Goal: Task Accomplishment & Management: Use online tool/utility

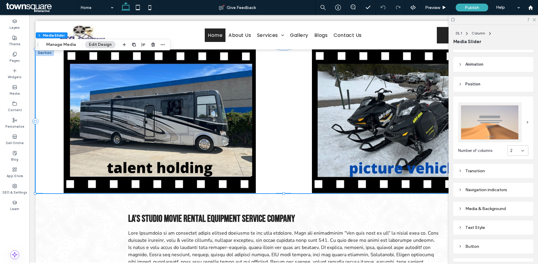
scroll to position [87, 0]
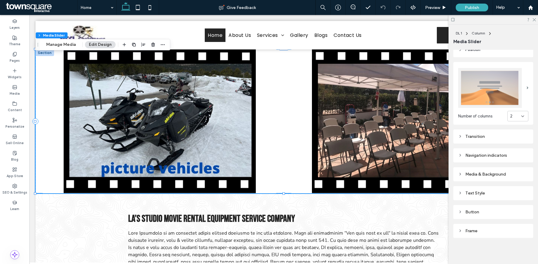
click at [491, 139] on div "Transition" at bounding box center [493, 137] width 70 height 8
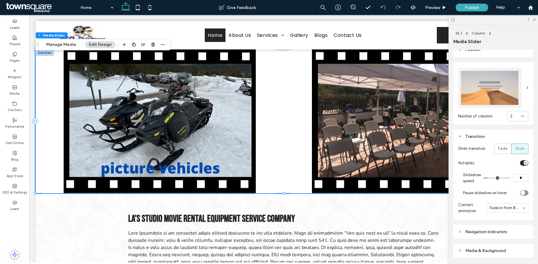
click at [491, 139] on div "Transition" at bounding box center [493, 137] width 70 height 8
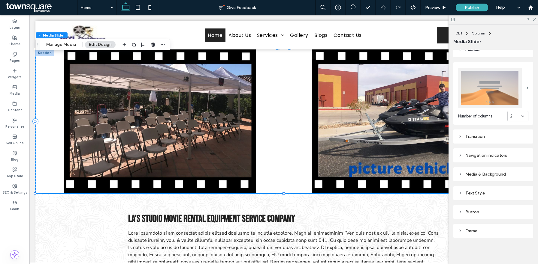
click at [491, 161] on div "Navigation indicators" at bounding box center [493, 156] width 80 height 14
click at [489, 154] on div "Navigation indicators" at bounding box center [493, 155] width 70 height 5
click at [488, 173] on div "Media & Background" at bounding box center [493, 174] width 70 height 5
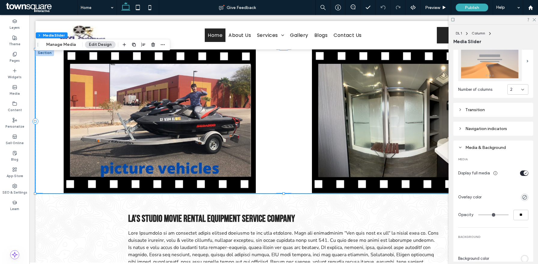
click at [480, 150] on div "Media & Background" at bounding box center [493, 147] width 70 height 5
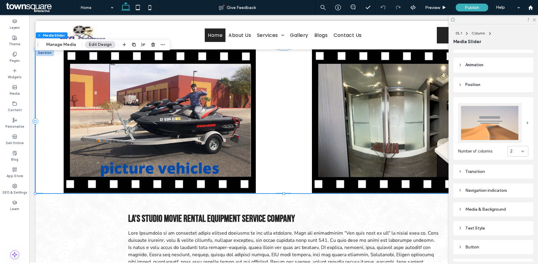
scroll to position [51, 0]
click at [487, 118] on img at bounding box center [490, 124] width 64 height 40
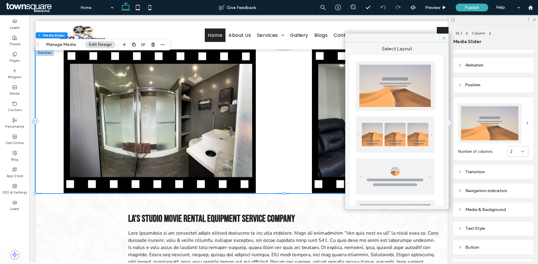
click at [404, 135] on img at bounding box center [395, 135] width 79 height 36
type input "**"
type input "*"
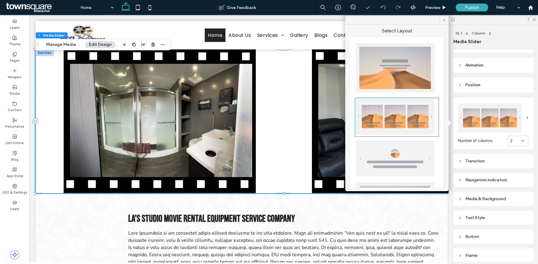
type input "**"
type input "****"
type input "**"
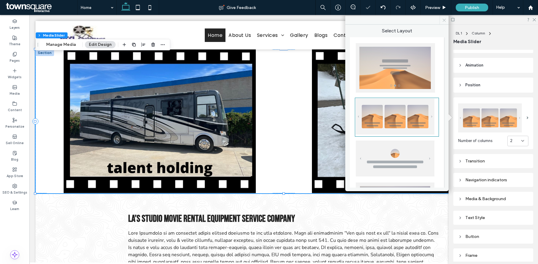
click at [444, 20] on use at bounding box center [443, 20] width 3 height 3
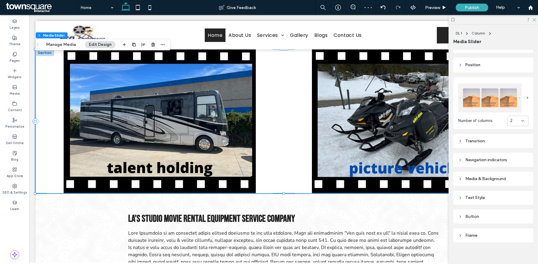
scroll to position [76, 0]
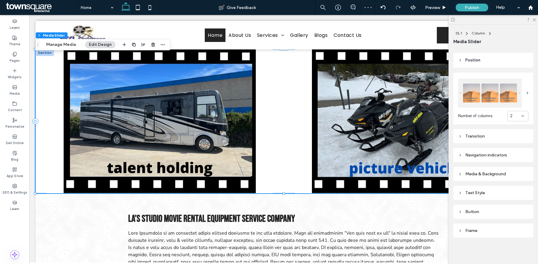
click at [478, 127] on div "Number of columns 2 Transition Slide transition Fade Slide Autoplay Slideshow s…" at bounding box center [493, 153] width 80 height 170
click at [478, 136] on div "Transition" at bounding box center [493, 136] width 70 height 5
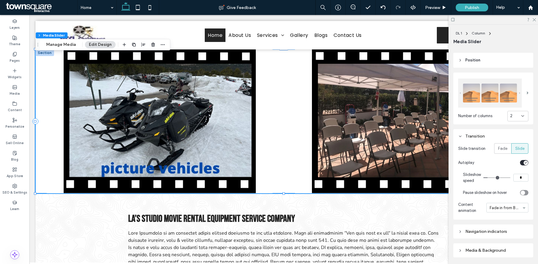
click at [478, 136] on div "Transition" at bounding box center [493, 136] width 70 height 5
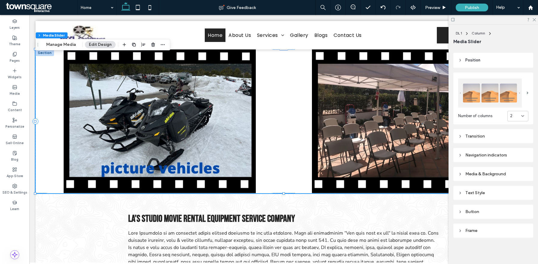
click at [481, 173] on div "Media & Background" at bounding box center [493, 174] width 70 height 5
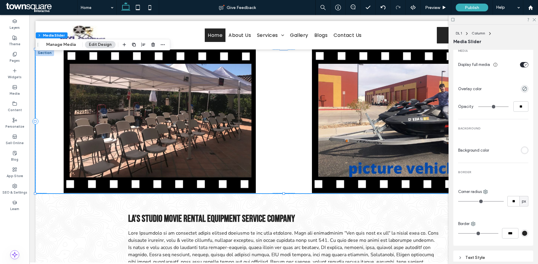
scroll to position [276, 0]
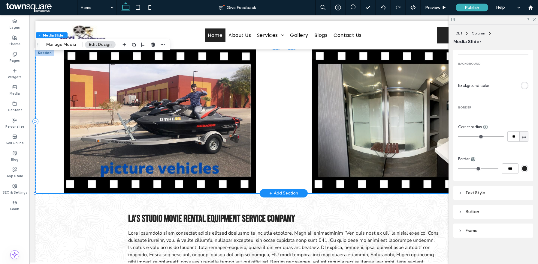
click at [231, 127] on div at bounding box center [159, 122] width 233 height 144
click at [481, 227] on div "Frame" at bounding box center [493, 231] width 70 height 8
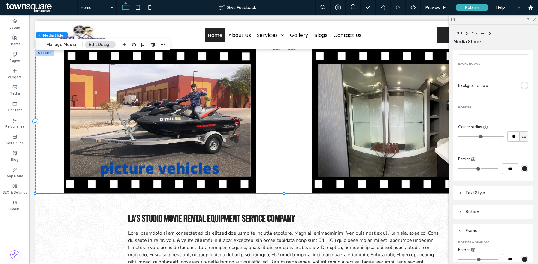
scroll to position [381, 0]
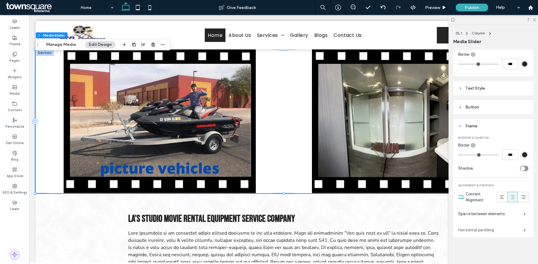
click at [476, 233] on label "Horizontal padding" at bounding box center [490, 230] width 65 height 12
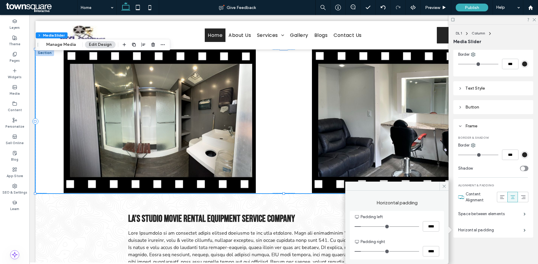
type input "**"
type input "****"
type input "**"
type input "****"
type input "*"
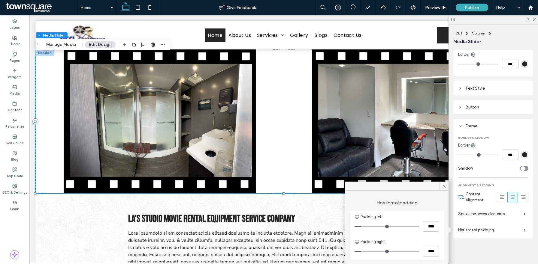
type input "***"
drag, startPoint x: 362, startPoint y: 227, endPoint x: 328, endPoint y: 228, distance: 34.5
type input "*"
click at [354, 227] on input "range" at bounding box center [386, 227] width 65 height 1
type input "**"
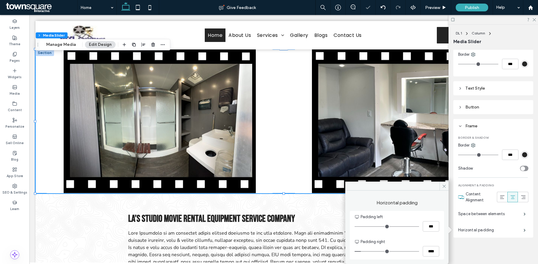
type input "****"
type input "**"
type input "****"
type input "*"
type input "***"
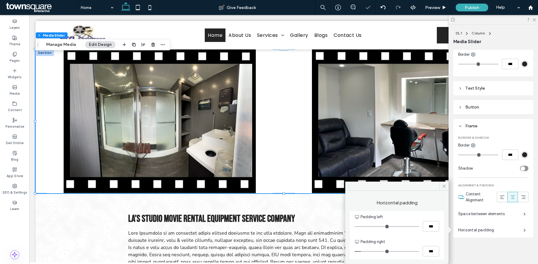
drag, startPoint x: 361, startPoint y: 250, endPoint x: 330, endPoint y: 250, distance: 31.2
type input "*"
click at [354, 251] on input "range" at bounding box center [386, 251] width 65 height 1
click at [493, 216] on label "Space between elements" at bounding box center [490, 214] width 65 height 12
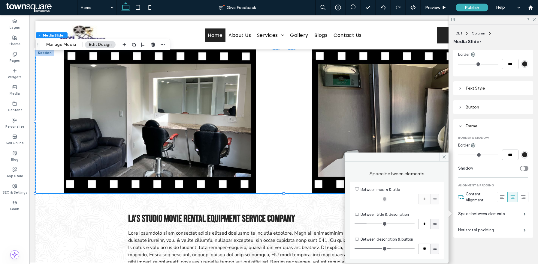
type input "**"
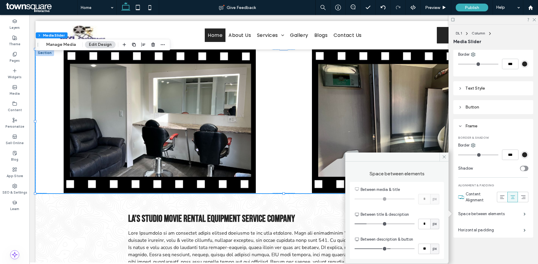
type input "**"
type input "*"
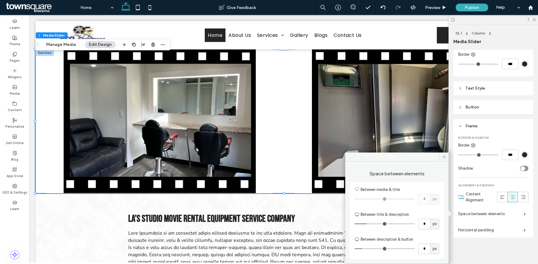
type input "*"
drag, startPoint x: 420, startPoint y: 265, endPoint x: 358, endPoint y: 265, distance: 62.7
type input "*"
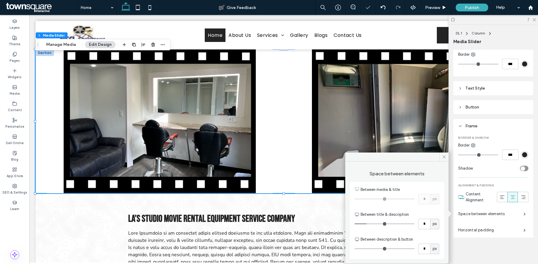
type input "*"
drag, startPoint x: 366, startPoint y: 224, endPoint x: 264, endPoint y: 231, distance: 102.2
type input "*"
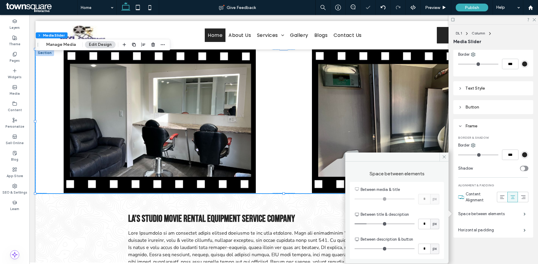
click at [354, 224] on input "range" at bounding box center [384, 224] width 60 height 1
click at [443, 155] on icon at bounding box center [444, 157] width 5 height 5
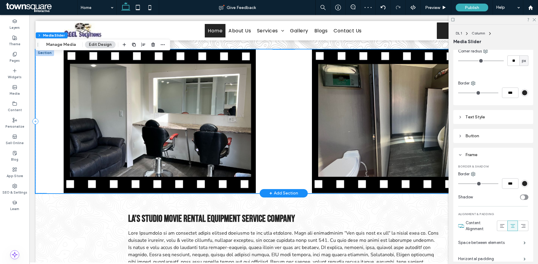
scroll to position [70, 0]
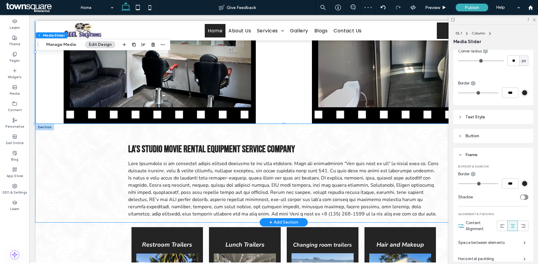
click at [47, 164] on div "LA’s Studio Movie Rental Equipment Service Company" at bounding box center [283, 173] width 496 height 99
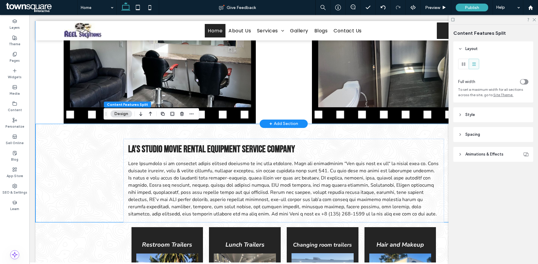
click at [280, 103] on div at bounding box center [159, 52] width 248 height 144
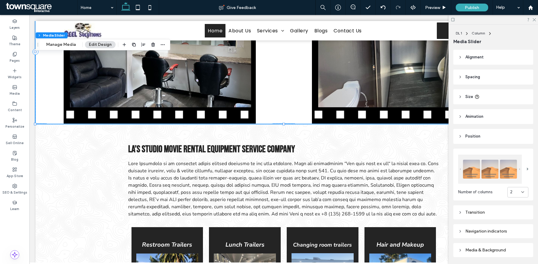
click at [490, 162] on img at bounding box center [490, 169] width 64 height 29
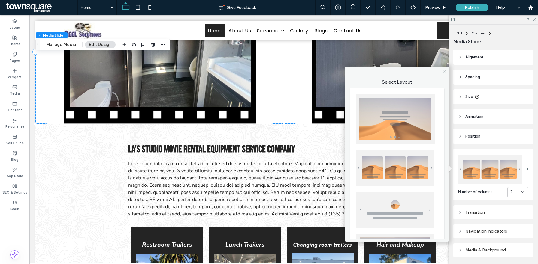
scroll to position [148, 0]
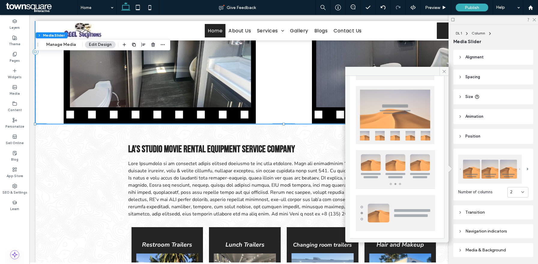
click at [388, 166] on img at bounding box center [395, 169] width 79 height 39
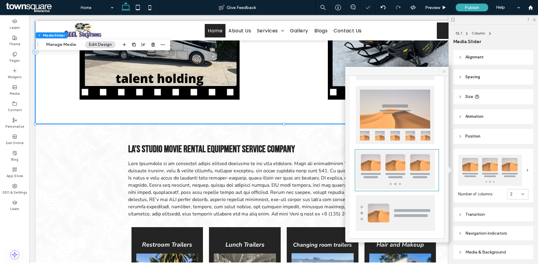
click at [444, 68] on span at bounding box center [443, 71] width 9 height 9
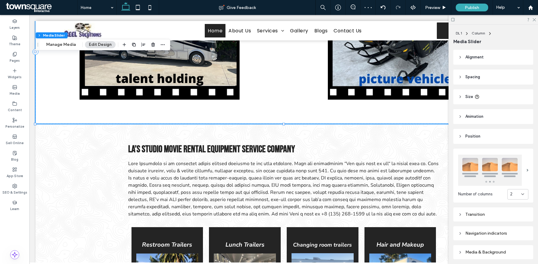
scroll to position [19, 0]
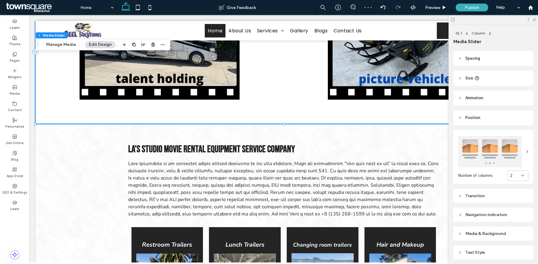
click at [482, 129] on div "Number of columns 2 Transition Navigation indicators Media & Background Text St…" at bounding box center [493, 211] width 80 height 172
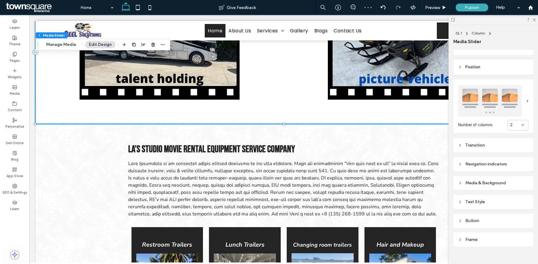
scroll to position [78, 0]
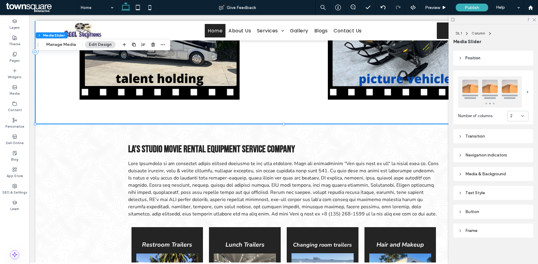
click at [482, 136] on div "Transition" at bounding box center [493, 136] width 70 height 5
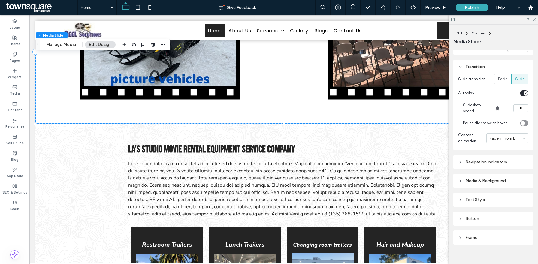
scroll to position [155, 0]
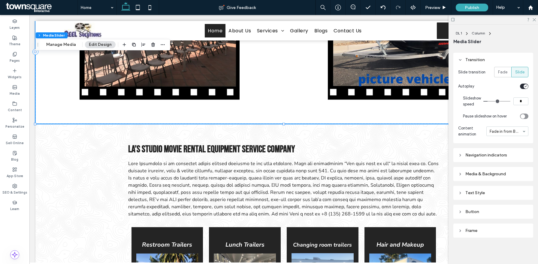
click at [474, 171] on div "Media & Background" at bounding box center [493, 174] width 70 height 8
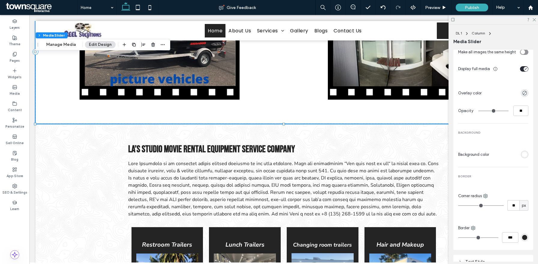
scroll to position [305, 0]
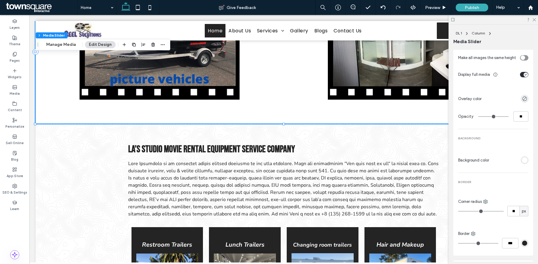
click at [525, 78] on div "Display full media" at bounding box center [493, 74] width 70 height 9
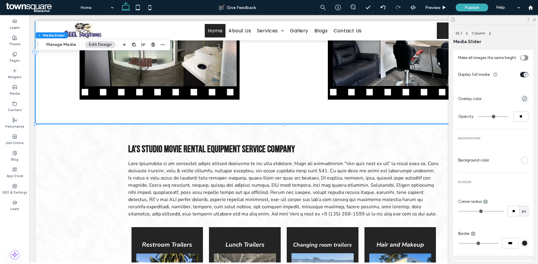
click at [525, 76] on div "toggle" at bounding box center [525, 75] width 5 height 5
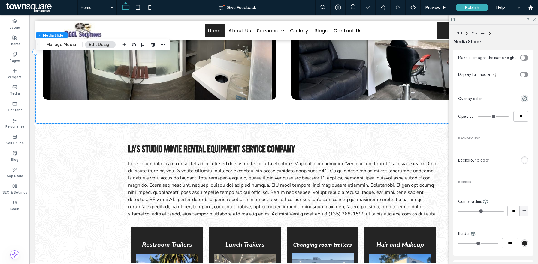
click at [524, 75] on div "toggle" at bounding box center [522, 75] width 5 height 5
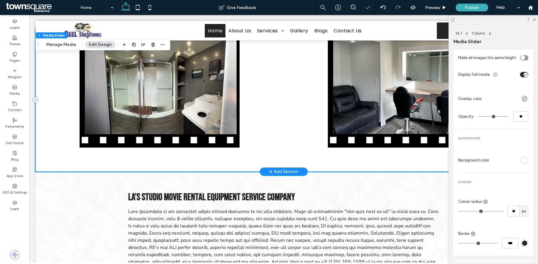
scroll to position [8, 0]
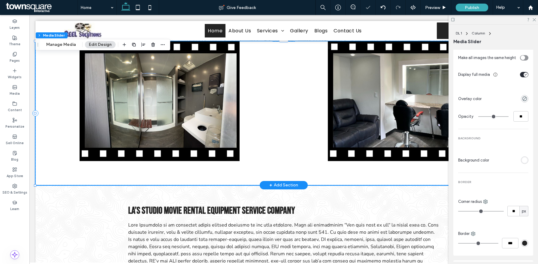
click at [78, 132] on div at bounding box center [159, 101] width 233 height 120
click at [280, 187] on div "+ Add Section" at bounding box center [283, 185] width 29 height 7
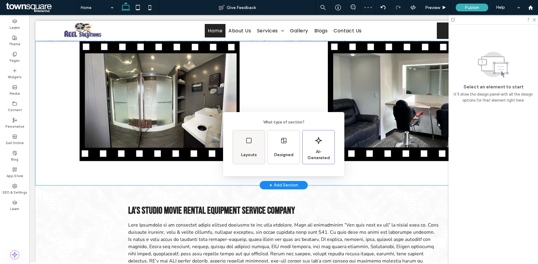
click at [237, 152] on div "Layouts" at bounding box center [249, 148] width 32 height 34
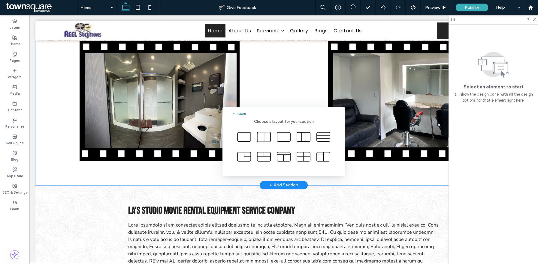
click at [234, 113] on icon "button" at bounding box center [234, 114] width 5 height 5
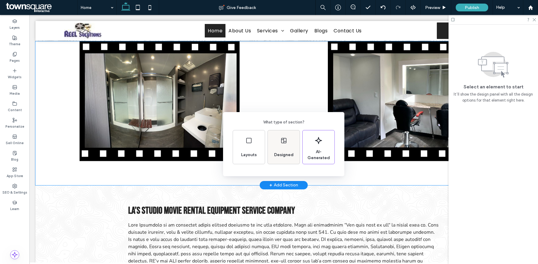
click at [286, 148] on div "Designed" at bounding box center [284, 148] width 32 height 34
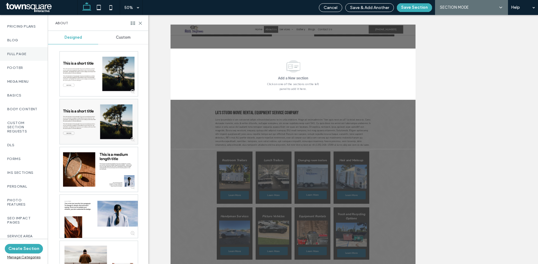
scroll to position [0, 0]
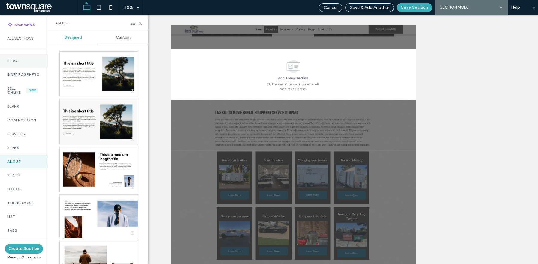
click at [20, 58] on div "Hero" at bounding box center [24, 61] width 48 height 14
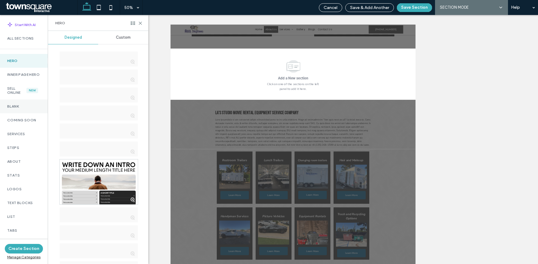
click at [18, 108] on div "Blank" at bounding box center [24, 107] width 48 height 14
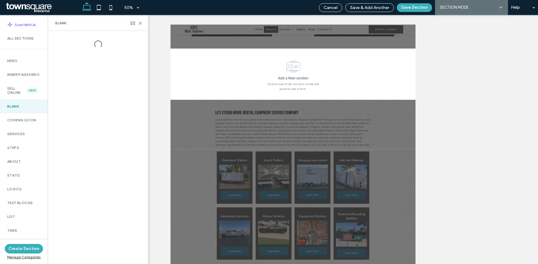
click at [122, 45] on div at bounding box center [98, 44] width 100 height 9
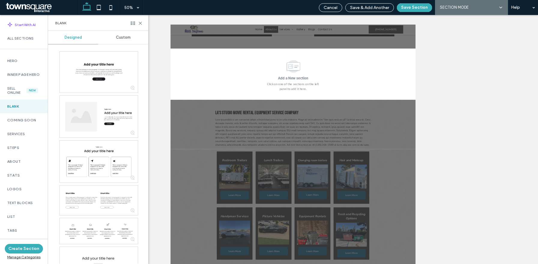
click at [119, 44] on div "Designed Custom" at bounding box center [98, 147] width 100 height 233
click at [121, 38] on span "Custom" at bounding box center [123, 37] width 15 height 5
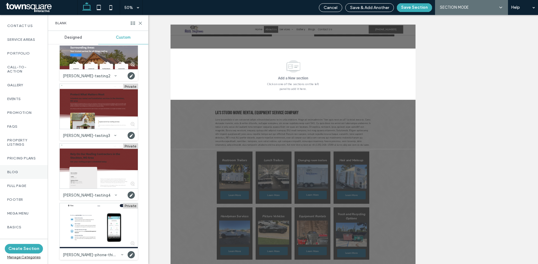
scroll to position [308, 0]
click at [20, 186] on label "Basics" at bounding box center [23, 184] width 33 height 4
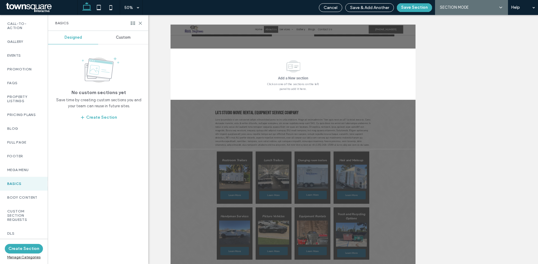
click at [121, 41] on div "Custom" at bounding box center [123, 37] width 50 height 13
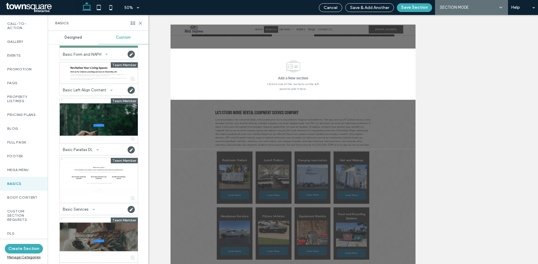
scroll to position [212, 0]
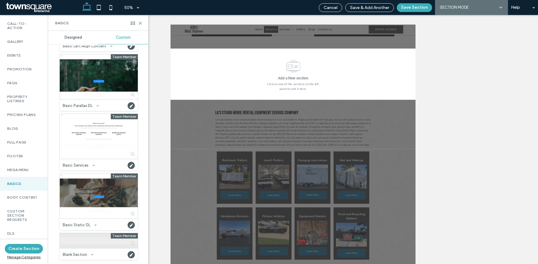
click at [78, 241] on div at bounding box center [99, 240] width 78 height 15
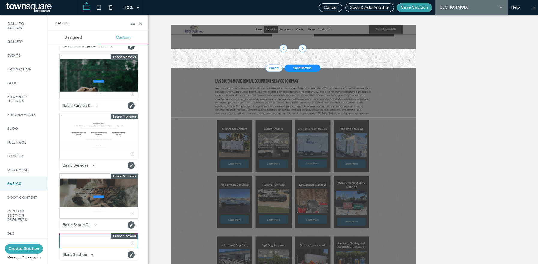
click at [414, 7] on button "Save Section" at bounding box center [414, 7] width 35 height 9
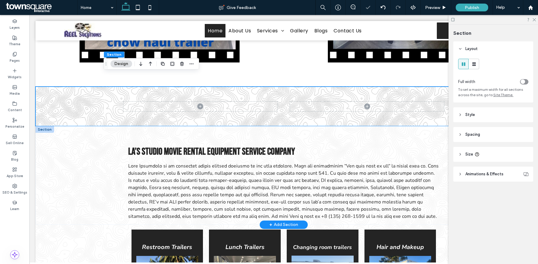
scroll to position [92, 0]
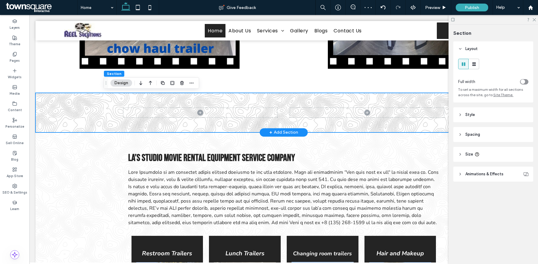
click at [76, 104] on div at bounding box center [283, 113] width 496 height 40
click at [451, 19] on icon at bounding box center [452, 19] width 5 height 5
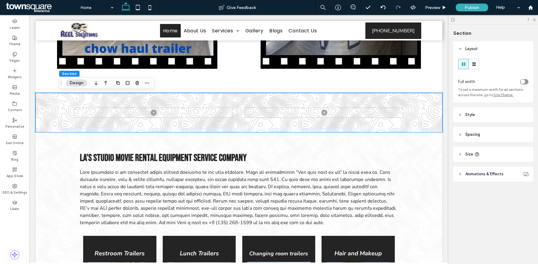
click at [521, 83] on div "toggle" at bounding box center [522, 82] width 5 height 5
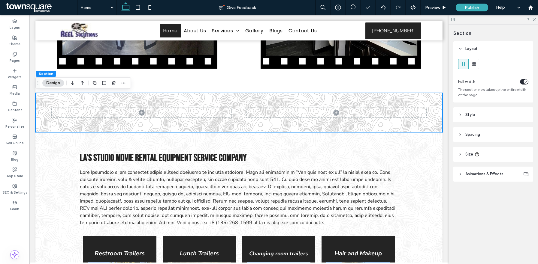
click at [491, 114] on header "Style" at bounding box center [493, 114] width 80 height 15
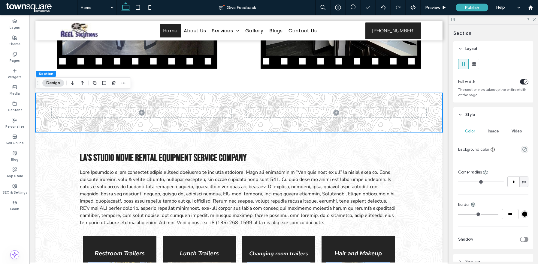
click at [498, 114] on header "Style" at bounding box center [493, 114] width 80 height 15
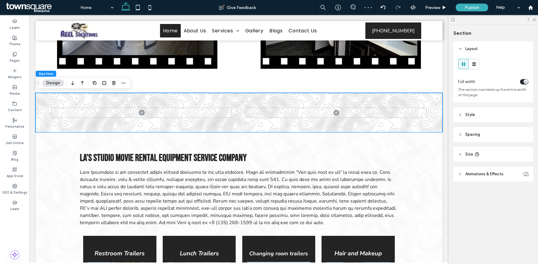
click at [483, 138] on header "Spacing" at bounding box center [493, 134] width 80 height 15
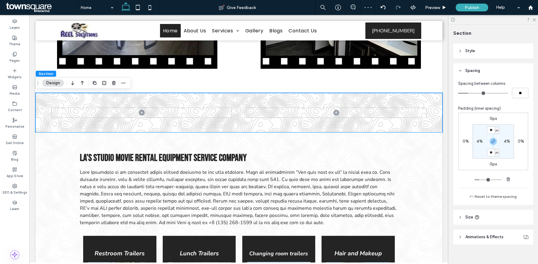
scroll to position [71, 0]
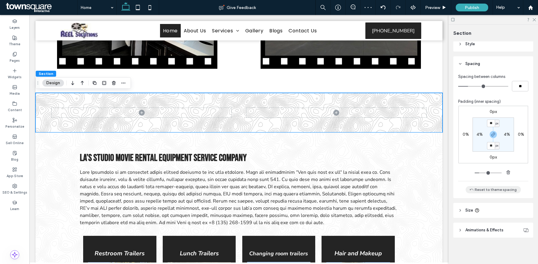
click at [494, 192] on button "Reset to theme spacing" at bounding box center [492, 189] width 55 height 7
type input "*"
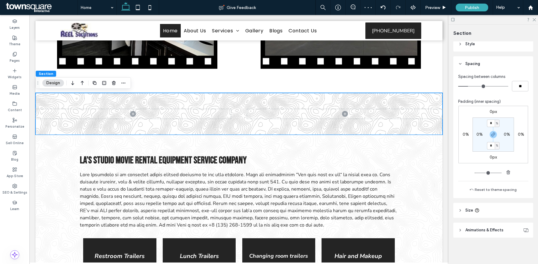
click at [468, 89] on div "**" at bounding box center [493, 86] width 70 height 11
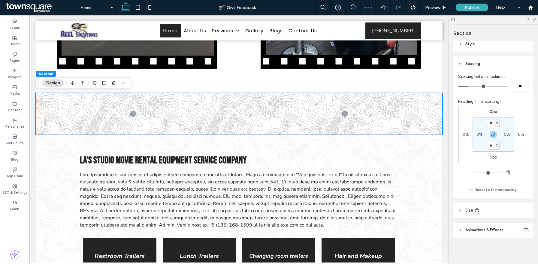
type input "*"
type input "**"
type input "*"
type input "**"
type input "*"
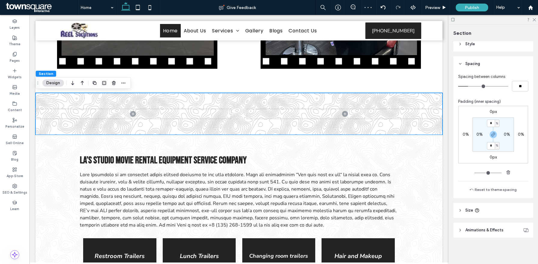
type input "**"
drag, startPoint x: 468, startPoint y: 86, endPoint x: 377, endPoint y: 92, distance: 91.7
type input "*"
click at [458, 87] on input "range" at bounding box center [483, 86] width 50 height 1
type input "***"
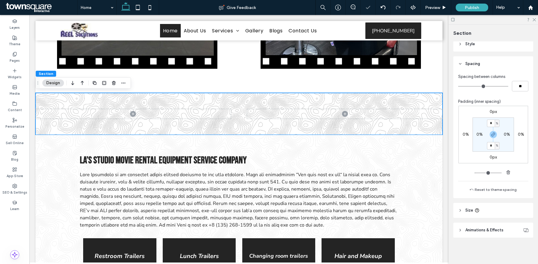
type input "***"
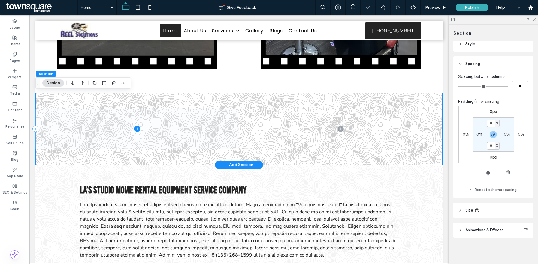
click at [196, 130] on span at bounding box center [136, 129] width 203 height 40
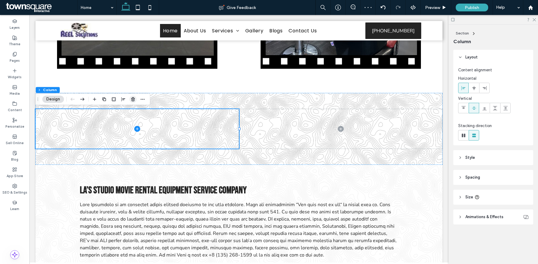
click at [132, 100] on icon "button" at bounding box center [133, 99] width 5 height 5
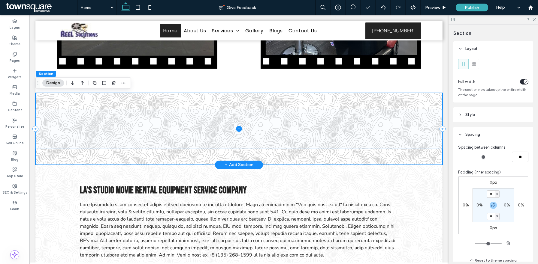
click at [300, 130] on span at bounding box center [238, 129] width 407 height 40
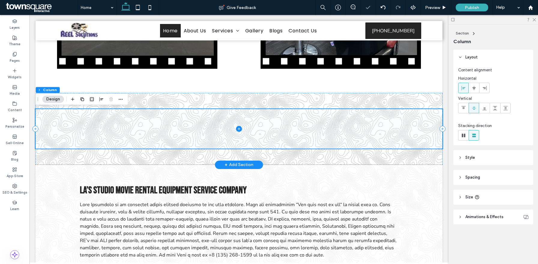
click at [242, 129] on icon at bounding box center [239, 129] width 6 height 6
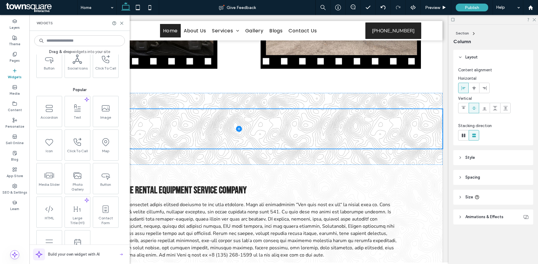
scroll to position [0, 0]
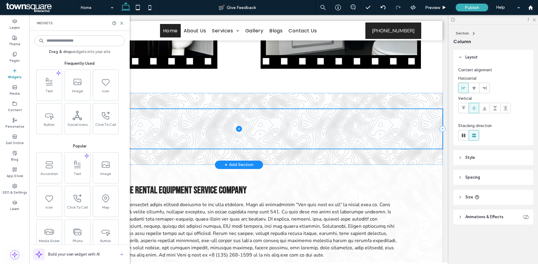
click at [173, 135] on span at bounding box center [238, 129] width 407 height 40
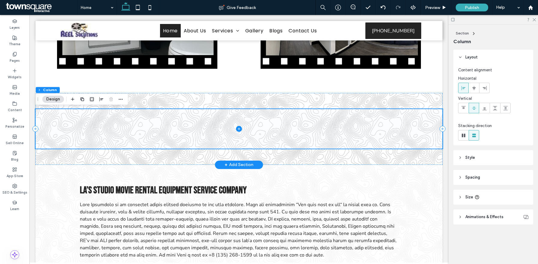
click at [239, 129] on icon at bounding box center [238, 129] width 3 height 0
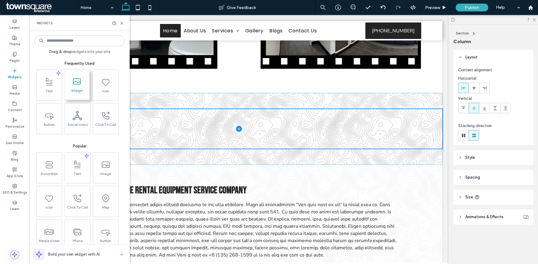
click at [78, 86] on icon at bounding box center [77, 82] width 10 height 10
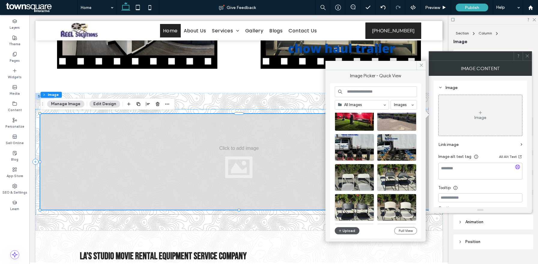
scroll to position [1153, 0]
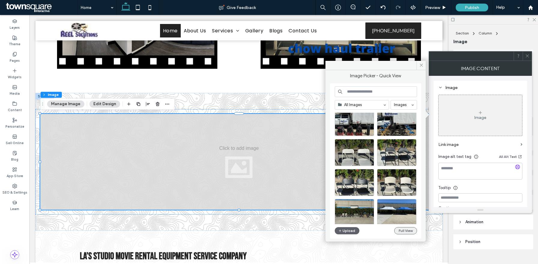
click at [409, 233] on button "Full View" at bounding box center [405, 230] width 23 height 7
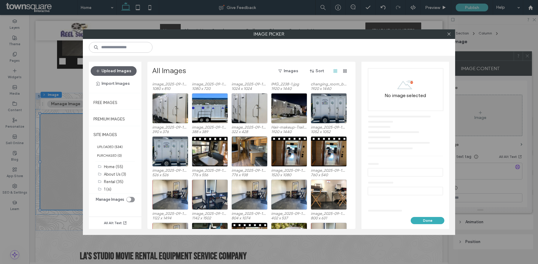
scroll to position [1962, 0]
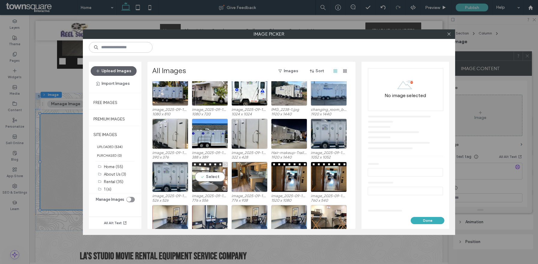
click at [208, 175] on div "Select" at bounding box center [210, 177] width 36 height 30
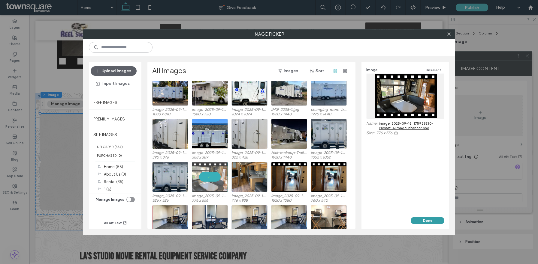
click at [431, 219] on button "Done" at bounding box center [427, 220] width 34 height 7
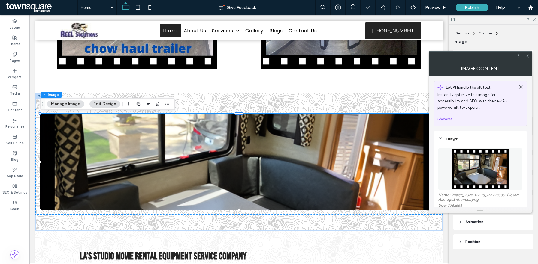
click at [528, 55] on icon at bounding box center [527, 56] width 5 height 5
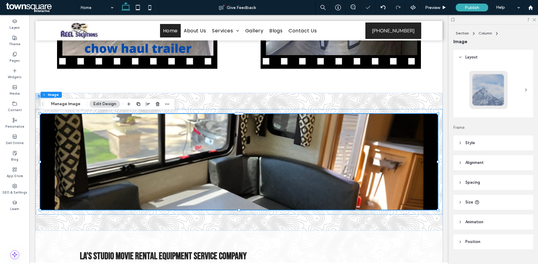
scroll to position [12, 0]
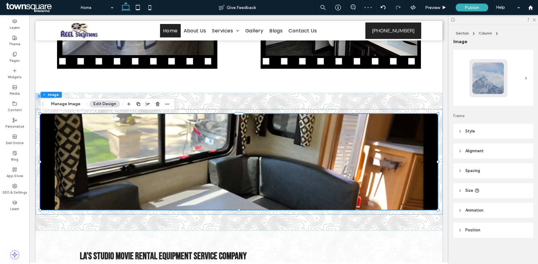
click at [478, 130] on header "Style" at bounding box center [493, 131] width 80 height 15
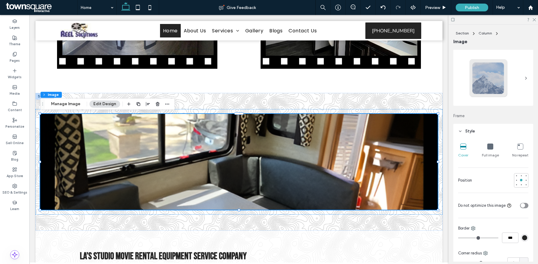
scroll to position [41, 0]
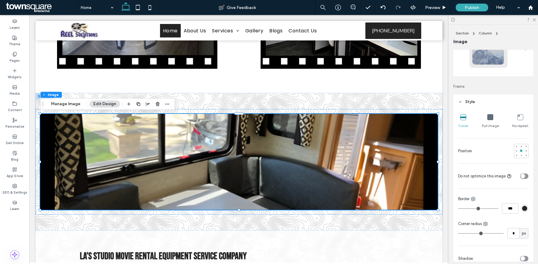
click at [490, 116] on icon at bounding box center [490, 117] width 6 height 6
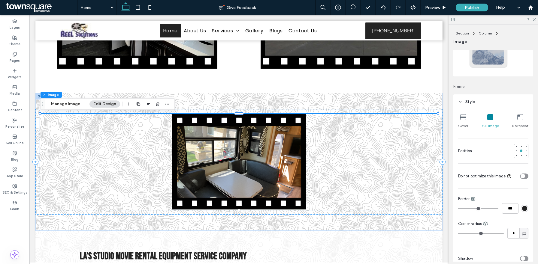
scroll to position [52, 0]
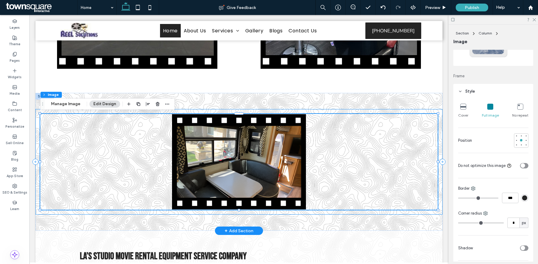
click at [439, 168] on div at bounding box center [238, 162] width 407 height 106
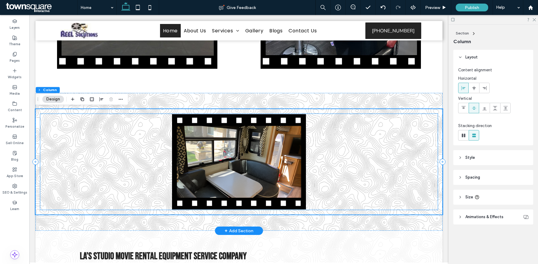
click at [294, 139] on img at bounding box center [238, 162] width 397 height 96
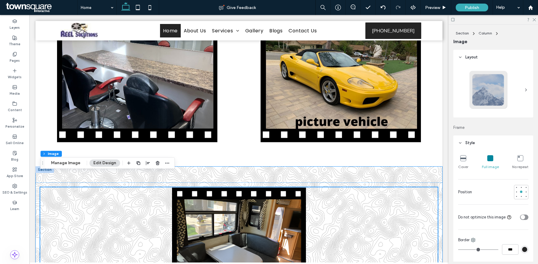
scroll to position [0, 0]
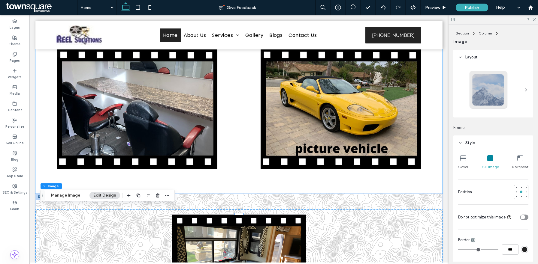
click at [377, 107] on div at bounding box center [340, 110] width 191 height 120
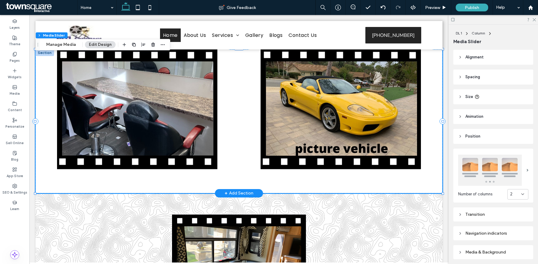
click at [245, 116] on div at bounding box center [340, 110] width 191 height 120
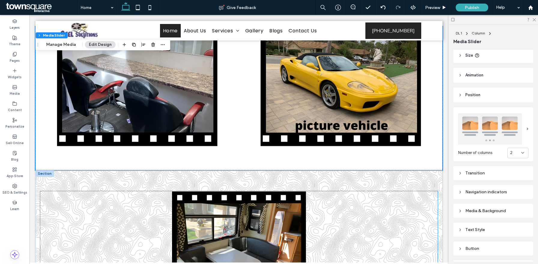
scroll to position [22, 0]
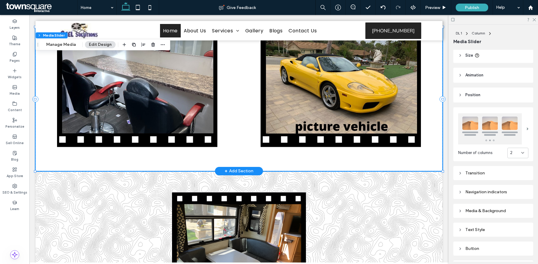
click at [273, 131] on div at bounding box center [340, 87] width 191 height 120
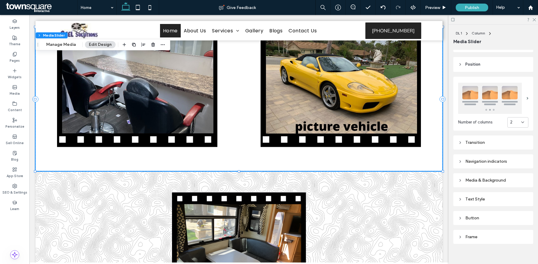
click at [471, 146] on div "Transition" at bounding box center [493, 143] width 70 height 8
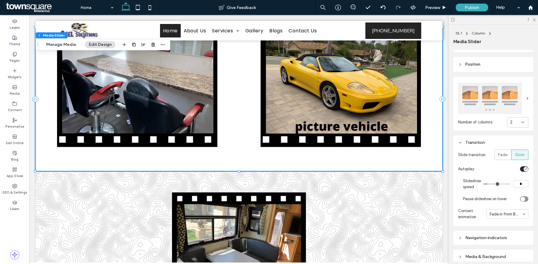
click at [471, 146] on div "Transition" at bounding box center [493, 143] width 70 height 8
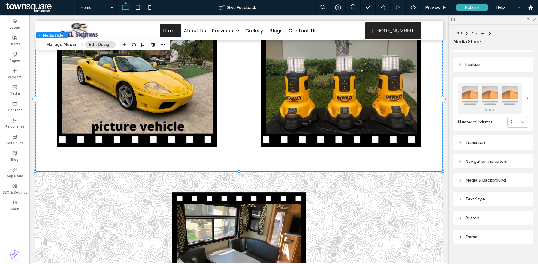
click at [479, 163] on div "Navigation indicators" at bounding box center [493, 161] width 70 height 5
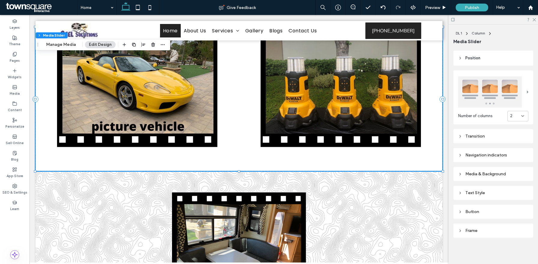
click at [479, 177] on div "Media & Background" at bounding box center [493, 174] width 70 height 8
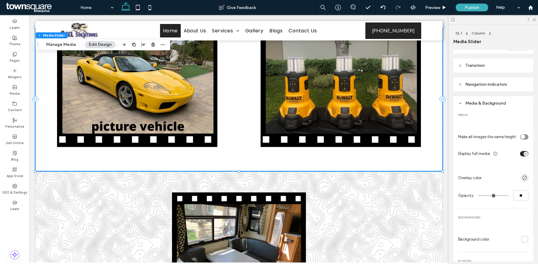
scroll to position [158, 0]
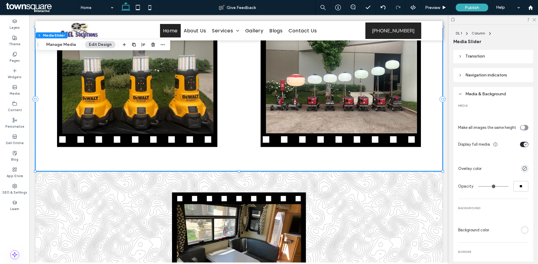
click at [524, 146] on div "toggle" at bounding box center [525, 145] width 5 height 5
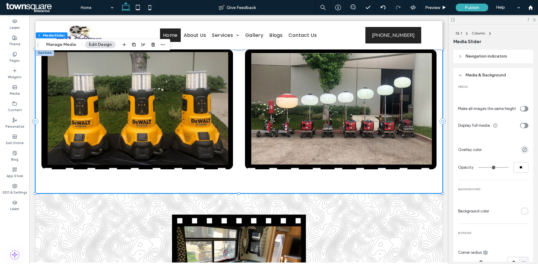
scroll to position [177, 0]
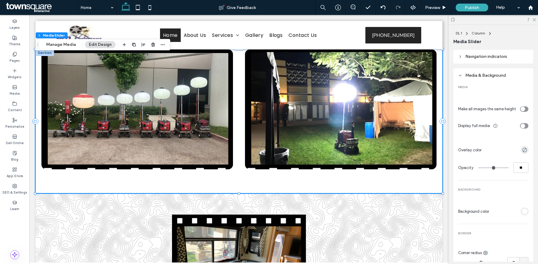
click at [522, 127] on div "toggle" at bounding box center [522, 126] width 5 height 5
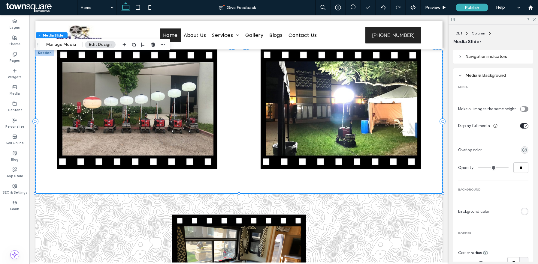
click at [523, 111] on div "toggle" at bounding box center [522, 109] width 5 height 5
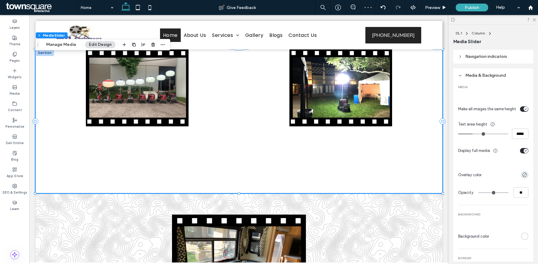
type input "***"
type input "*****"
type input "***"
type input "*****"
type input "***"
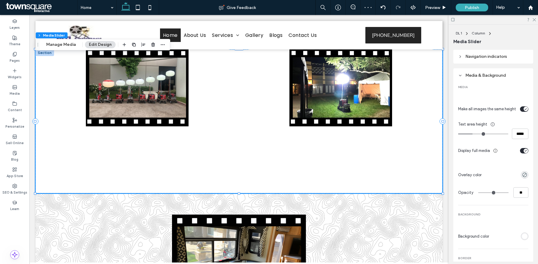
type input "*****"
type input "**"
type input "****"
type input "*"
type input "***"
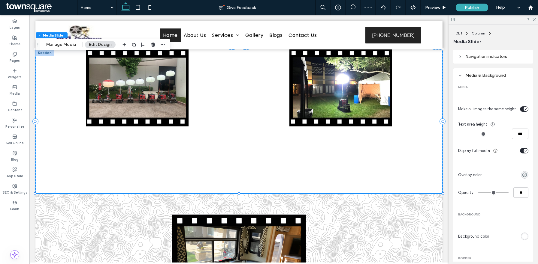
drag, startPoint x: 474, startPoint y: 134, endPoint x: 427, endPoint y: 134, distance: 46.5
type input "*"
click at [458, 134] on input "range" at bounding box center [483, 134] width 50 height 1
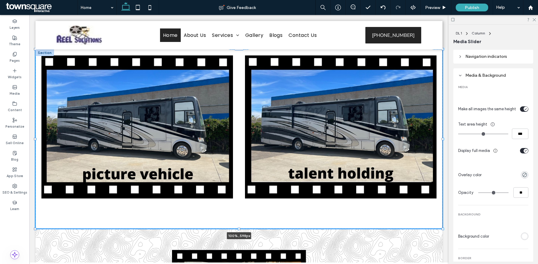
drag, startPoint x: 443, startPoint y: 193, endPoint x: 478, endPoint y: 211, distance: 39.0
type input "***"
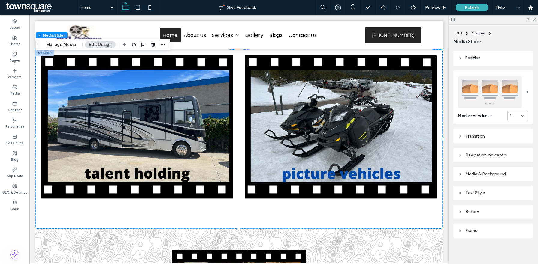
scroll to position [0, 0]
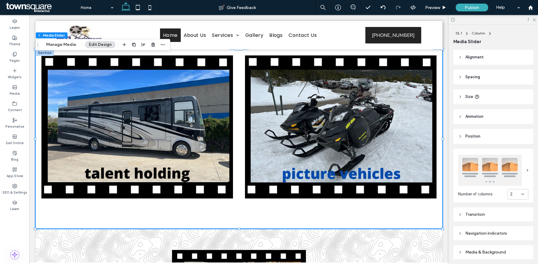
click at [483, 97] on header "Size" at bounding box center [493, 96] width 80 height 15
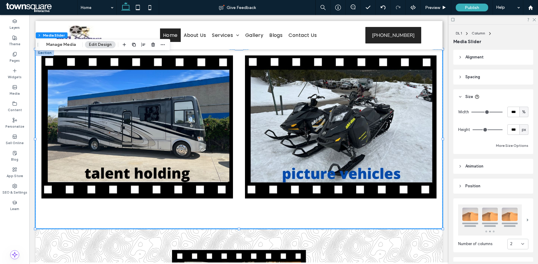
click at [497, 76] on header "Spacing" at bounding box center [493, 77] width 80 height 15
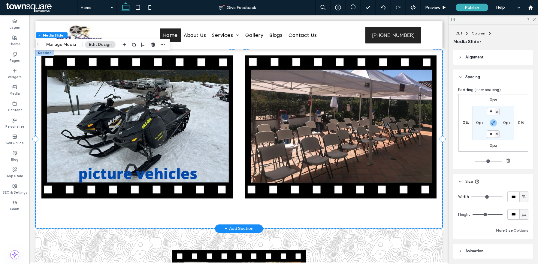
click at [396, 221] on div at bounding box center [238, 139] width 407 height 179
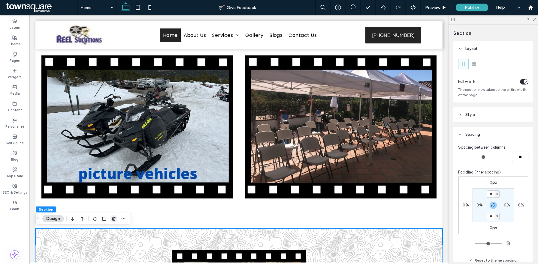
click at [115, 219] on use "button" at bounding box center [114, 219] width 4 height 4
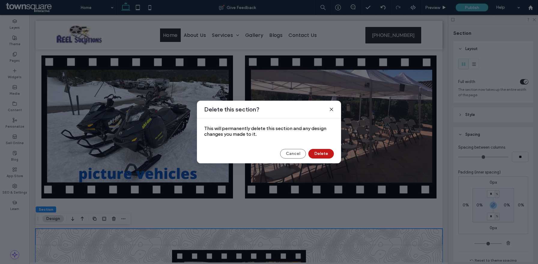
click at [325, 156] on button "Delete" at bounding box center [321, 154] width 26 height 10
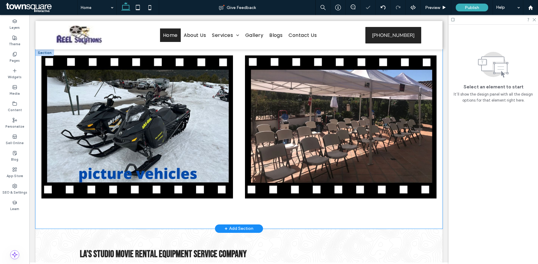
click at [242, 158] on div at bounding box center [340, 131] width 203 height 163
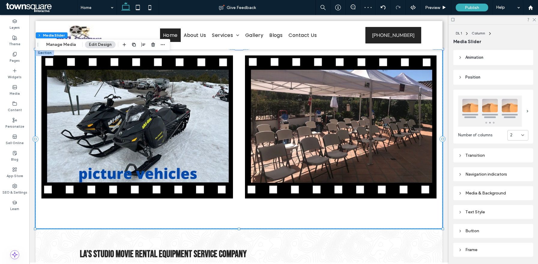
scroll to position [213, 0]
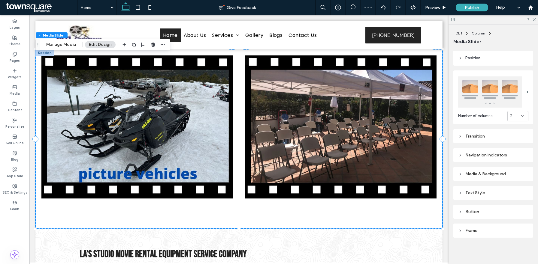
click at [479, 134] on div "Transition" at bounding box center [493, 136] width 70 height 5
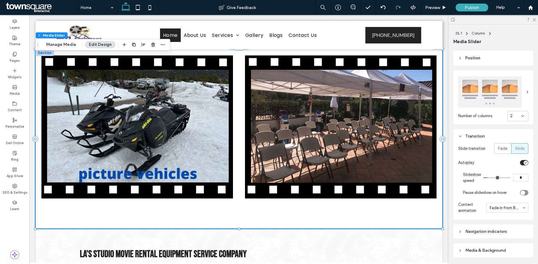
type input "**"
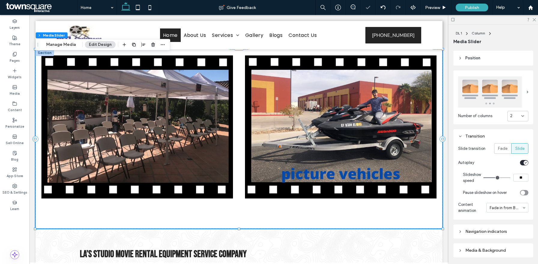
click at [496, 178] on input "range" at bounding box center [496, 178] width 27 height 1
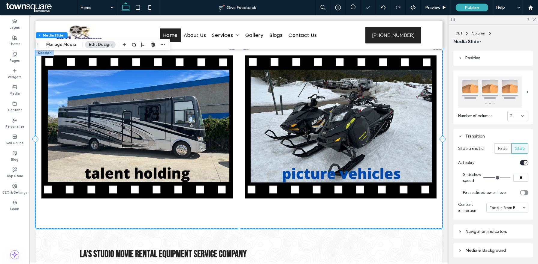
type input "*"
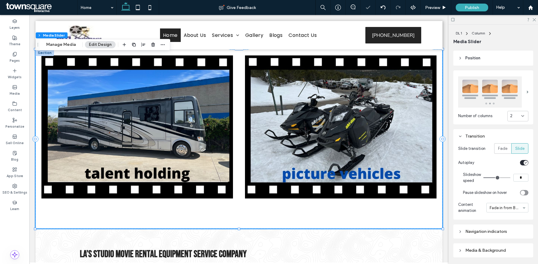
type input "*"
drag, startPoint x: 495, startPoint y: 178, endPoint x: 452, endPoint y: 178, distance: 42.3
type input "*"
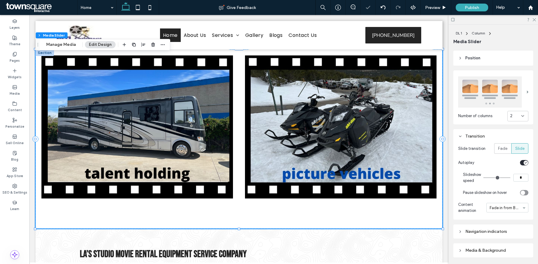
click at [483, 178] on input "range" at bounding box center [496, 178] width 27 height 1
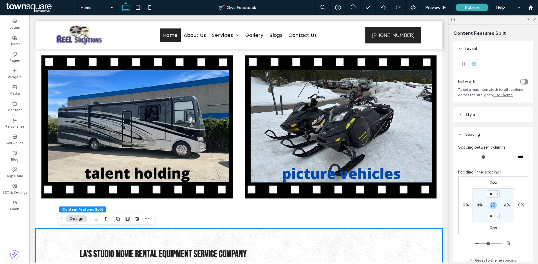
click at [432, 4] on div "Preview" at bounding box center [435, 7] width 31 height 15
click at [432, 8] on span "Preview" at bounding box center [432, 7] width 15 height 5
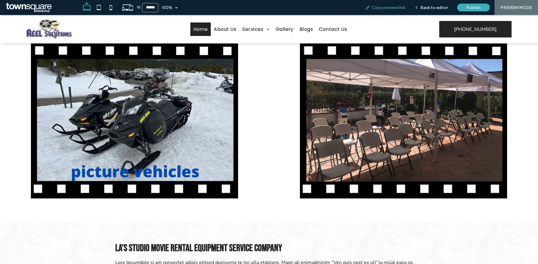
click at [391, 9] on span "Copy preview link" at bounding box center [387, 7] width 33 height 5
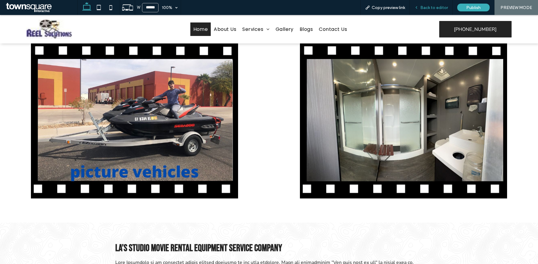
click at [421, 9] on span "Back to editor" at bounding box center [434, 7] width 28 height 5
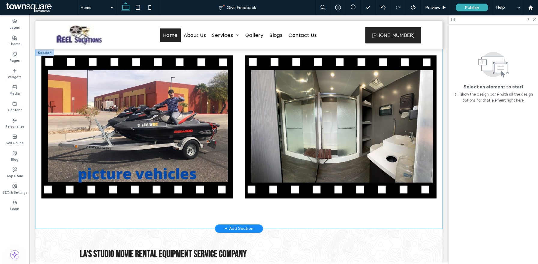
click at [256, 98] on div at bounding box center [340, 127] width 191 height 155
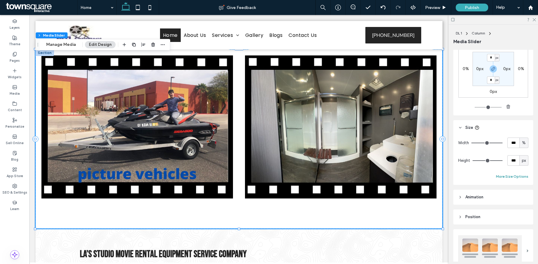
scroll to position [213, 0]
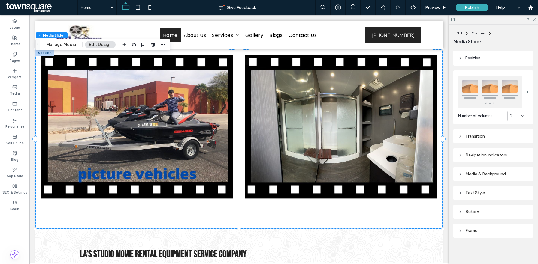
click at [485, 139] on div "Transition" at bounding box center [493, 136] width 70 height 8
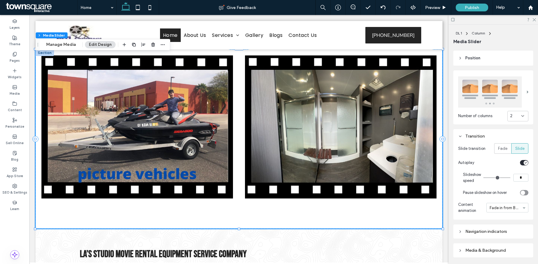
click at [522, 175] on input "*" at bounding box center [520, 178] width 15 height 8
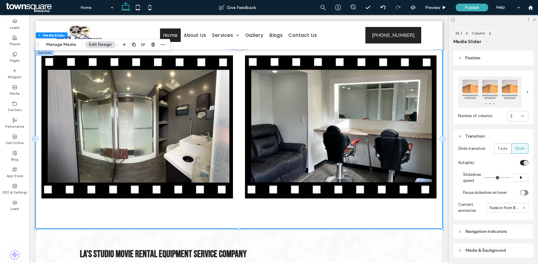
type input "*"
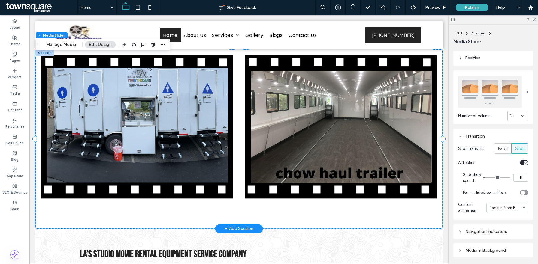
click at [256, 212] on div at bounding box center [340, 131] width 191 height 163
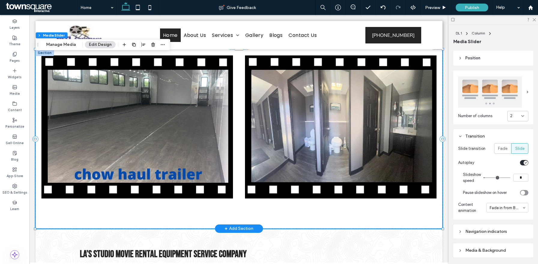
click at [241, 219] on div at bounding box center [238, 139] width 407 height 179
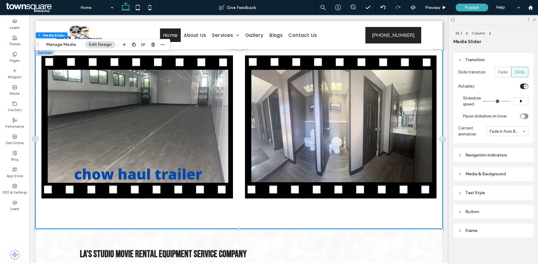
click at [481, 174] on div "Media & Background" at bounding box center [493, 174] width 70 height 5
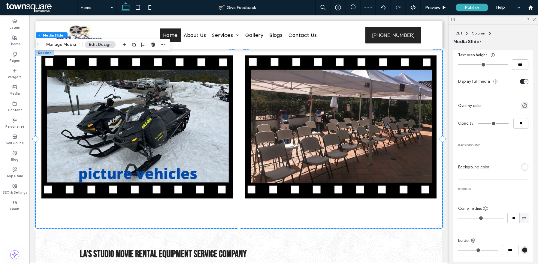
scroll to position [463, 0]
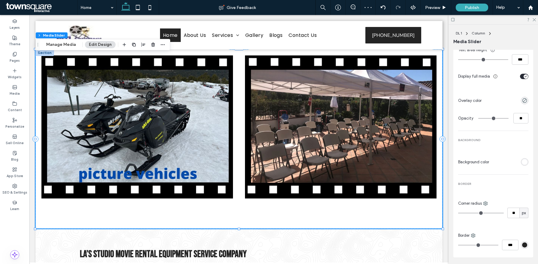
click at [524, 160] on div "rgb(255, 255, 255)" at bounding box center [524, 162] width 5 height 5
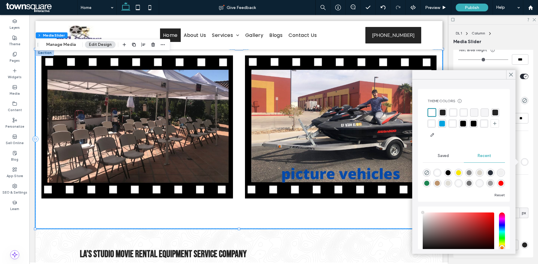
click at [497, 112] on div "rgba(36, 36, 36, 1)" at bounding box center [495, 113] width 6 height 6
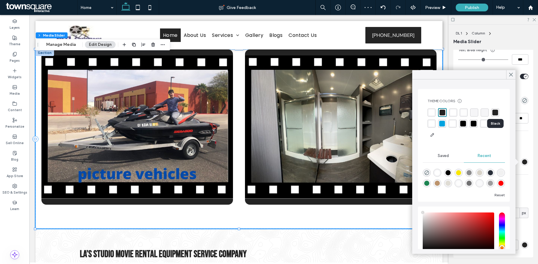
click at [497, 112] on div "rgba(36, 36, 36, 1)" at bounding box center [495, 113] width 6 height 6
click at [512, 78] on span at bounding box center [510, 74] width 5 height 9
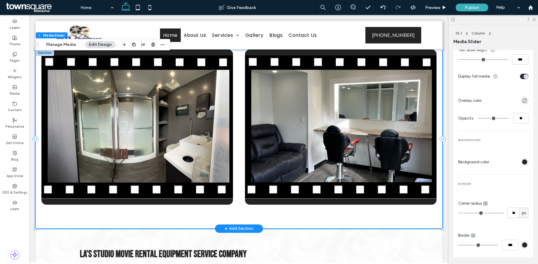
drag, startPoint x: 497, startPoint y: 225, endPoint x: 442, endPoint y: 210, distance: 56.9
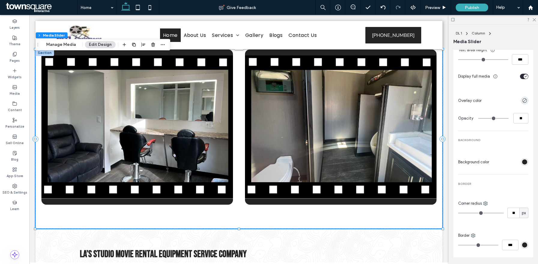
type input "**"
type input "*"
drag, startPoint x: 467, startPoint y: 212, endPoint x: 427, endPoint y: 212, distance: 40.2
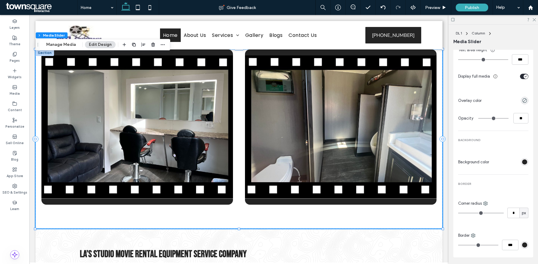
type input "*"
click at [458, 213] on input "range" at bounding box center [481, 213] width 46 height 1
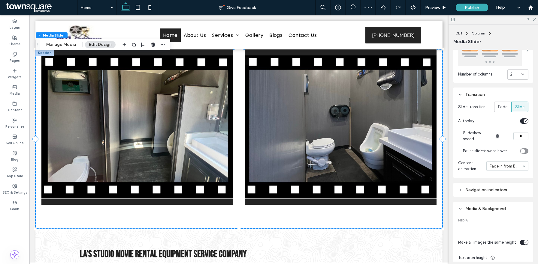
scroll to position [236, 0]
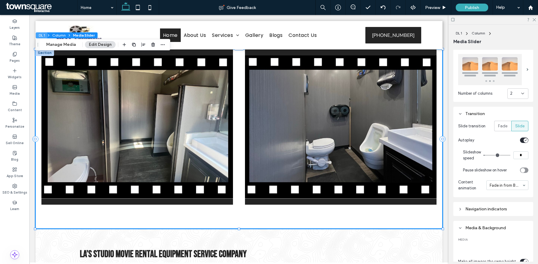
click at [42, 34] on button "DL 1" at bounding box center [42, 35] width 12 height 6
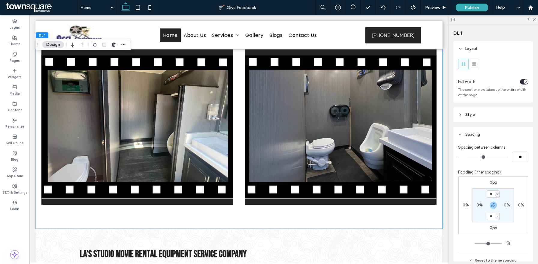
scroll to position [71, 0]
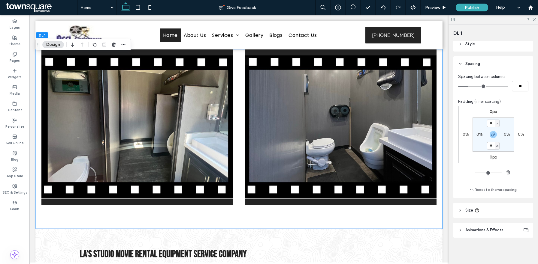
click at [486, 231] on span "Animations & Effects" at bounding box center [484, 230] width 38 height 6
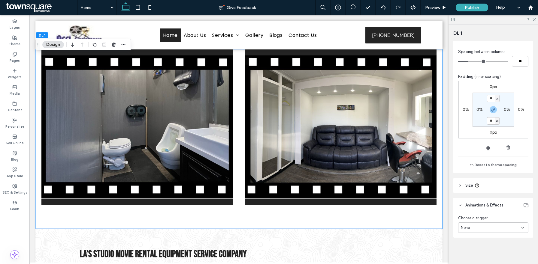
click at [484, 205] on span "Animations & Effects" at bounding box center [484, 206] width 38 height 6
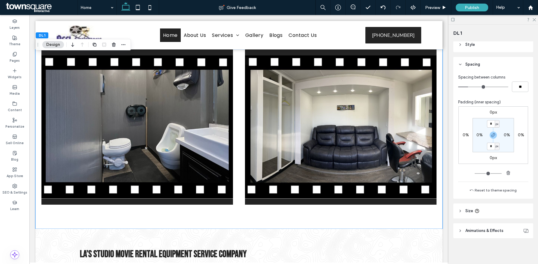
scroll to position [0, 0]
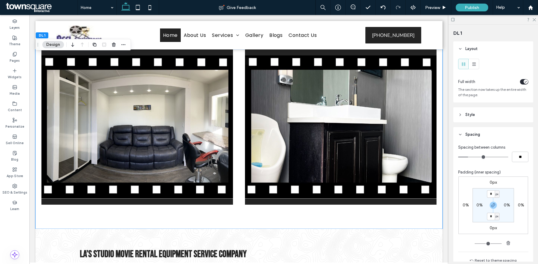
click at [484, 112] on header "Style" at bounding box center [493, 114] width 80 height 15
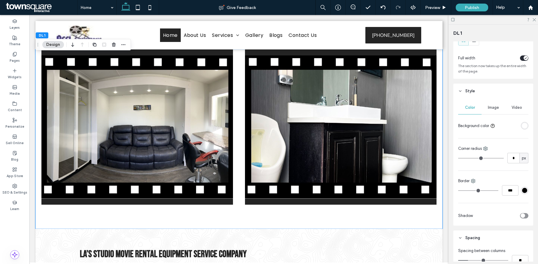
scroll to position [37, 0]
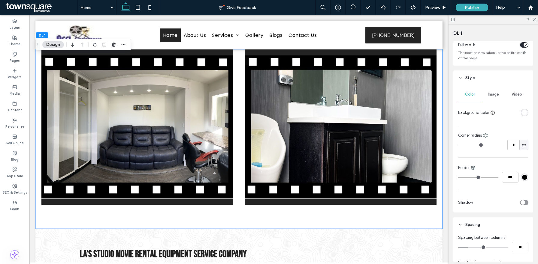
click at [524, 113] on div "rgba(255, 255, 255, 1)" at bounding box center [524, 112] width 5 height 5
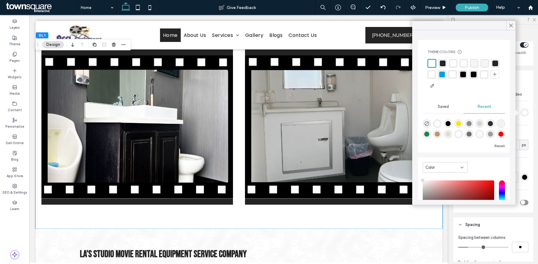
click at [493, 62] on div "rgba(36, 36, 36, 1)" at bounding box center [495, 64] width 6 height 6
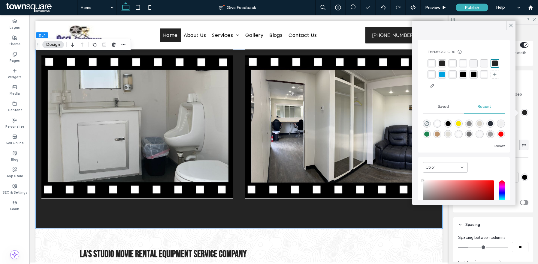
click at [474, 74] on div "rgba(0,0,0,1)" at bounding box center [473, 75] width 6 height 6
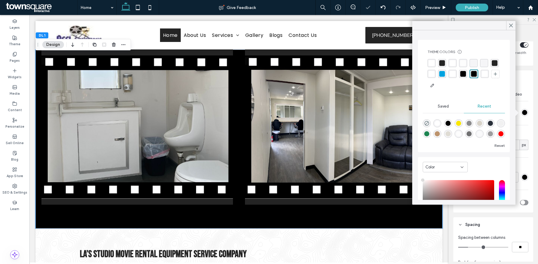
click at [494, 63] on div "rgba(36, 36, 36, 1)" at bounding box center [494, 63] width 6 height 6
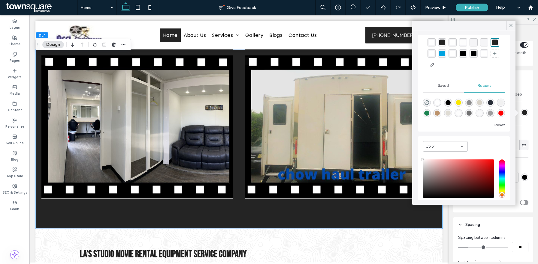
scroll to position [17, 0]
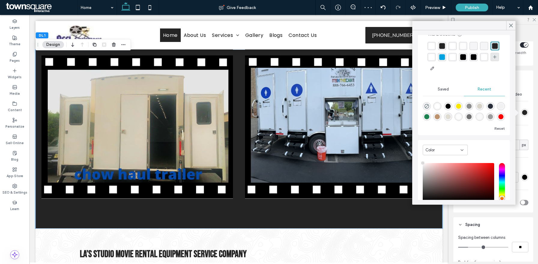
click at [497, 57] on icon at bounding box center [494, 57] width 5 height 5
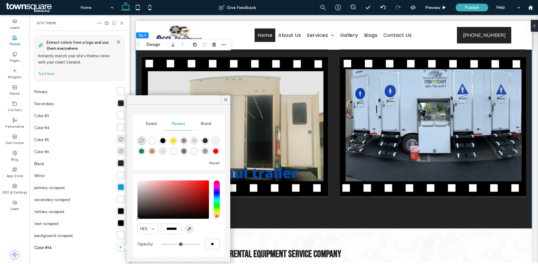
click at [187, 230] on icon "button" at bounding box center [189, 229] width 5 height 5
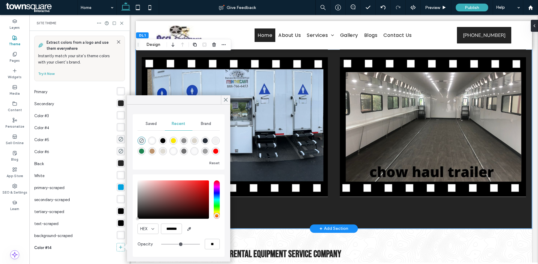
type input "***"
type input "****"
click at [226, 102] on icon at bounding box center [225, 99] width 5 height 5
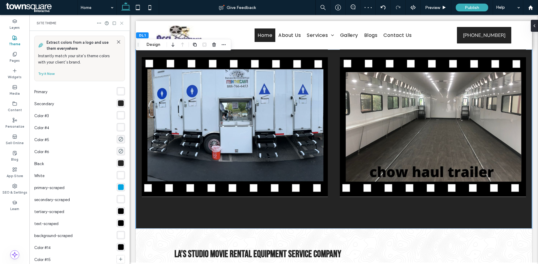
click at [123, 22] on icon at bounding box center [121, 23] width 5 height 5
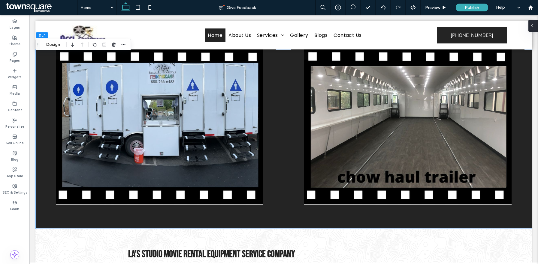
click at [535, 29] on div at bounding box center [533, 26] width 10 height 12
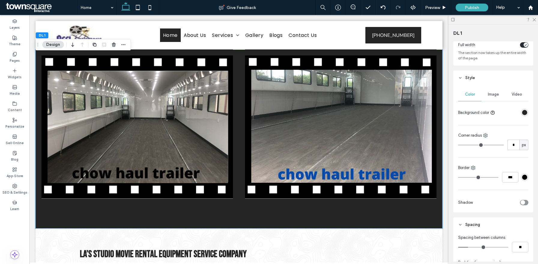
click at [525, 111] on div "rgba(36, 36, 36, 1)" at bounding box center [524, 112] width 5 height 5
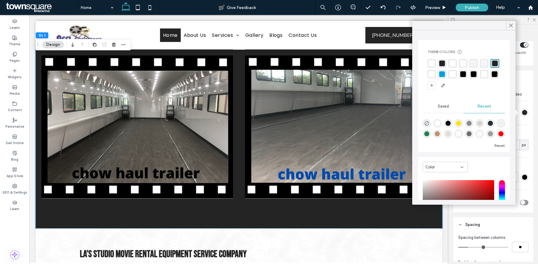
click at [497, 72] on div "rgba(0, 0, 0, 1)" at bounding box center [494, 74] width 6 height 6
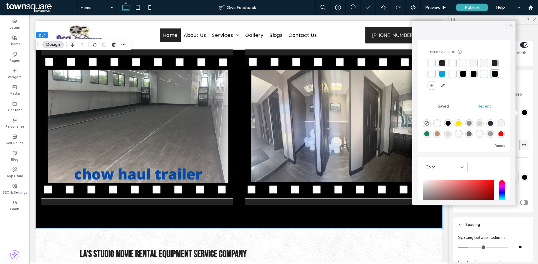
click at [511, 25] on use at bounding box center [510, 25] width 3 height 3
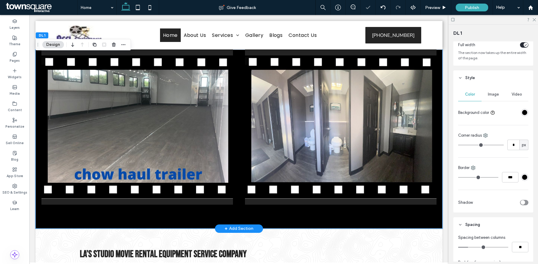
click at [392, 148] on div at bounding box center [340, 127] width 191 height 155
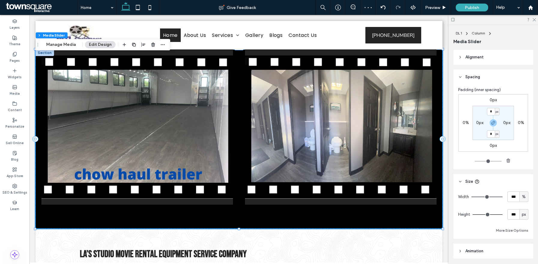
scroll to position [213, 0]
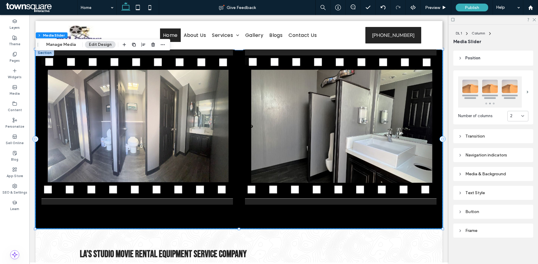
click at [486, 176] on div "Media & Background" at bounding box center [493, 174] width 70 height 5
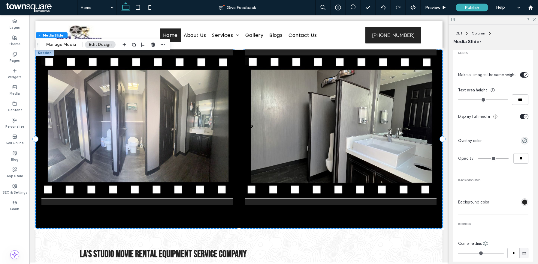
scroll to position [368, 0]
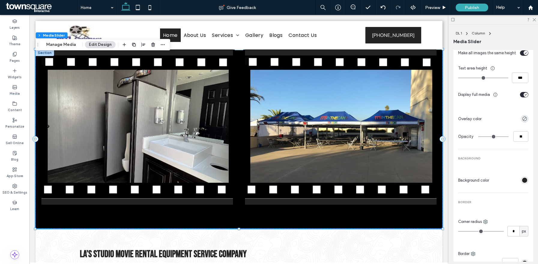
click at [526, 177] on div at bounding box center [525, 181] width 8 height 8
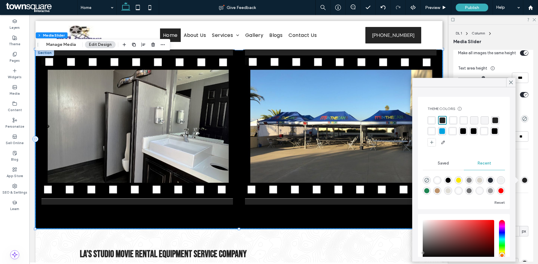
click at [526, 181] on div "rgb(36, 36, 36)" at bounding box center [524, 180] width 5 height 5
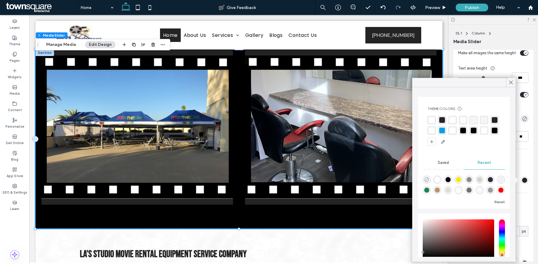
click at [426, 179] on icon "rgba(0, 0, 0, 0)" at bounding box center [426, 179] width 5 height 5
type input "*******"
type input "*"
type input "**"
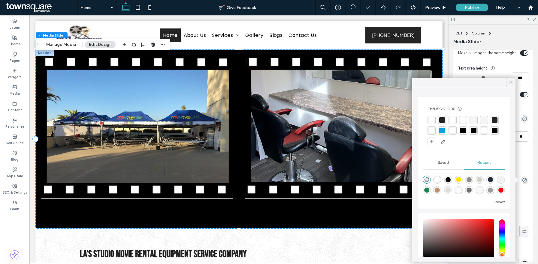
click at [510, 86] on span at bounding box center [510, 82] width 5 height 9
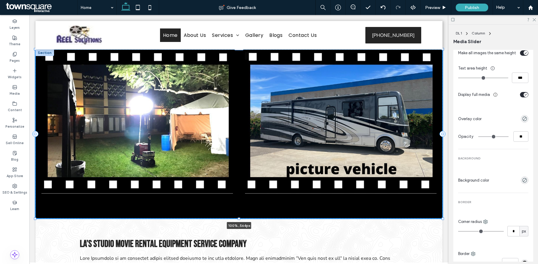
drag, startPoint x: 442, startPoint y: 228, endPoint x: 447, endPoint y: 223, distance: 7.5
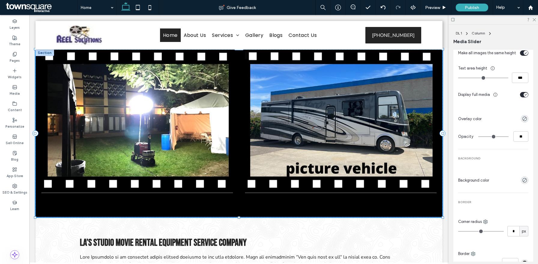
type input "***"
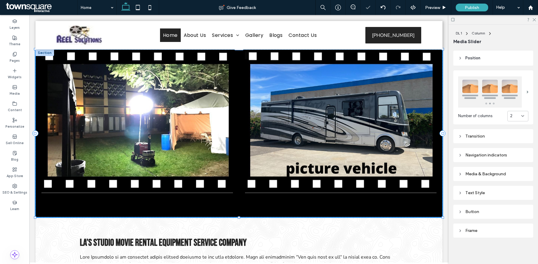
type input "***"
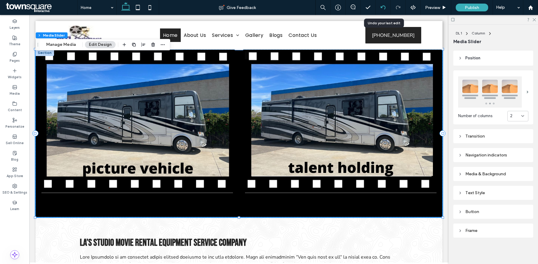
click at [383, 9] on icon at bounding box center [382, 7] width 5 height 5
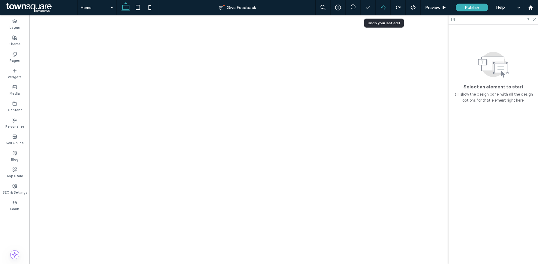
click at [383, 10] on icon at bounding box center [382, 7] width 5 height 5
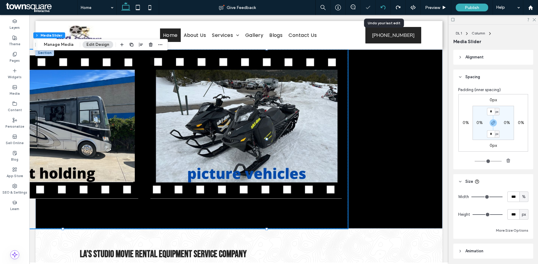
scroll to position [0, 0]
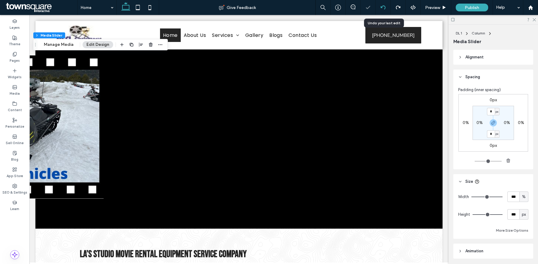
click at [383, 10] on icon at bounding box center [382, 7] width 5 height 5
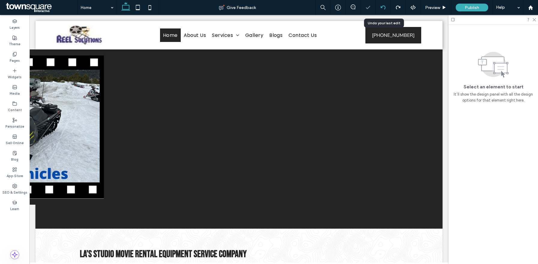
click at [383, 10] on icon at bounding box center [382, 7] width 5 height 5
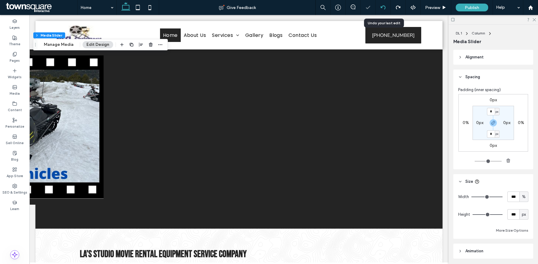
click at [383, 10] on icon at bounding box center [382, 7] width 5 height 5
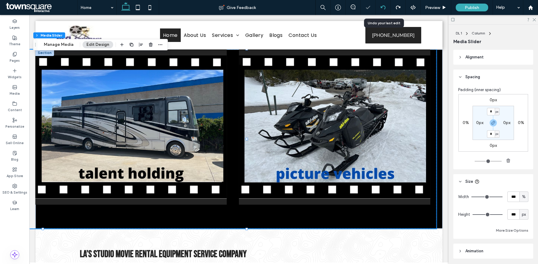
click at [383, 10] on icon at bounding box center [382, 7] width 5 height 5
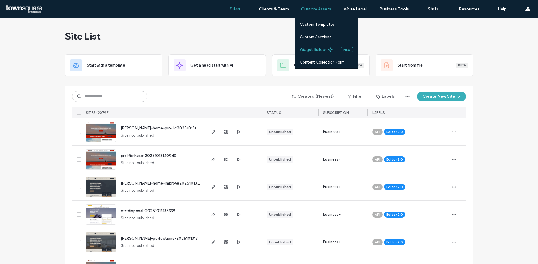
click at [311, 50] on label "Widget Builder" at bounding box center [312, 49] width 26 height 5
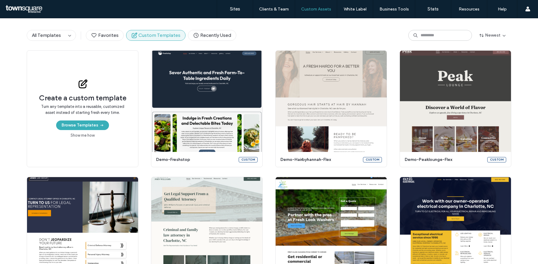
scroll to position [52, 0]
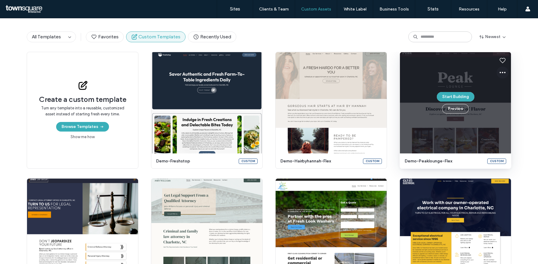
click at [499, 76] on icon at bounding box center [502, 72] width 7 height 7
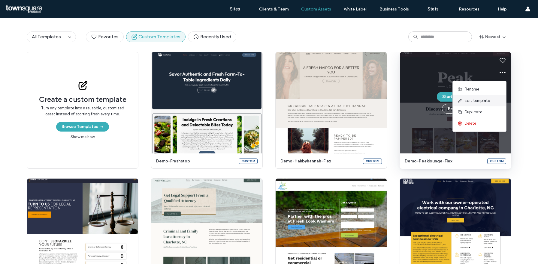
click at [488, 98] on span "Edit template" at bounding box center [476, 101] width 25 height 6
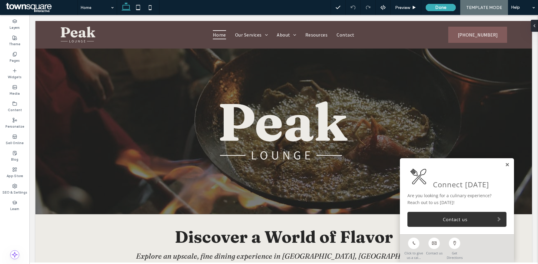
click at [507, 165] on link at bounding box center [507, 165] width 5 height 5
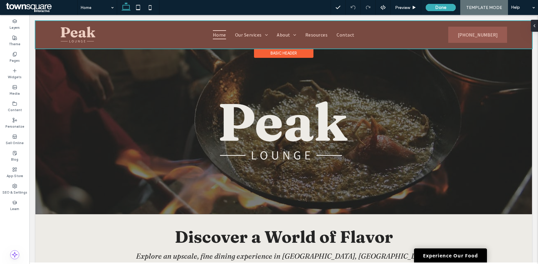
click at [321, 35] on div at bounding box center [283, 35] width 496 height 28
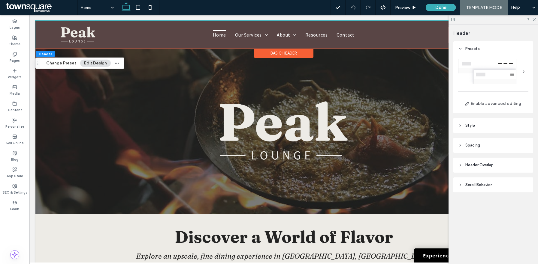
click at [455, 20] on icon at bounding box center [452, 19] width 5 height 5
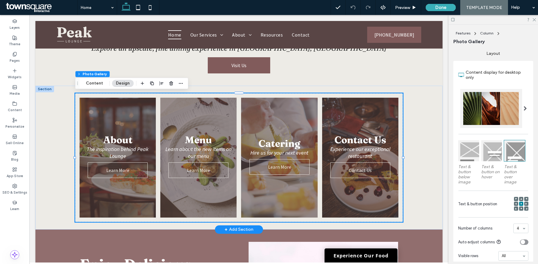
scroll to position [117, 0]
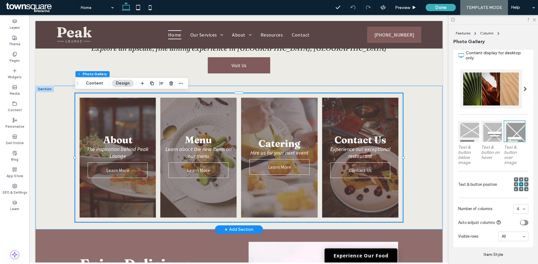
click at [431, 135] on div "About The inspiration behind Peak Lounge Learn More Menu Learn about the new it…" at bounding box center [238, 158] width 407 height 144
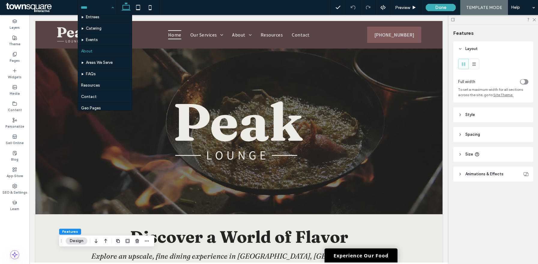
scroll to position [44, 0]
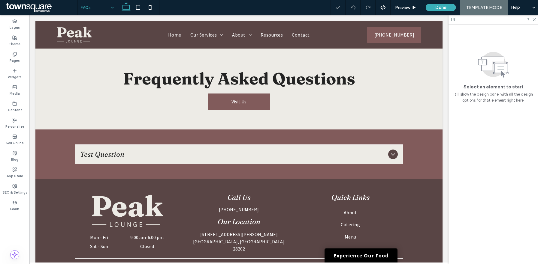
click at [87, 9] on input at bounding box center [96, 7] width 30 height 15
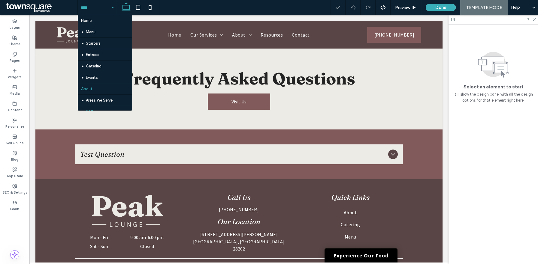
scroll to position [44, 0]
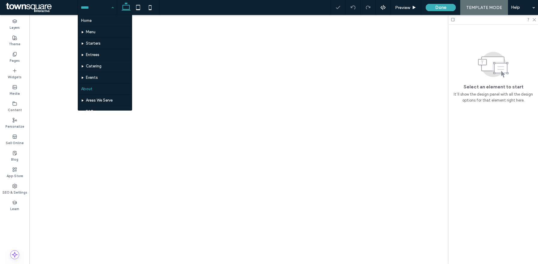
click at [97, 3] on input at bounding box center [96, 7] width 30 height 15
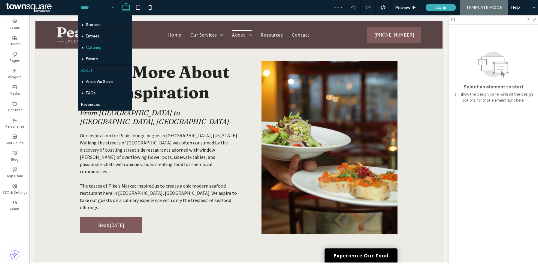
scroll to position [44, 0]
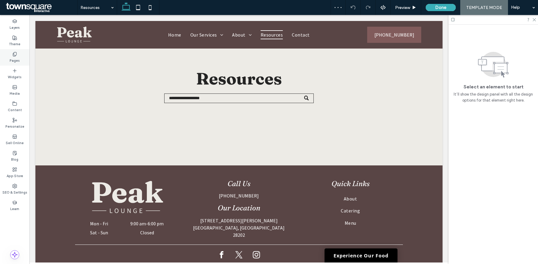
click at [12, 57] on label "Pages" at bounding box center [15, 60] width 10 height 7
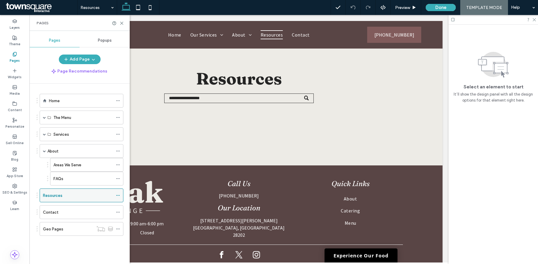
click at [121, 197] on div at bounding box center [119, 195] width 7 height 9
click at [118, 195] on use at bounding box center [117, 195] width 3 height 1
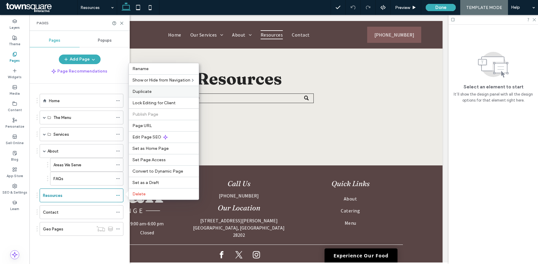
click at [157, 94] on div "Duplicate" at bounding box center [164, 91] width 70 height 11
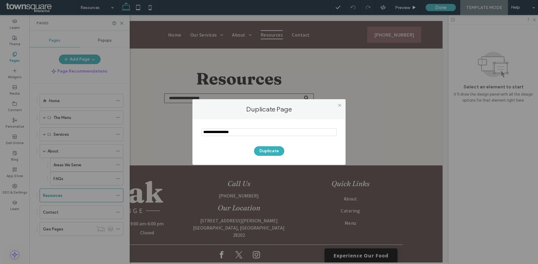
click at [237, 134] on input "notEmpty" at bounding box center [268, 132] width 135 height 8
type input "*******"
click at [263, 152] on button "Duplicate" at bounding box center [269, 151] width 30 height 10
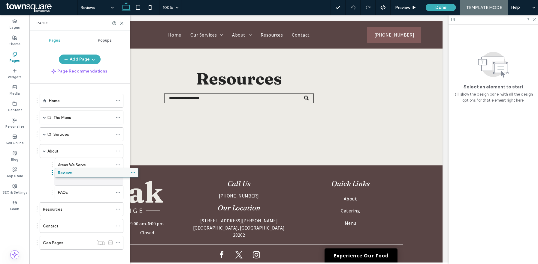
drag, startPoint x: 65, startPoint y: 248, endPoint x: 80, endPoint y: 176, distance: 72.7
click at [80, 176] on div "Reviews" at bounding box center [85, 179] width 55 height 6
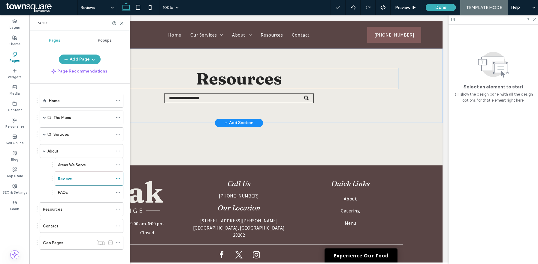
drag, startPoint x: 233, startPoint y: 119, endPoint x: 224, endPoint y: 85, distance: 35.3
click at [224, 85] on span "Resources" at bounding box center [239, 78] width 86 height 20
click at [224, 85] on div "Resources" at bounding box center [239, 78] width 318 height 20
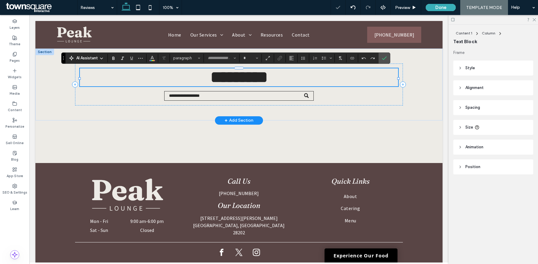
type input "********"
type input "**"
click at [217, 78] on span "*******" at bounding box center [239, 77] width 45 height 17
click at [210, 78] on span "**********" at bounding box center [239, 77] width 70 height 17
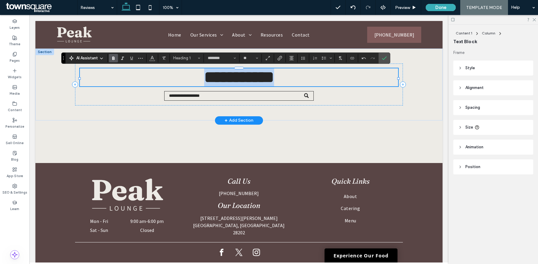
click at [210, 78] on span "**********" at bounding box center [239, 77] width 70 height 17
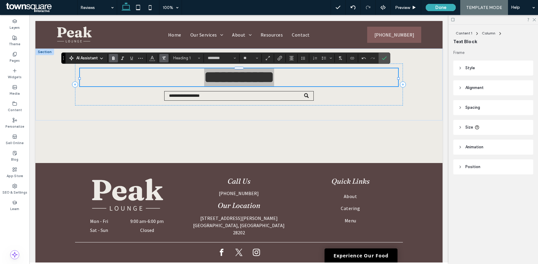
click at [165, 58] on icon "Clear Format" at bounding box center [163, 58] width 5 height 5
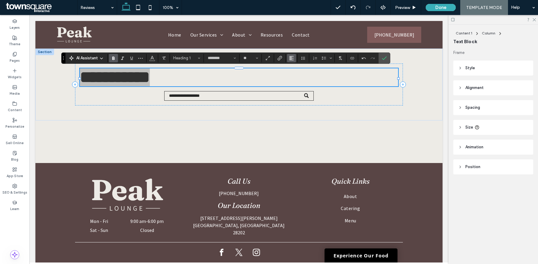
click at [291, 57] on use "Alignment" at bounding box center [291, 58] width 4 height 4
click at [295, 76] on icon "ui.textEditor.alignment.center" at bounding box center [295, 76] width 5 height 5
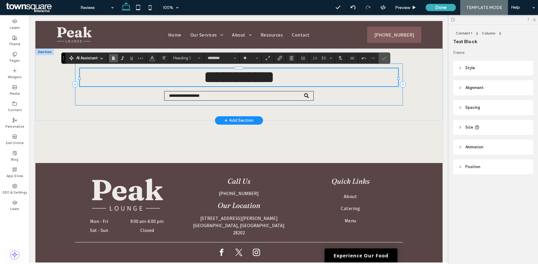
click at [336, 98] on div "**********" at bounding box center [239, 85] width 328 height 42
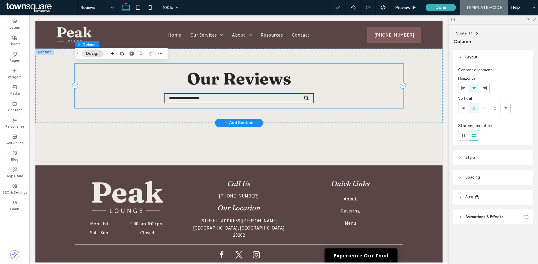
click at [295, 97] on input "Search" at bounding box center [238, 99] width 149 height 10
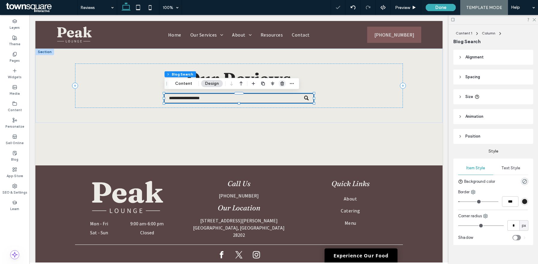
click at [281, 85] on icon "button" at bounding box center [282, 83] width 5 height 5
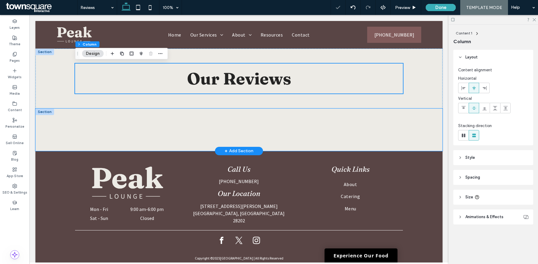
click at [243, 113] on div at bounding box center [239, 130] width 360 height 43
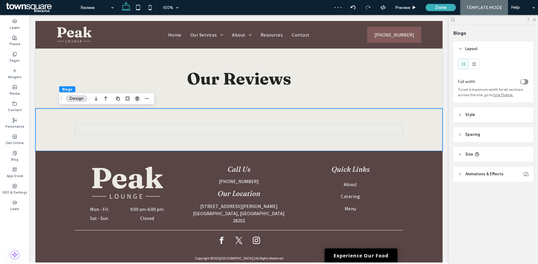
click at [134, 96] on span "button" at bounding box center [137, 98] width 7 height 7
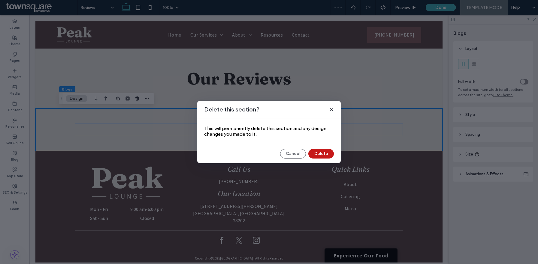
click at [329, 154] on button "Delete" at bounding box center [321, 154] width 26 height 10
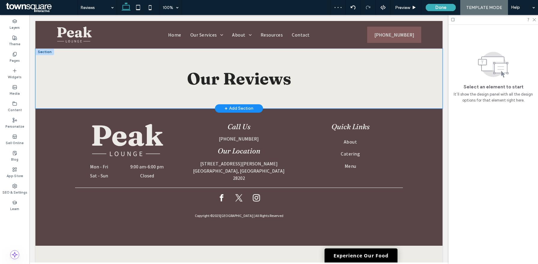
click at [57, 79] on div "Our Reviews" at bounding box center [238, 79] width 407 height 60
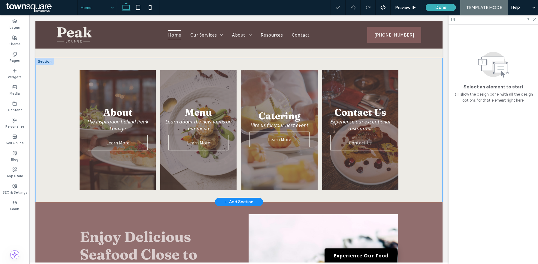
scroll to position [375, 0]
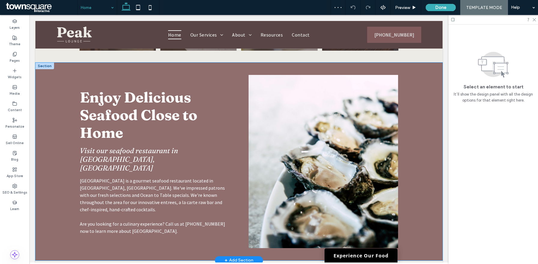
click at [53, 131] on div "Enjoy Delicious Seafood Close to Home Visit our seafood restaurant in Charlotte…" at bounding box center [238, 162] width 407 height 198
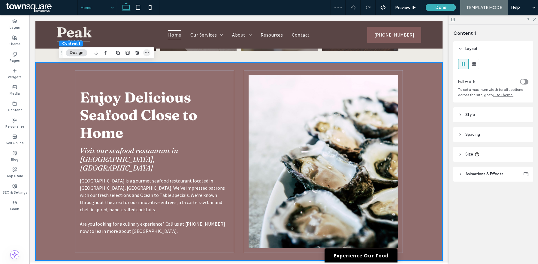
click at [148, 53] on use "button" at bounding box center [147, 53] width 4 height 1
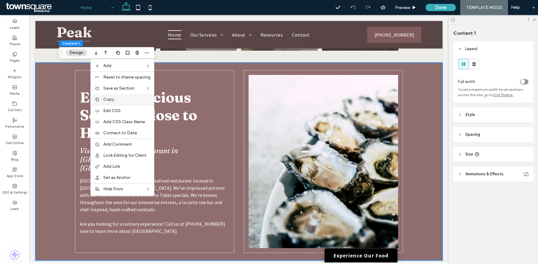
click at [121, 103] on div "Copy" at bounding box center [122, 99] width 63 height 11
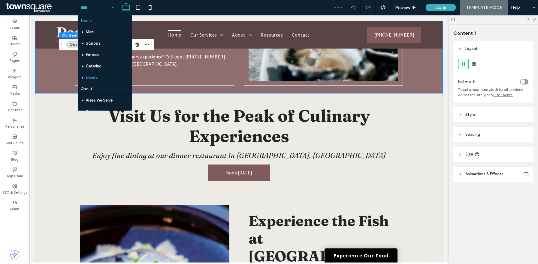
scroll to position [56, 0]
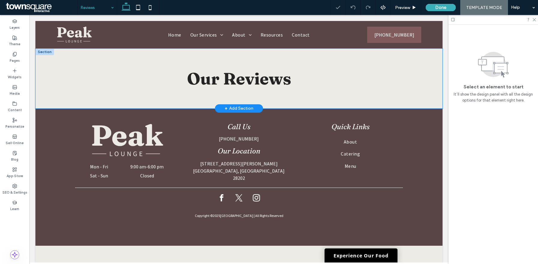
click at [58, 93] on div "Our Reviews" at bounding box center [238, 79] width 407 height 60
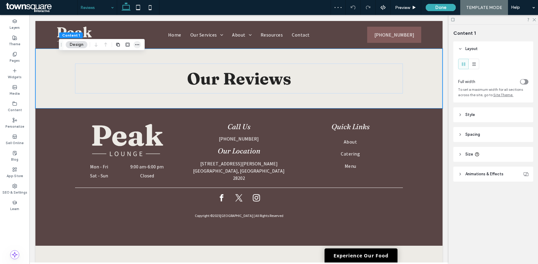
click at [137, 44] on icon "button" at bounding box center [137, 44] width 5 height 5
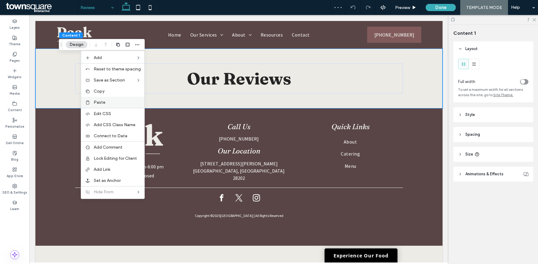
click at [110, 106] on div "Paste" at bounding box center [112, 102] width 63 height 11
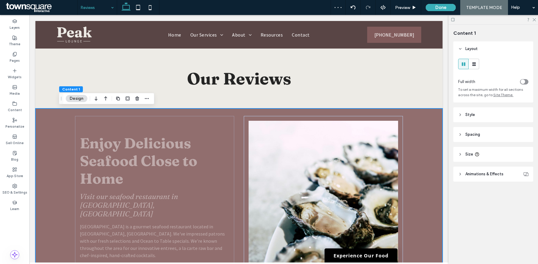
click at [59, 138] on div "Enjoy Delicious Seafood Close to Home Visit our seafood restaurant in Charlotte…" at bounding box center [239, 208] width 360 height 198
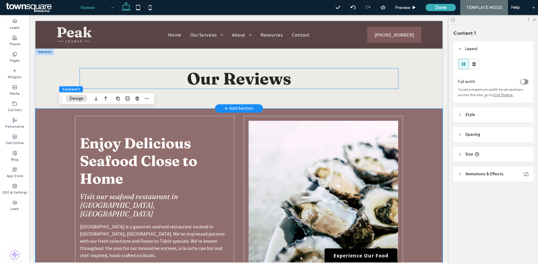
click at [262, 78] on span "Our Reviews" at bounding box center [239, 78] width 104 height 20
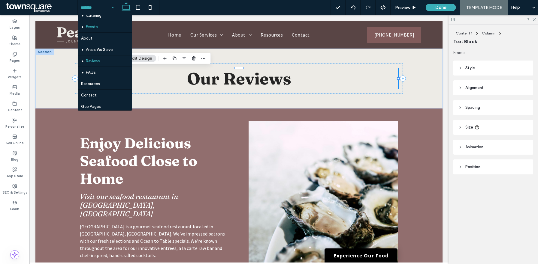
scroll to position [56, 0]
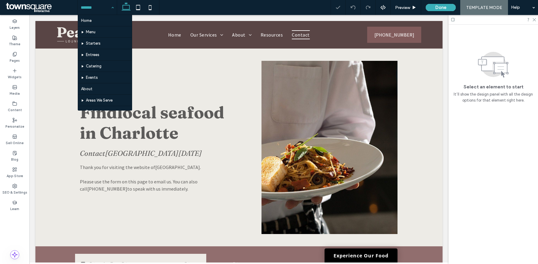
click at [111, 6] on div "Home Menu Starters Entrees Catering Events About Areas We Serve Reviews FAQs Re…" at bounding box center [97, 7] width 39 height 15
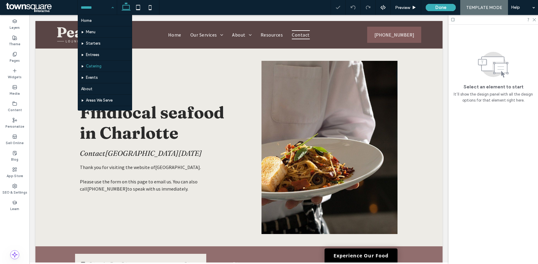
scroll to position [56, 0]
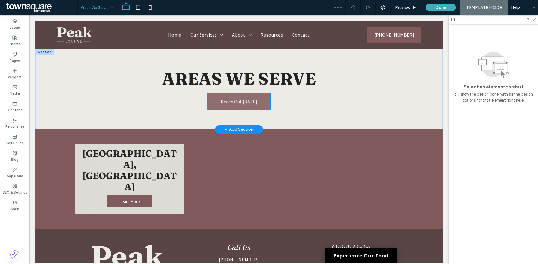
click at [229, 100] on span "Reach Out [DATE]" at bounding box center [239, 102] width 37 height 6
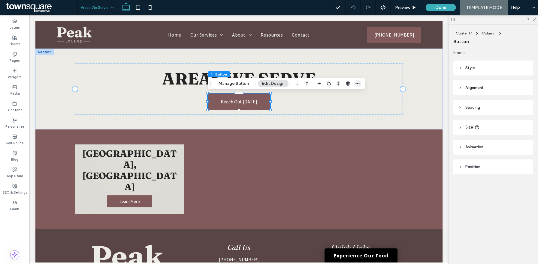
click at [357, 85] on icon "button" at bounding box center [357, 83] width 5 height 5
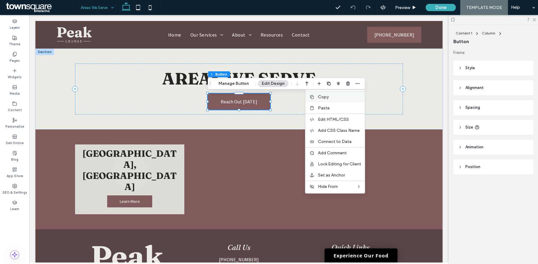
click at [340, 96] on label "Copy" at bounding box center [339, 97] width 43 height 5
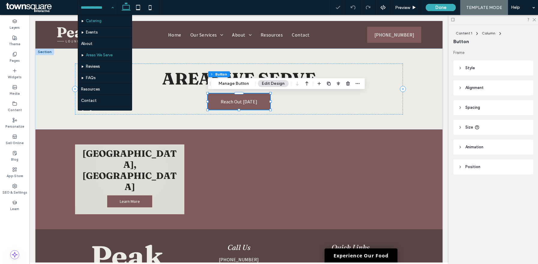
scroll to position [56, 0]
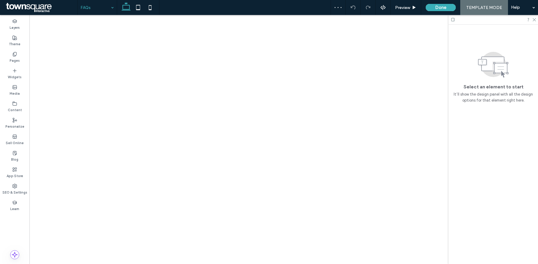
click at [108, 6] on input at bounding box center [96, 7] width 30 height 15
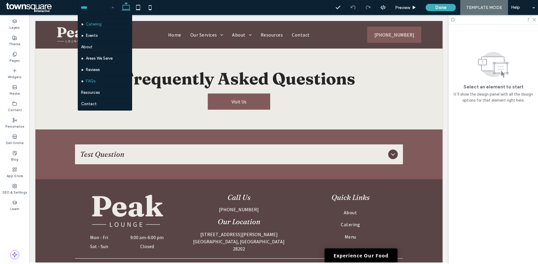
scroll to position [43, 0]
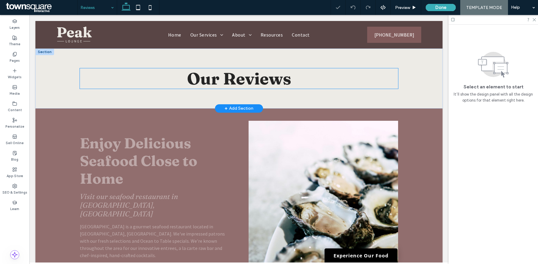
click at [305, 84] on h1 "Our Reviews" at bounding box center [239, 78] width 318 height 20
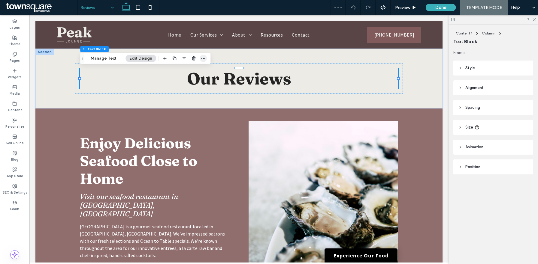
click at [203, 57] on icon "button" at bounding box center [203, 58] width 5 height 5
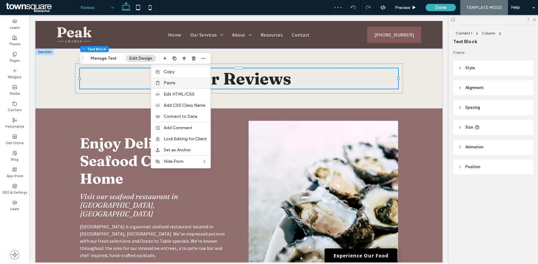
click at [176, 82] on label "Paste" at bounding box center [185, 82] width 43 height 5
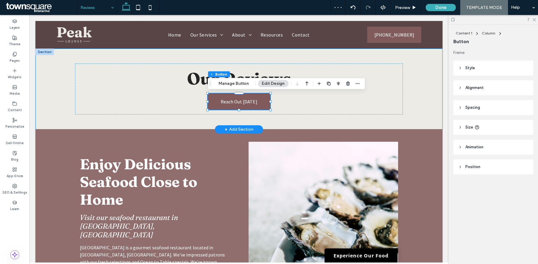
click at [430, 102] on div "Our Reviews Reach Out Today" at bounding box center [238, 89] width 407 height 81
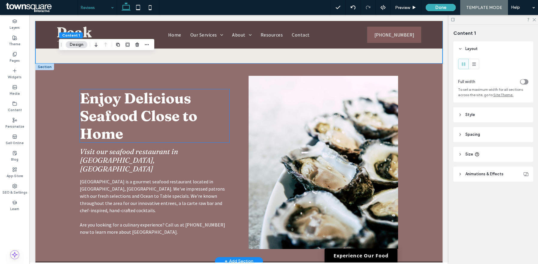
scroll to position [66, 0]
click at [191, 128] on span "Enjoy Delicious Seafood Close to Home" at bounding box center [138, 116] width 117 height 53
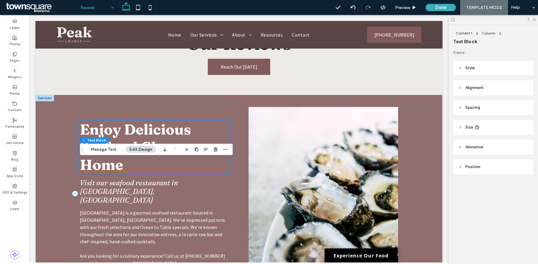
scroll to position [0, 0]
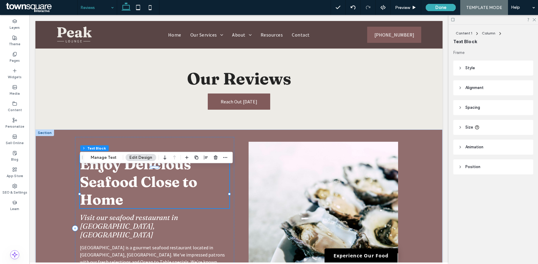
click at [150, 193] on span "Enjoy Delicious Seafood Close to Home" at bounding box center [138, 181] width 117 height 53
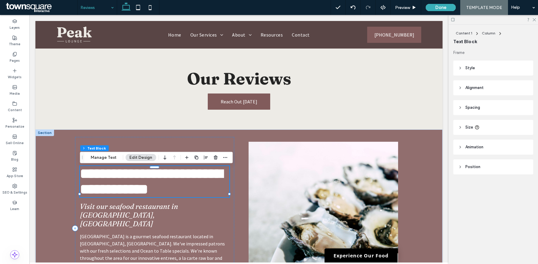
click at [150, 193] on span "**********" at bounding box center [151, 182] width 143 height 30
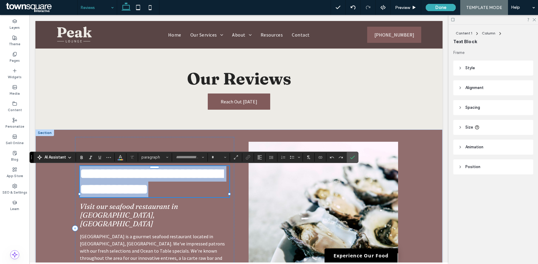
type input "********"
type input "**"
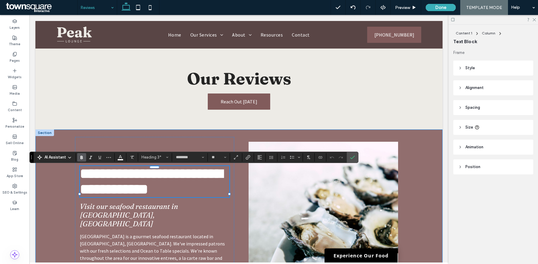
click at [55, 196] on div "**********" at bounding box center [238, 229] width 407 height 198
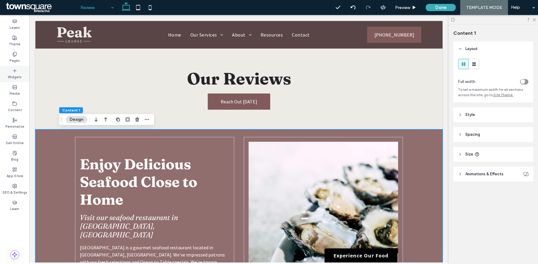
click at [18, 67] on div "Widgets" at bounding box center [14, 74] width 29 height 17
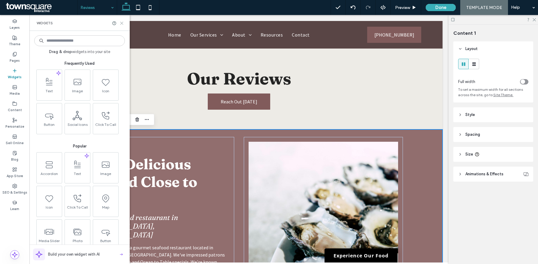
click at [123, 21] on icon at bounding box center [121, 23] width 5 height 5
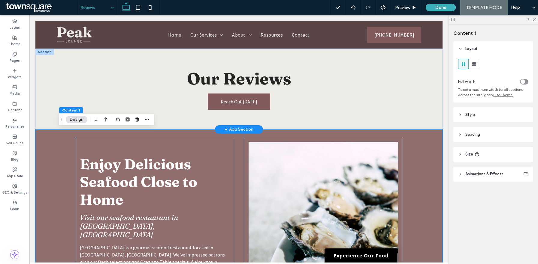
click at [245, 131] on div "+ Add Section" at bounding box center [238, 129] width 29 height 7
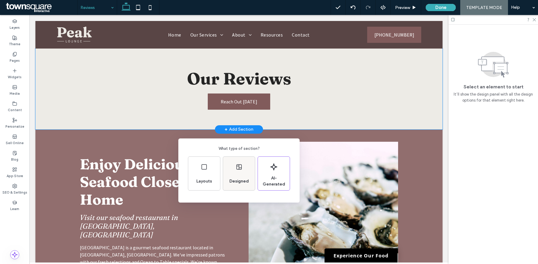
click at [235, 162] on div "Designed" at bounding box center [239, 174] width 32 height 34
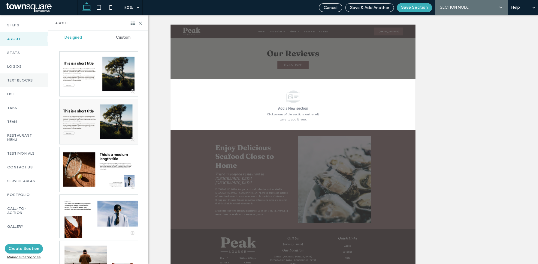
scroll to position [125, 0]
click at [20, 154] on label "Testimonials" at bounding box center [23, 151] width 33 height 4
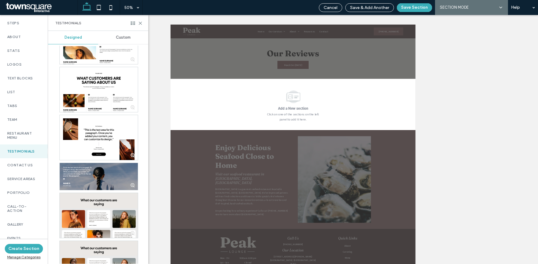
scroll to position [90, 0]
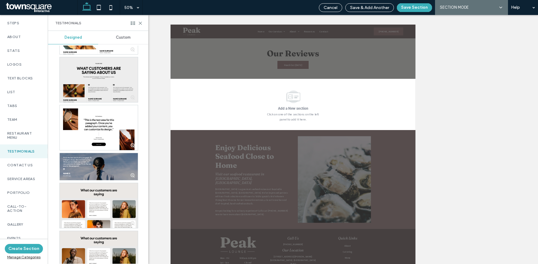
click at [115, 85] on div at bounding box center [99, 79] width 78 height 45
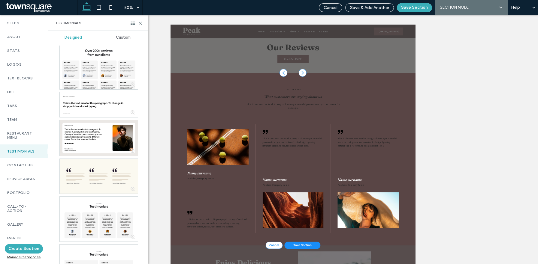
scroll to position [605, 0]
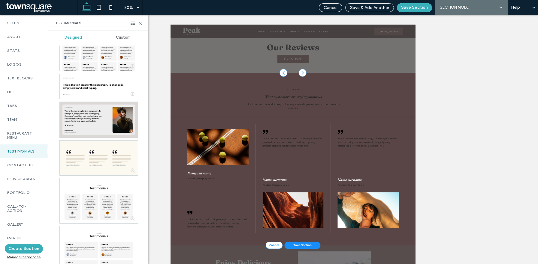
click at [110, 110] on div at bounding box center [99, 120] width 78 height 36
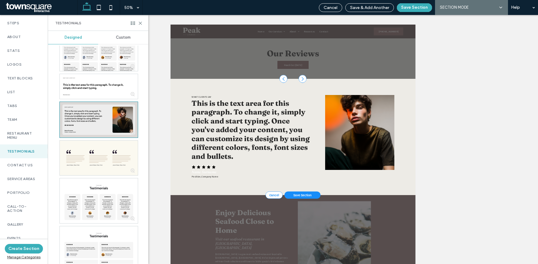
scroll to position [0, 0]
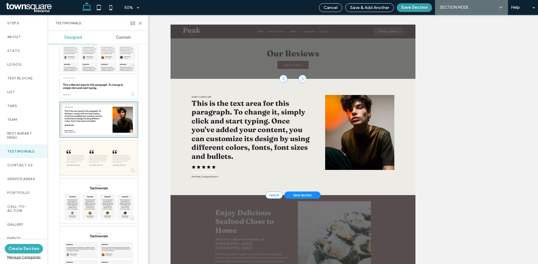
click at [416, 10] on button "Save Section" at bounding box center [414, 7] width 35 height 9
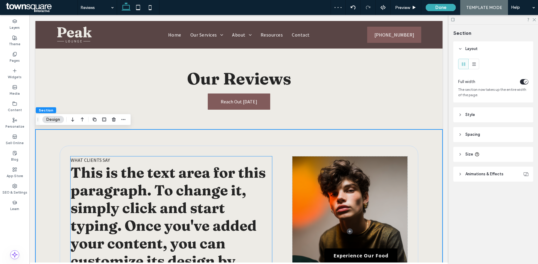
click at [101, 159] on span "What clients say" at bounding box center [90, 160] width 39 height 6
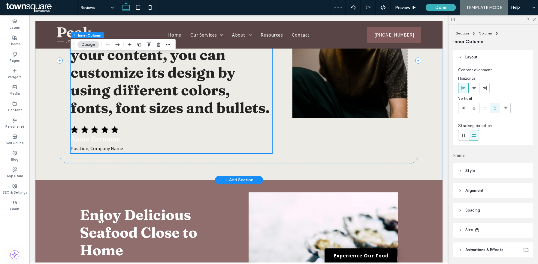
scroll to position [205, 0]
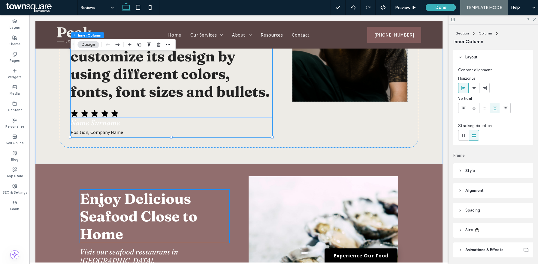
click at [103, 209] on span "Enjoy Delicious Seafood Close to Home" at bounding box center [138, 216] width 117 height 53
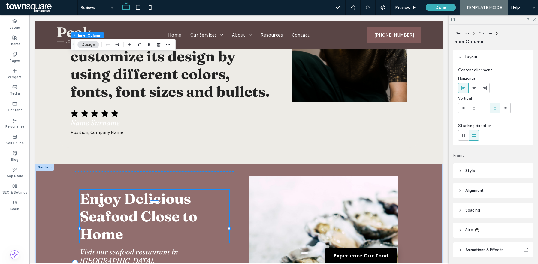
click at [103, 209] on div "Enjoy Delicious Seafood Close to Home" at bounding box center [154, 216] width 149 height 53
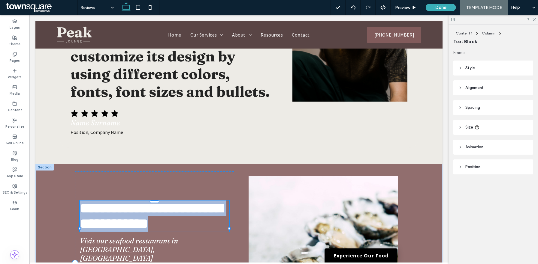
type input "********"
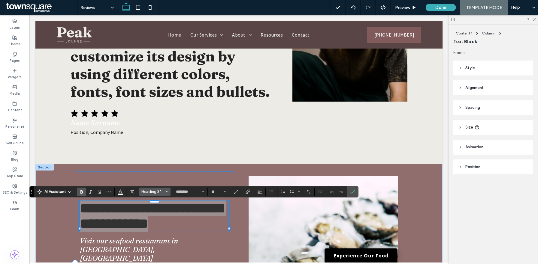
click at [160, 192] on span "Heading 3*" at bounding box center [152, 192] width 23 height 5
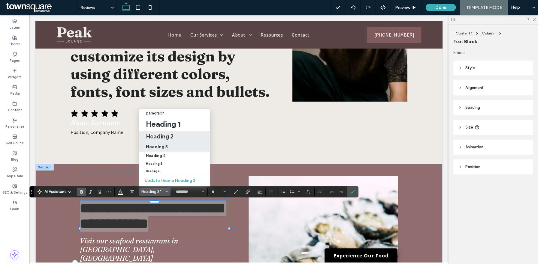
click at [163, 134] on h2 "Heading 2" at bounding box center [160, 136] width 28 height 7
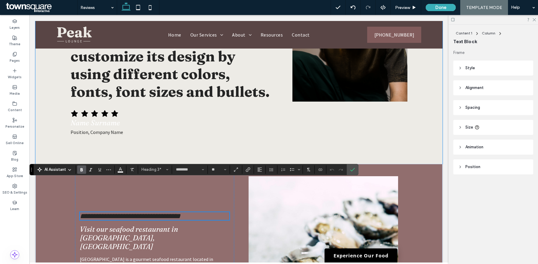
type input "**"
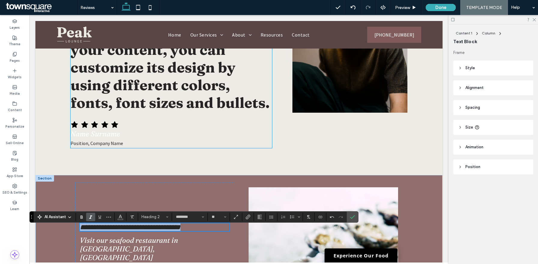
scroll to position [266, 0]
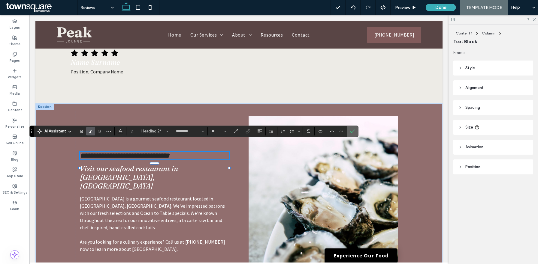
click at [353, 131] on use "Confirm" at bounding box center [352, 132] width 5 height 4
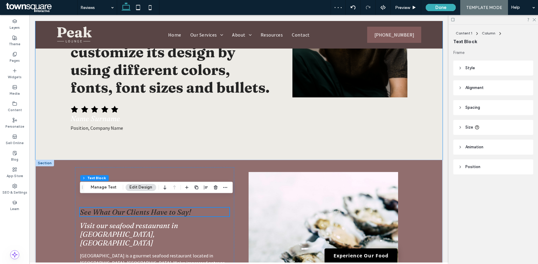
scroll to position [232, 0]
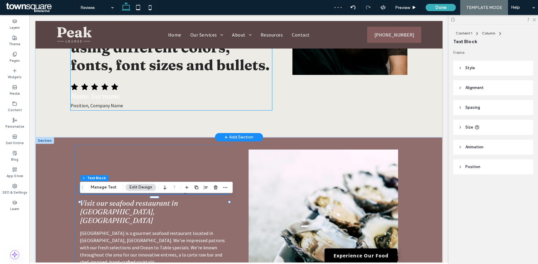
click at [95, 87] on icon at bounding box center [94, 86] width 7 height 7
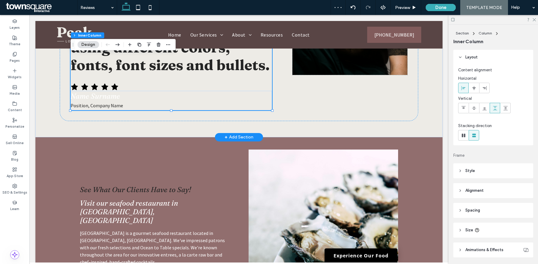
click at [106, 87] on icon at bounding box center [104, 86] width 7 height 7
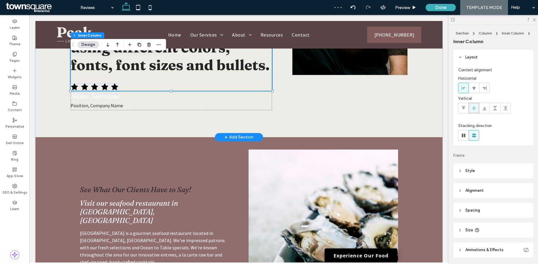
type input "**"
click at [106, 87] on icon at bounding box center [104, 86] width 7 height 7
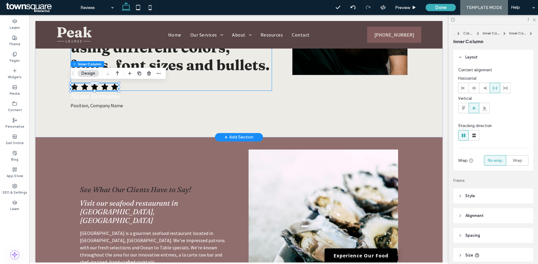
type input "**"
click at [94, 88] on icon at bounding box center [94, 86] width 7 height 7
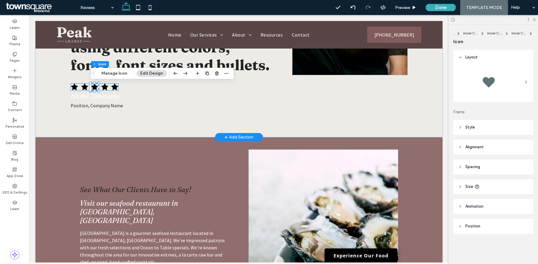
click at [109, 85] on div at bounding box center [95, 87] width 48 height 8
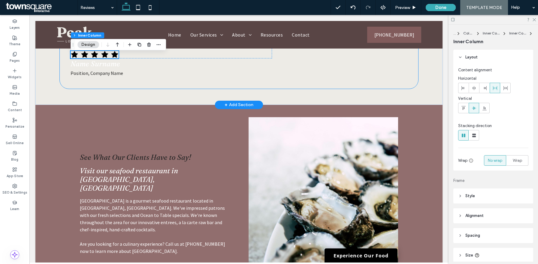
scroll to position [262, 0]
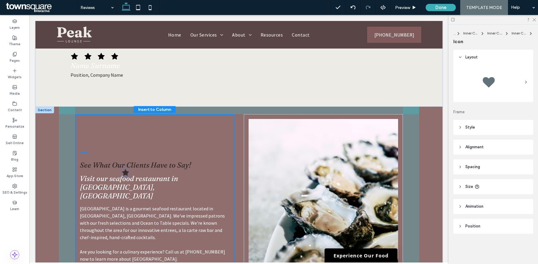
drag, startPoint x: 116, startPoint y: 53, endPoint x: 126, endPoint y: 169, distance: 116.2
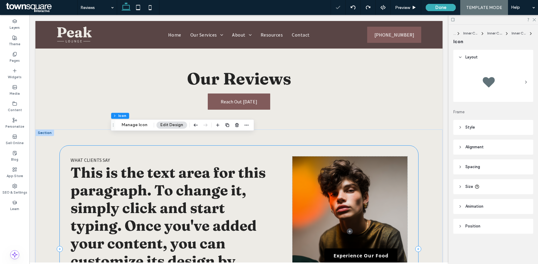
scroll to position [180, 0]
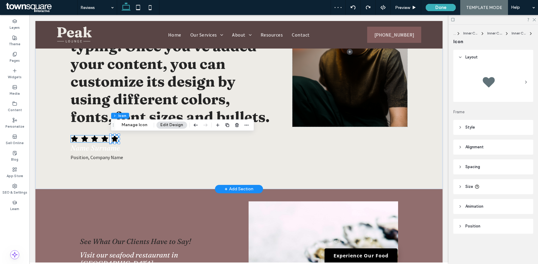
click at [109, 136] on div at bounding box center [95, 139] width 48 height 8
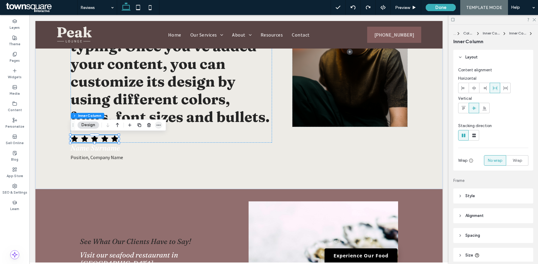
click at [159, 126] on icon "button" at bounding box center [158, 125] width 5 height 5
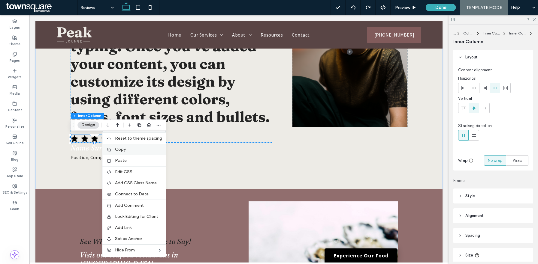
click at [142, 149] on label "Copy" at bounding box center [138, 149] width 47 height 5
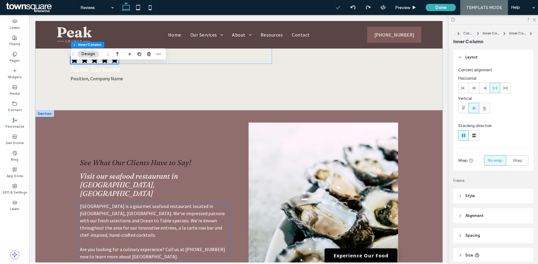
scroll to position [267, 0]
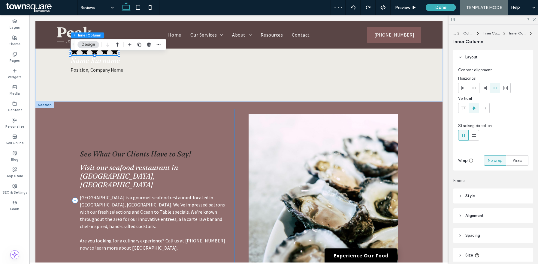
click at [131, 138] on div "See What Our Clients Have to Say! Visit our seafood restaurant in Charlotte, NC…" at bounding box center [154, 200] width 159 height 183
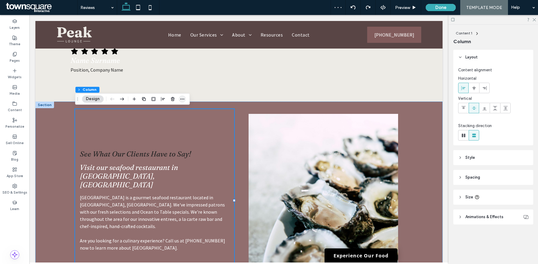
click at [183, 98] on icon "button" at bounding box center [182, 99] width 5 height 5
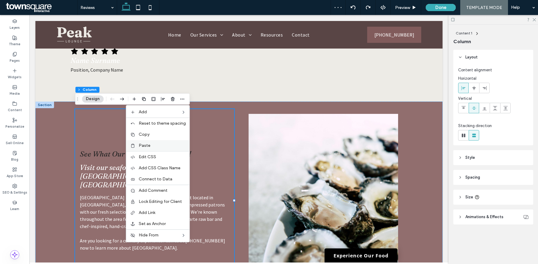
click at [156, 146] on label "Paste" at bounding box center [162, 145] width 47 height 5
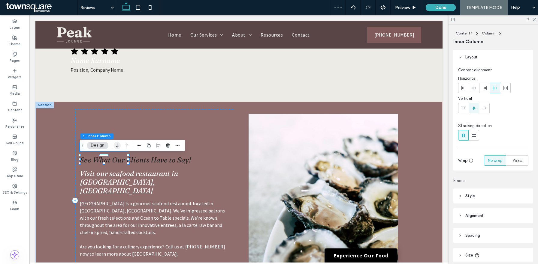
click at [115, 146] on icon "button" at bounding box center [116, 145] width 7 height 11
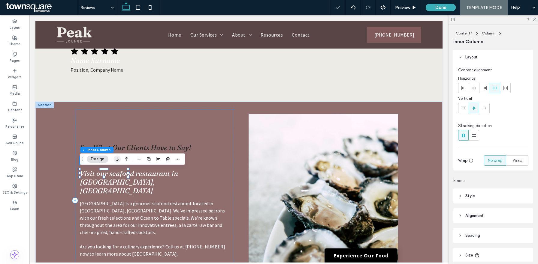
click at [117, 160] on icon "button" at bounding box center [116, 159] width 7 height 11
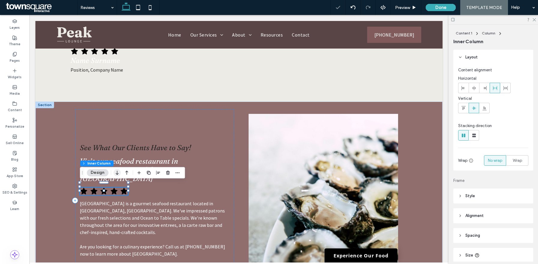
click at [117, 173] on icon "button" at bounding box center [116, 172] width 7 height 11
type input "**"
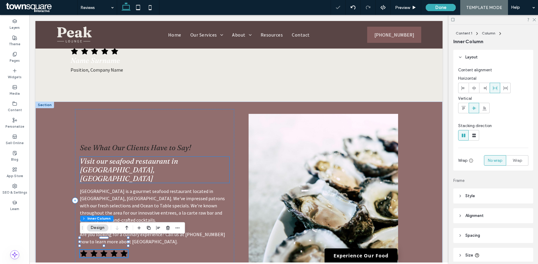
click at [136, 170] on span "Visit our seafood restaurant in Charlotte, NC" at bounding box center [129, 170] width 98 height 26
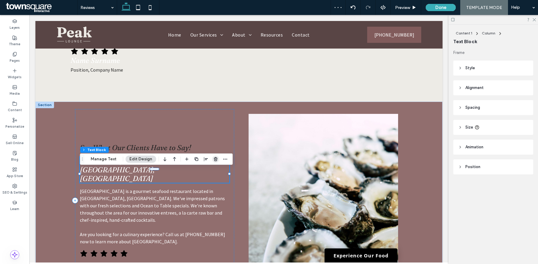
click at [214, 158] on use "button" at bounding box center [216, 159] width 4 height 4
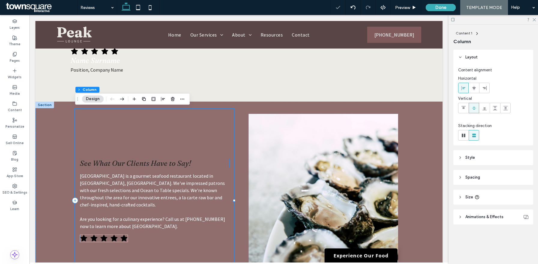
click at [180, 167] on span "See What Our Clients Have to Say!" at bounding box center [135, 163] width 111 height 9
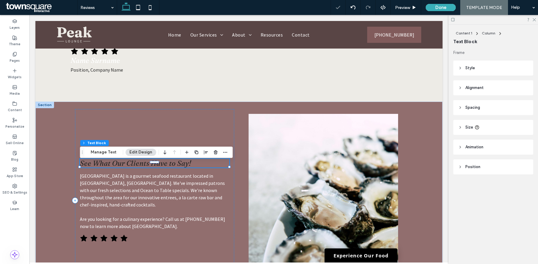
click at [180, 167] on span "See What Our Clients Have to Say!" at bounding box center [135, 163] width 111 height 9
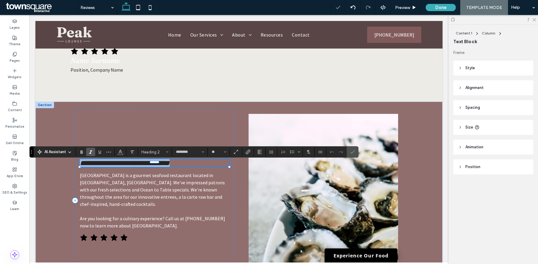
type input "********"
type input "**"
click at [121, 152] on use "Color" at bounding box center [120, 151] width 3 height 3
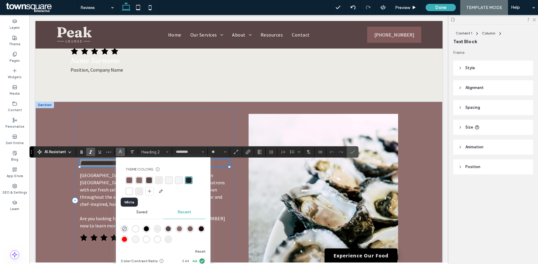
click at [131, 191] on div "rgba(255, 255, 255, 1)" at bounding box center [129, 192] width 6 height 6
click at [153, 129] on div "**********" at bounding box center [154, 200] width 159 height 183
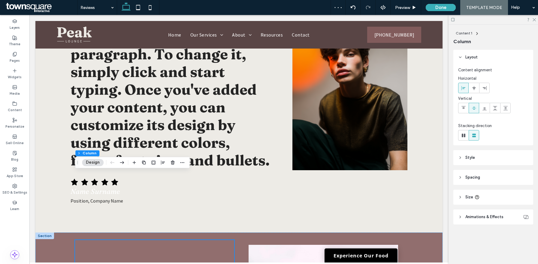
scroll to position [124, 0]
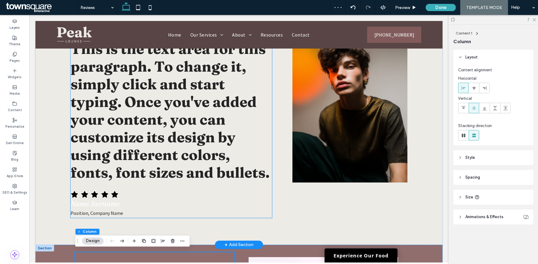
click at [142, 117] on span "This is the text area for this paragraph. To change it, simply click and start …" at bounding box center [170, 111] width 199 height 142
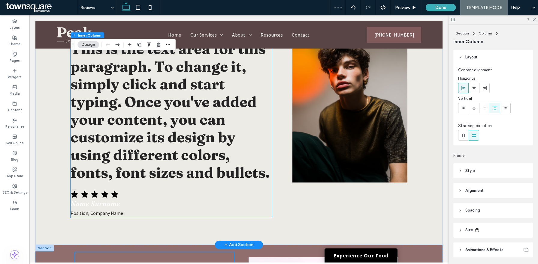
click at [142, 117] on span "This is the text area for this paragraph. To change it, simply click and start …" at bounding box center [170, 111] width 199 height 142
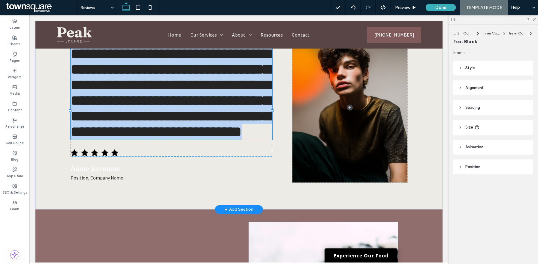
type input "********"
type input "**"
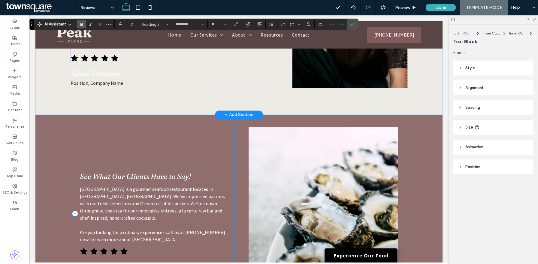
scroll to position [260, 0]
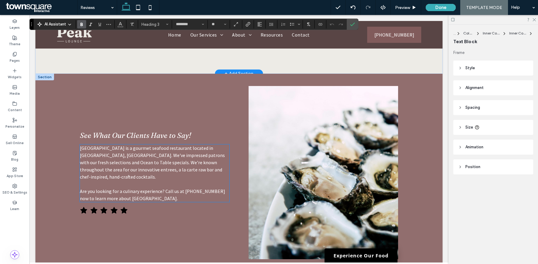
click at [129, 181] on p "Peak Lounge is a gourmet seafood restaurant located in Charlotte, NC. We've imp…" at bounding box center [154, 163] width 149 height 36
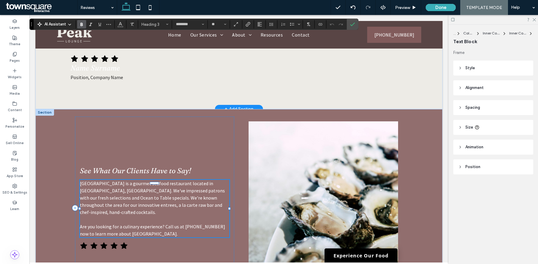
click at [129, 205] on div "Peak Lounge is a gourmet seafood restaurant located in Charlotte, NC. We've imp…" at bounding box center [154, 209] width 149 height 58
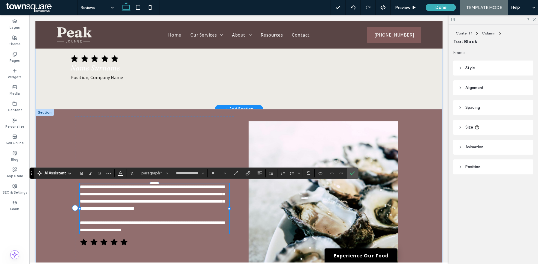
click at [135, 224] on span "**********" at bounding box center [152, 227] width 144 height 12
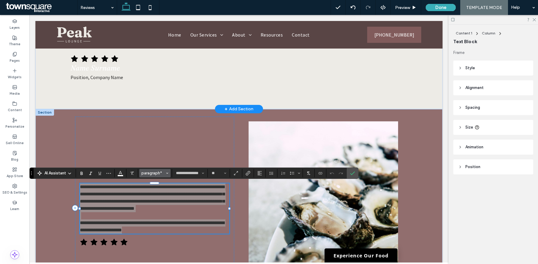
click at [166, 174] on icon "Styles" at bounding box center [167, 173] width 2 height 2
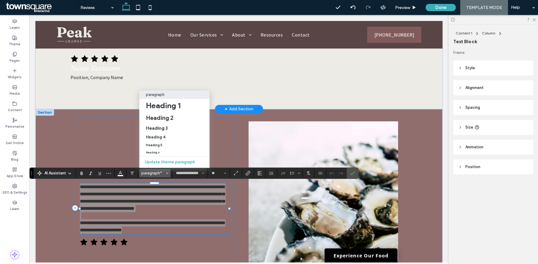
click at [166, 174] on icon "Styles" at bounding box center [167, 173] width 2 height 2
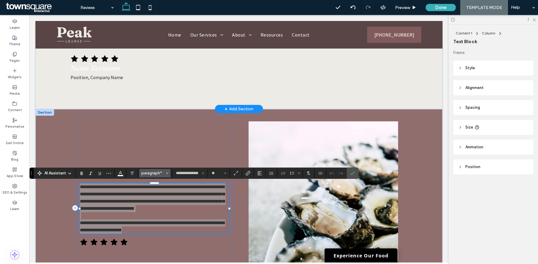
click at [166, 174] on icon "Styles" at bounding box center [167, 173] width 2 height 2
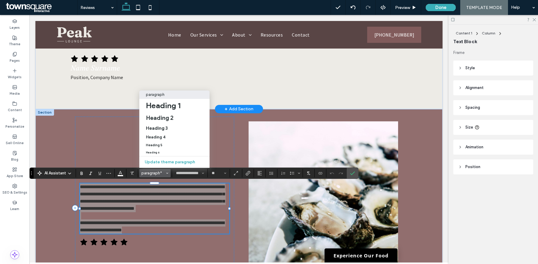
click at [167, 174] on icon "Styles" at bounding box center [167, 173] width 2 height 2
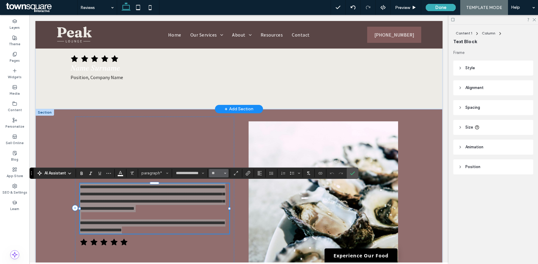
click at [224, 173] on use "Size" at bounding box center [225, 173] width 2 height 1
click at [219, 136] on label "30" at bounding box center [218, 132] width 19 height 8
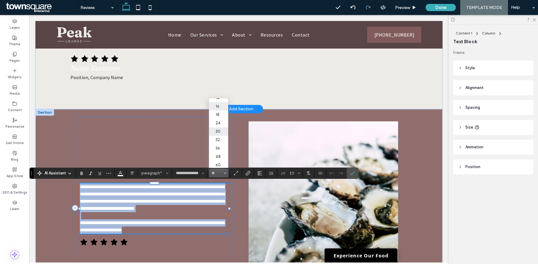
scroll to position [212, 0]
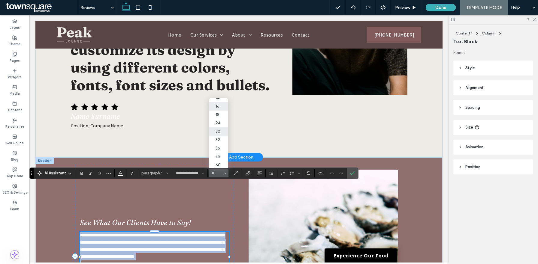
type input "**"
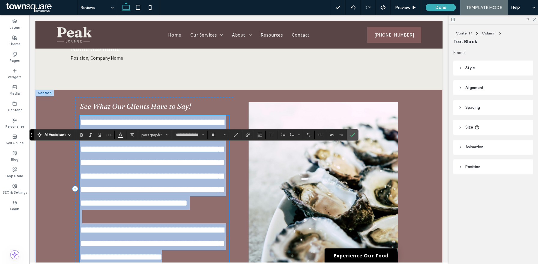
scroll to position [314, 0]
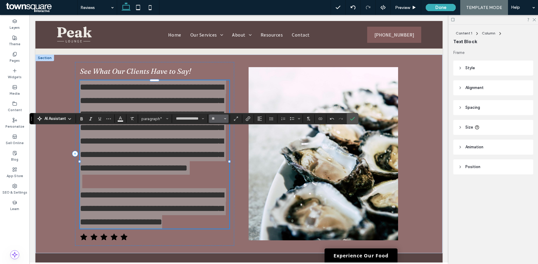
click at [226, 120] on span "Size" at bounding box center [225, 119] width 2 height 8
click at [218, 171] on label "24" at bounding box center [218, 169] width 19 height 8
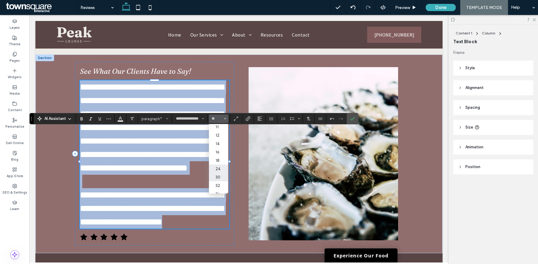
scroll to position [334, 0]
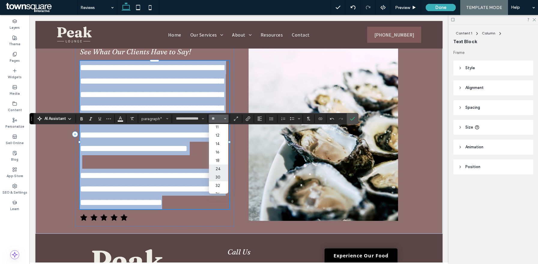
type input "**"
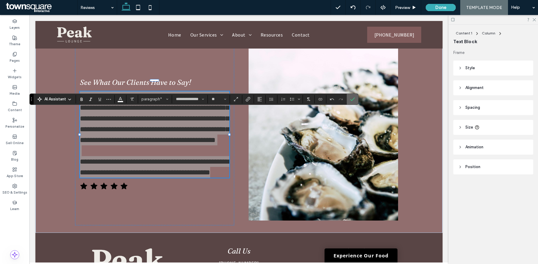
click at [355, 101] on label "Confirm" at bounding box center [352, 99] width 9 height 11
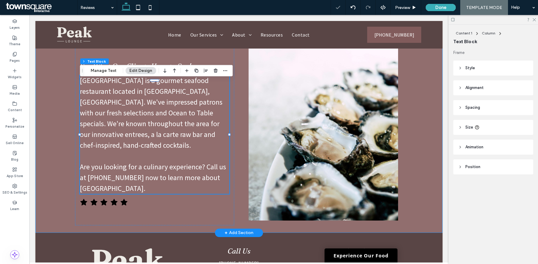
click at [236, 137] on div "See What Our Clients Have to Say! Peak Lounge is a gourmet seafood restaurant l…" at bounding box center [239, 134] width 360 height 198
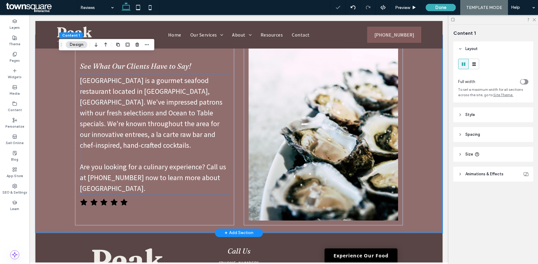
click at [177, 134] on p "[GEOGRAPHIC_DATA] is a gourmet seafood restaurant located in [GEOGRAPHIC_DATA],…" at bounding box center [154, 113] width 149 height 76
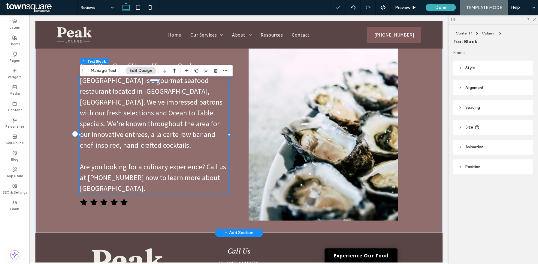
click at [177, 134] on div "Peak Lounge is a gourmet seafood restaurant located in Charlotte, NC. We've imp…" at bounding box center [154, 134] width 149 height 119
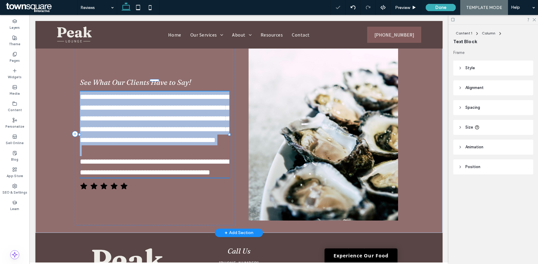
type input "**********"
type input "**"
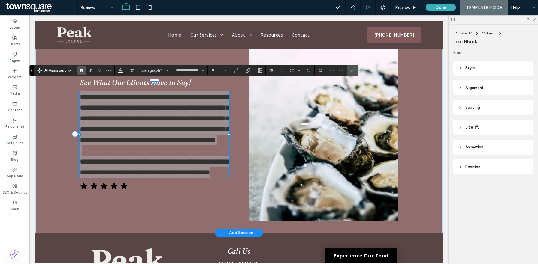
click at [81, 72] on use "Bold" at bounding box center [81, 70] width 2 height 3
click at [353, 72] on icon "Confirm" at bounding box center [352, 70] width 5 height 5
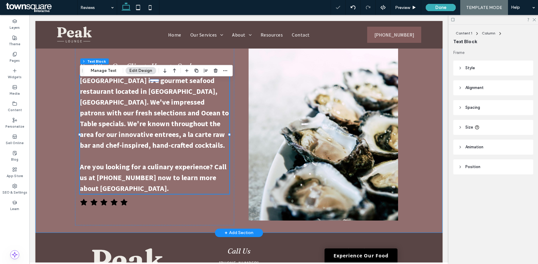
click at [236, 112] on div "See What Our Clients Have to Say! Peak Lounge is a gourmet seafood restaurant l…" at bounding box center [239, 134] width 360 height 198
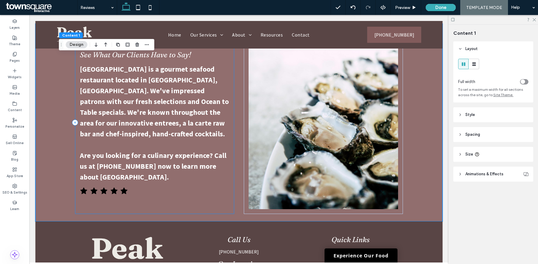
scroll to position [395, 0]
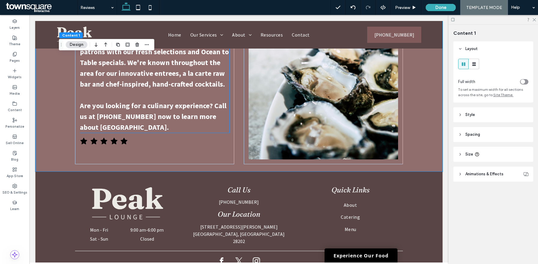
click at [120, 101] on strong "Are you looking for a culinary experience? Call us at [PHONE_NUMBER] now to lea…" at bounding box center [153, 116] width 146 height 31
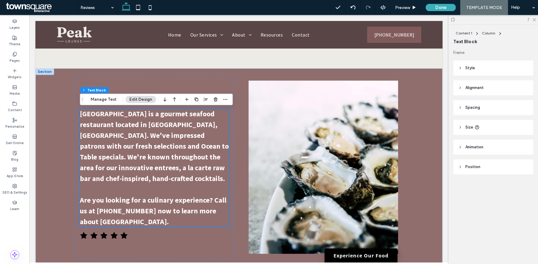
scroll to position [323, 0]
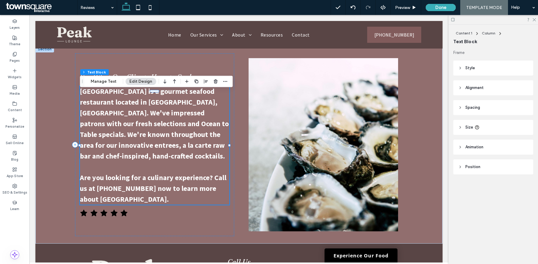
click at [116, 130] on strong "[GEOGRAPHIC_DATA] is a gourmet seafood restaurant located in [GEOGRAPHIC_DATA],…" at bounding box center [154, 124] width 149 height 74
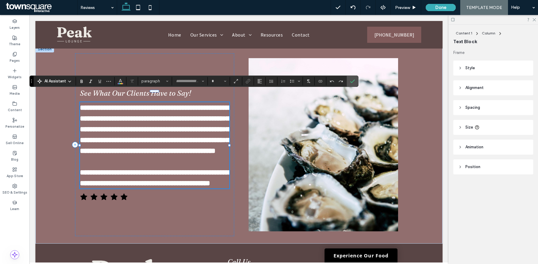
click at [116, 130] on strong "**********" at bounding box center [154, 129] width 149 height 50
type input "**********"
click at [110, 184] on strong "**********" at bounding box center [154, 178] width 149 height 18
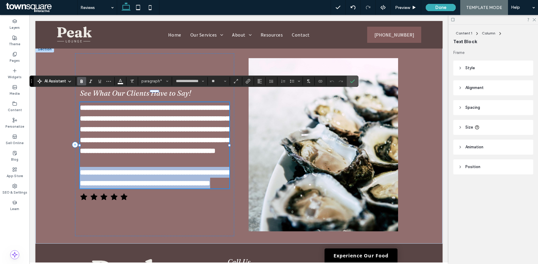
click at [110, 184] on strong "**********" at bounding box center [154, 178] width 149 height 18
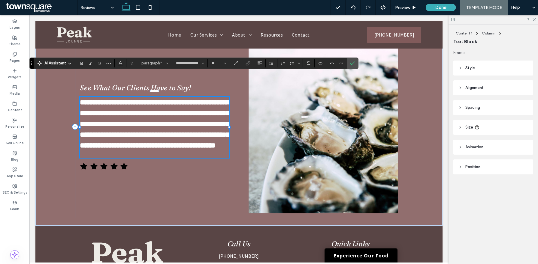
type input "**"
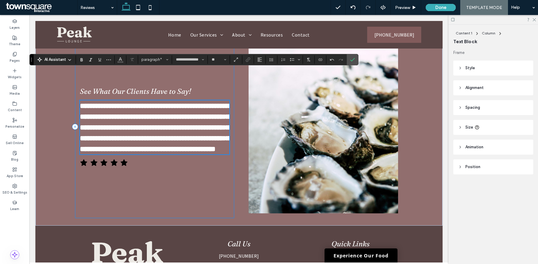
scroll to position [345, 0]
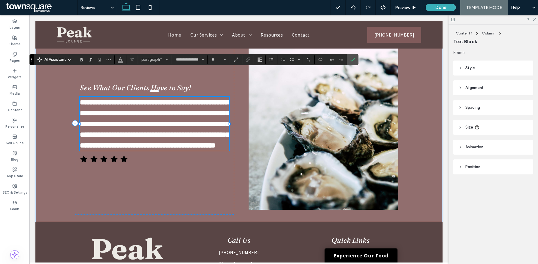
click at [117, 145] on p "**********" at bounding box center [154, 124] width 149 height 54
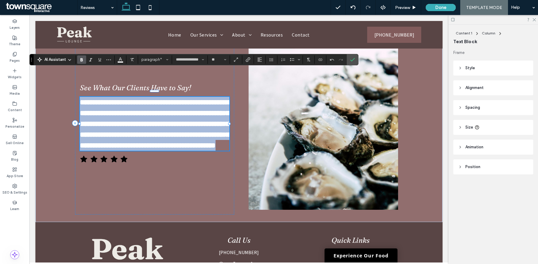
click at [117, 145] on p "**********" at bounding box center [154, 124] width 149 height 54
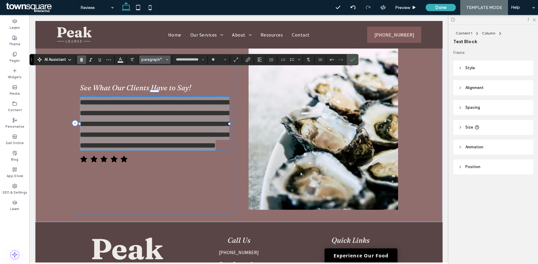
click at [167, 60] on icon "Styles" at bounding box center [167, 60] width 2 height 2
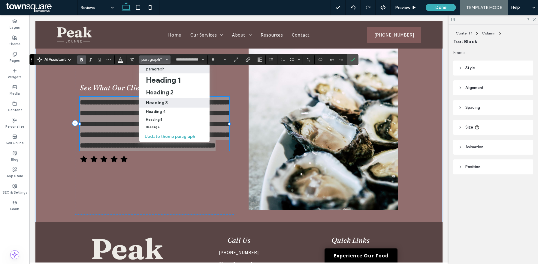
click at [167, 102] on h3 "Heading 3" at bounding box center [157, 103] width 22 height 6
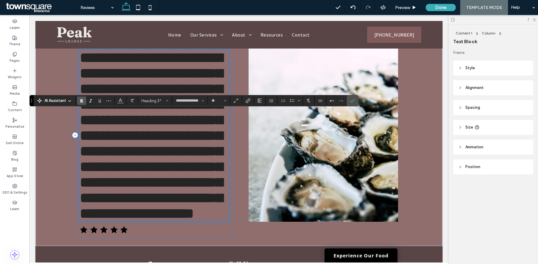
type input "********"
type input "**"
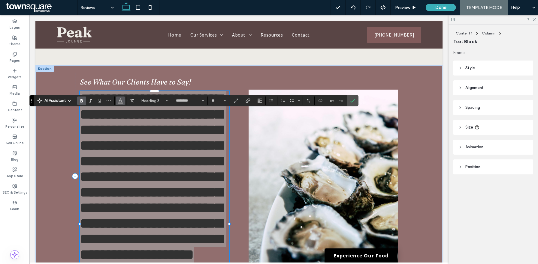
click at [123, 101] on button "Color" at bounding box center [120, 101] width 9 height 8
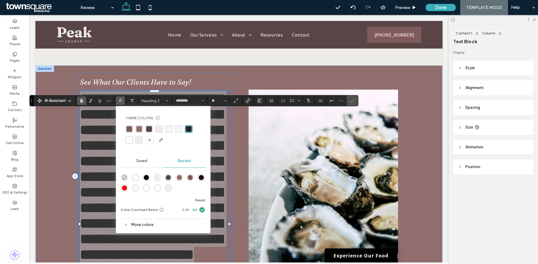
click at [128, 138] on div "rgba(255, 255, 255, 1)" at bounding box center [129, 140] width 6 height 6
click at [352, 100] on icon "Confirm" at bounding box center [352, 100] width 5 height 5
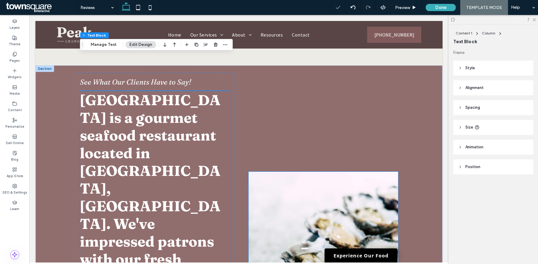
scroll to position [380, 0]
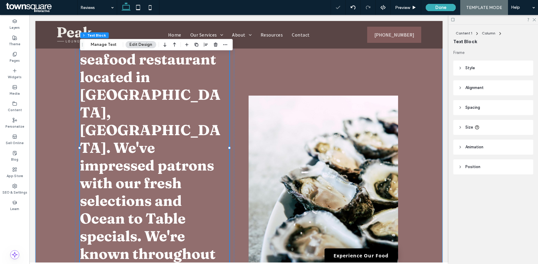
click at [239, 120] on div "See What Our Clients Have to Say! Peak Lounge is a gourmet seafood restaurant l…" at bounding box center [239, 182] width 360 height 387
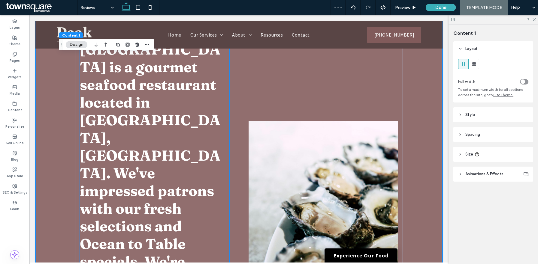
scroll to position [470, 0]
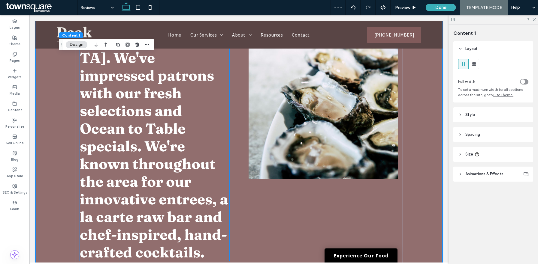
click at [162, 174] on span "[GEOGRAPHIC_DATA] is a gourmet seafood restaurant located in [GEOGRAPHIC_DATA],…" at bounding box center [154, 93] width 148 height 336
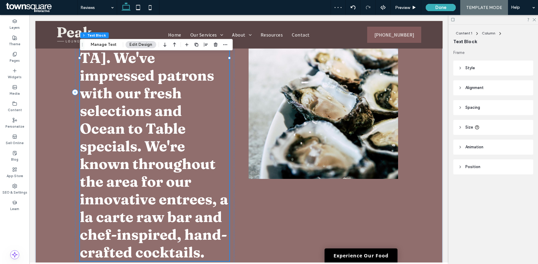
click at [162, 174] on div "[GEOGRAPHIC_DATA] is a gourmet seafood restaurant located in [GEOGRAPHIC_DATA],…" at bounding box center [154, 93] width 149 height 336
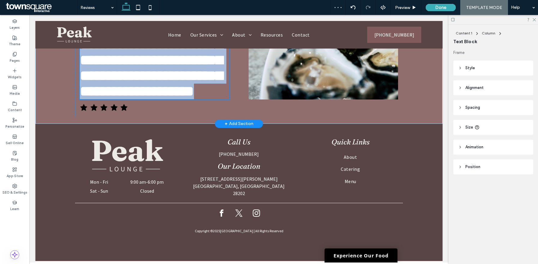
scroll to position [265, 0]
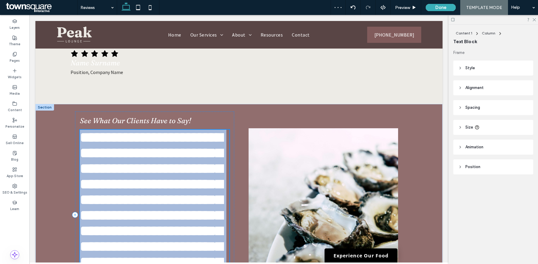
type input "********"
type input "**"
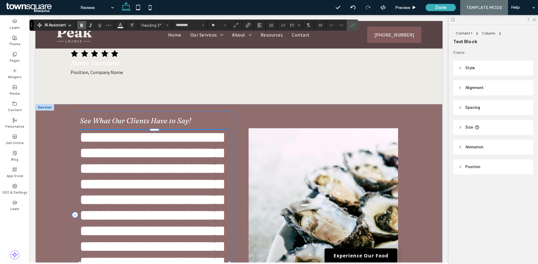
click at [232, 121] on div "**********" at bounding box center [154, 215] width 159 height 207
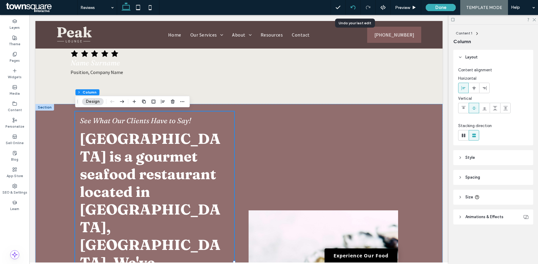
click at [352, 6] on icon at bounding box center [352, 7] width 5 height 5
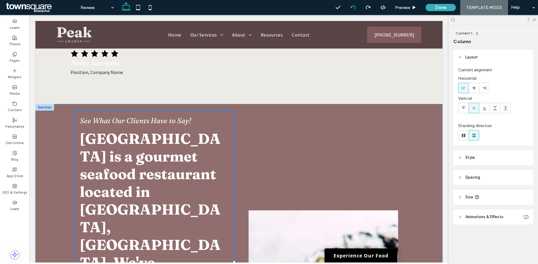
type input "**"
type input "***"
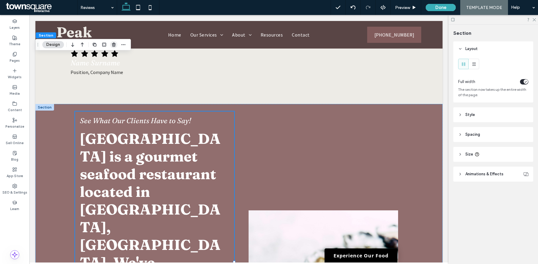
click at [114, 44] on use "button" at bounding box center [114, 45] width 4 height 4
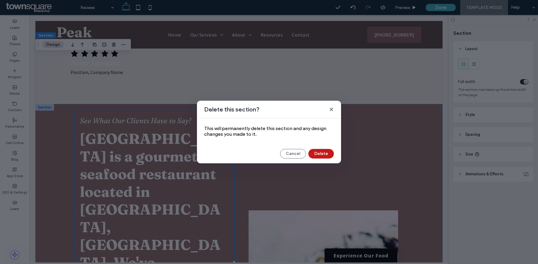
click at [319, 152] on button "Delete" at bounding box center [321, 154] width 26 height 10
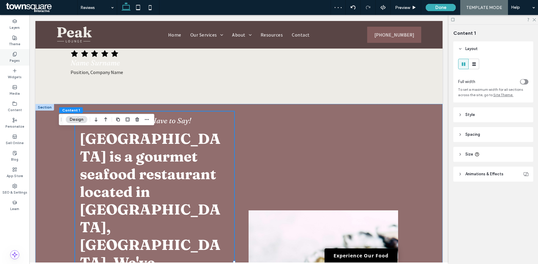
click at [15, 58] on label "Pages" at bounding box center [15, 60] width 10 height 7
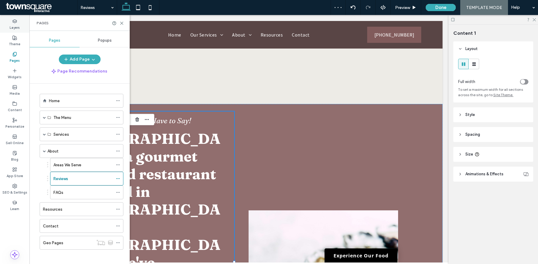
click at [15, 22] on icon at bounding box center [14, 21] width 5 height 5
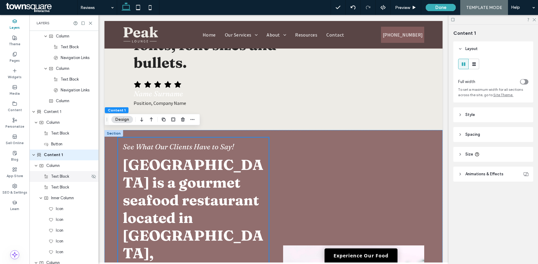
scroll to position [159, 0]
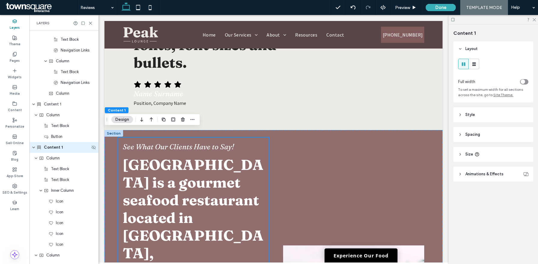
click at [54, 147] on span "Content 1" at bounding box center [53, 148] width 19 height 6
click at [54, 147] on input "*********" at bounding box center [67, 147] width 46 height 7
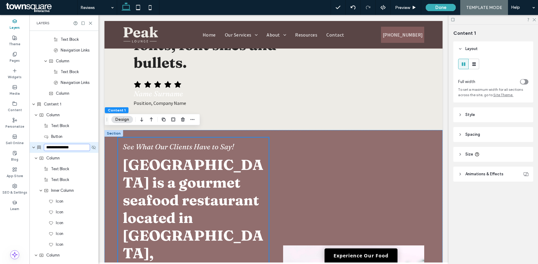
type input "**********"
click at [89, 24] on icon at bounding box center [90, 23] width 5 height 5
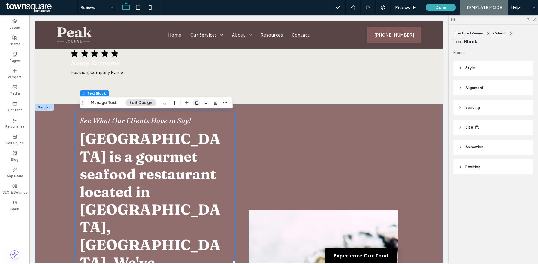
click at [193, 106] on span "button" at bounding box center [196, 102] width 7 height 7
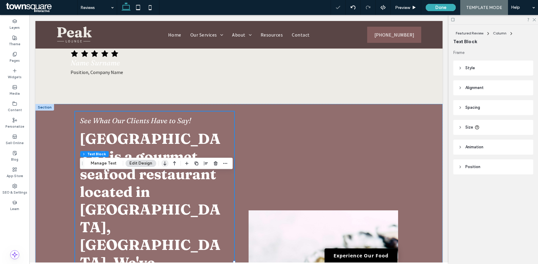
click at [164, 162] on icon "button" at bounding box center [164, 163] width 7 height 11
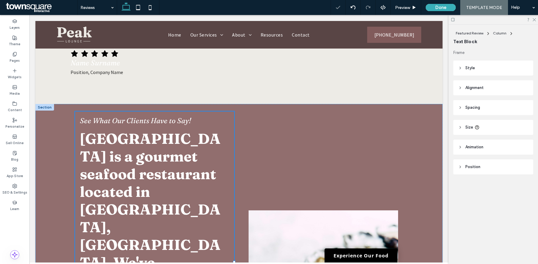
type input "**********"
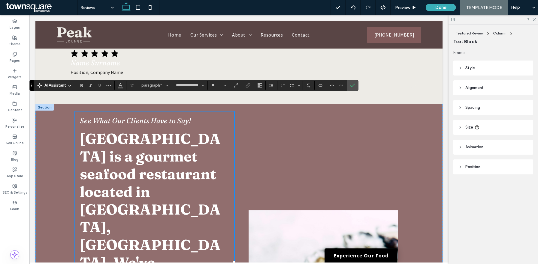
type input "**"
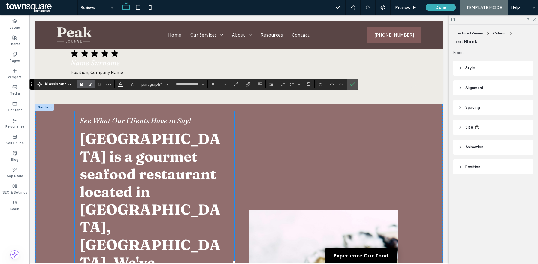
click at [90, 83] on icon "Italic" at bounding box center [90, 84] width 5 height 5
click at [226, 85] on button "**" at bounding box center [219, 84] width 20 height 8
click at [218, 82] on input "Size-input" at bounding box center [217, 84] width 12 height 5
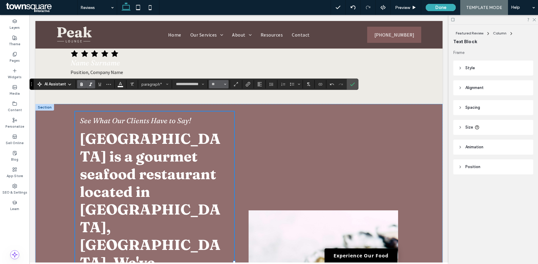
type input "**"
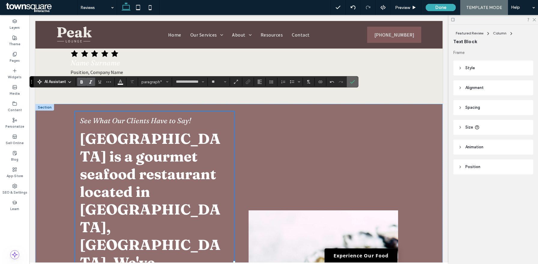
click at [349, 84] on label "Confirm" at bounding box center [352, 82] width 9 height 11
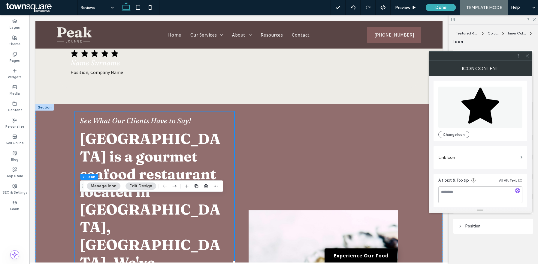
click at [529, 56] on icon at bounding box center [527, 56] width 5 height 5
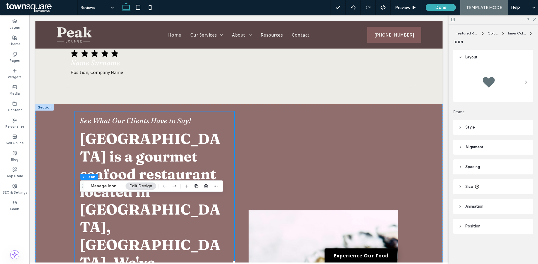
click at [479, 123] on header "Style" at bounding box center [493, 127] width 80 height 15
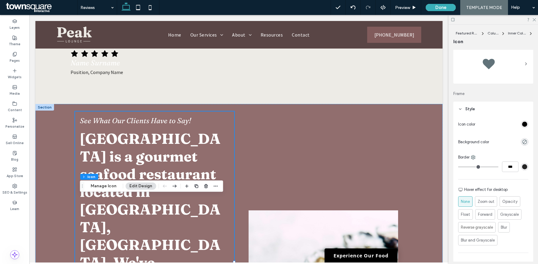
scroll to position [35, 0]
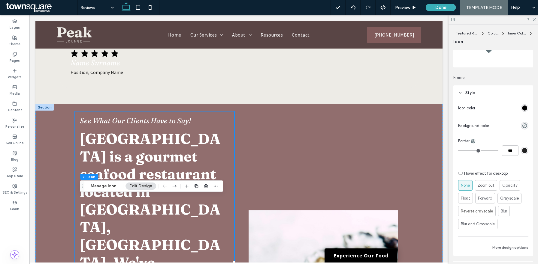
click at [522, 106] on div "rgb(0, 0, 0)" at bounding box center [524, 108] width 5 height 5
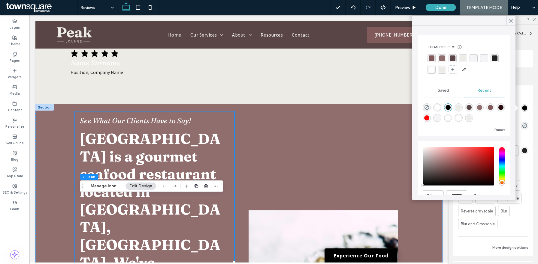
click at [434, 71] on div "rgba(255, 255, 255, 1)" at bounding box center [431, 70] width 6 height 6
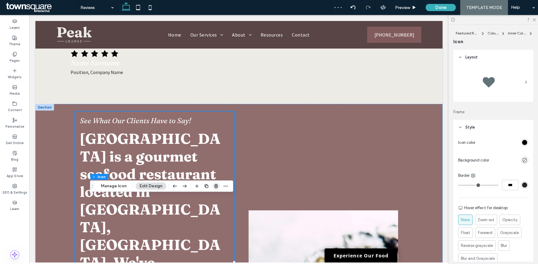
click at [212, 186] on span "button" at bounding box center [215, 186] width 7 height 7
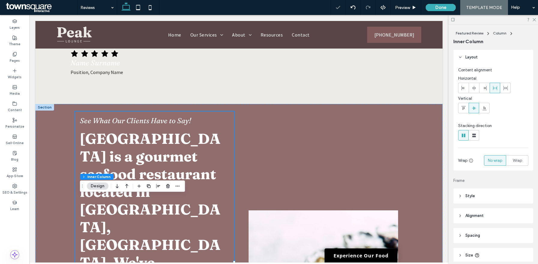
type input "**"
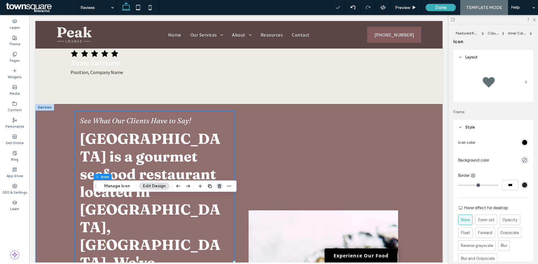
click at [218, 185] on use "button" at bounding box center [220, 186] width 4 height 4
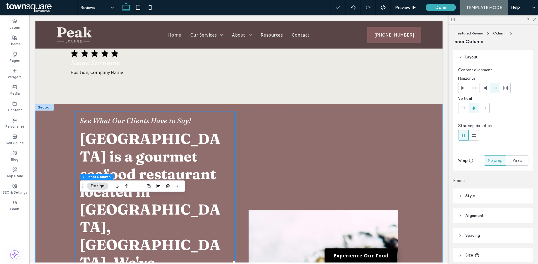
type input "**"
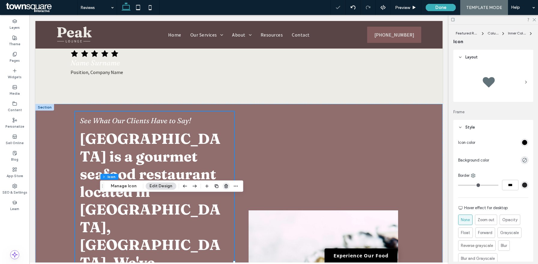
click at [224, 187] on icon "button" at bounding box center [226, 186] width 5 height 5
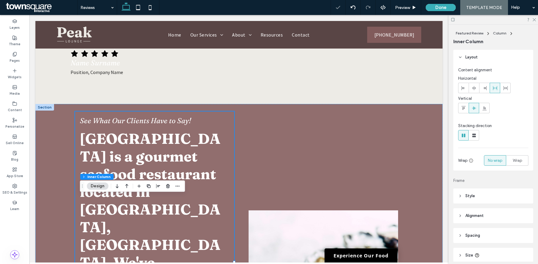
type input "**"
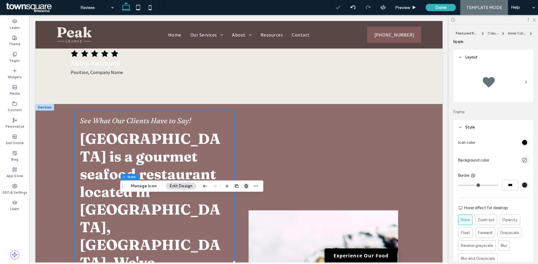
click at [244, 188] on use "button" at bounding box center [246, 186] width 4 height 4
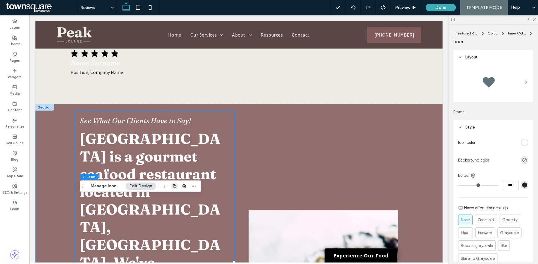
click at [173, 185] on use "button" at bounding box center [175, 187] width 4 height 4
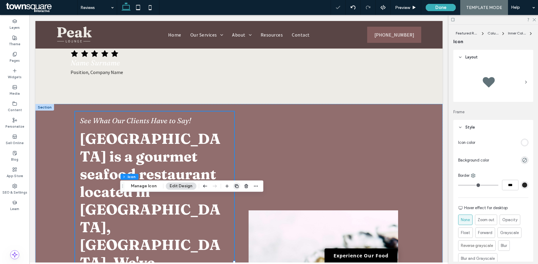
click at [234, 185] on icon "button" at bounding box center [236, 186] width 5 height 5
click at [235, 186] on icon "button" at bounding box center [236, 186] width 5 height 5
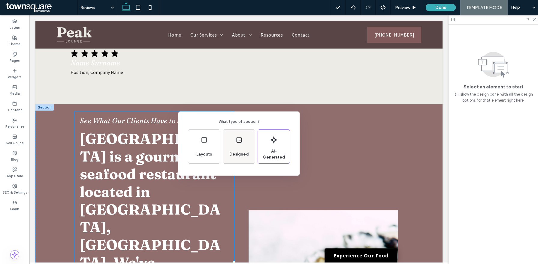
click at [248, 146] on div "Designed" at bounding box center [239, 147] width 32 height 34
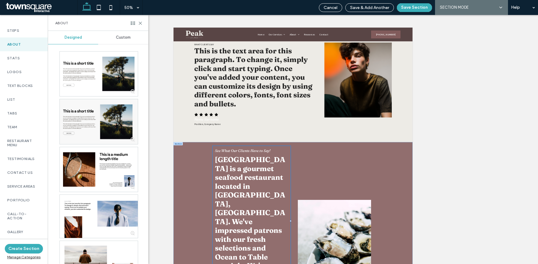
scroll to position [0, 0]
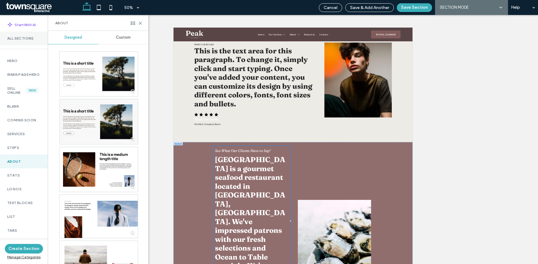
click at [27, 36] on label "All Sections" at bounding box center [23, 38] width 33 height 4
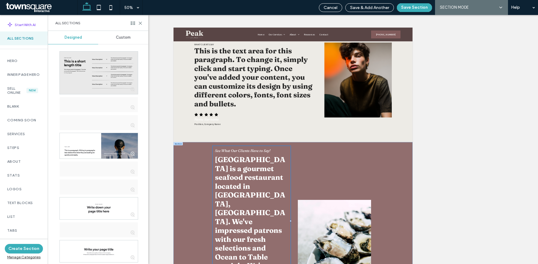
click at [123, 40] on span "Custom" at bounding box center [123, 37] width 15 height 5
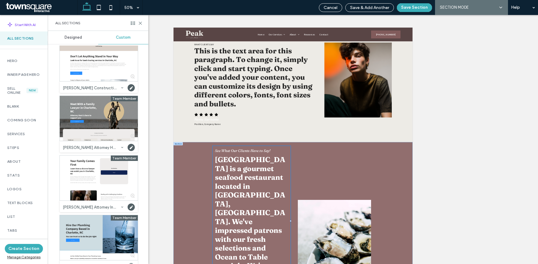
scroll to position [3047, 0]
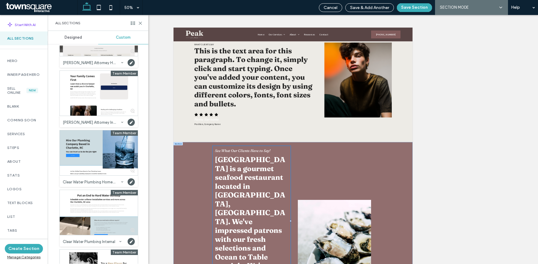
click at [134, 25] on use at bounding box center [133, 23] width 5 height 3
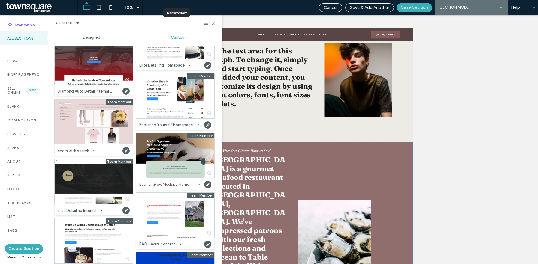
scroll to position [2564, 0]
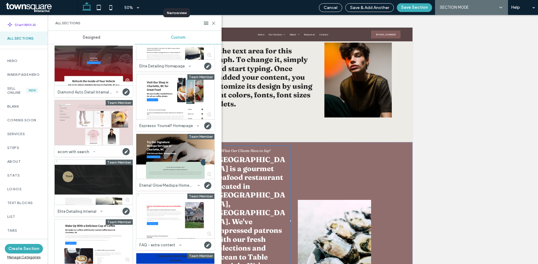
click at [93, 152] on icon at bounding box center [94, 152] width 2 height 2
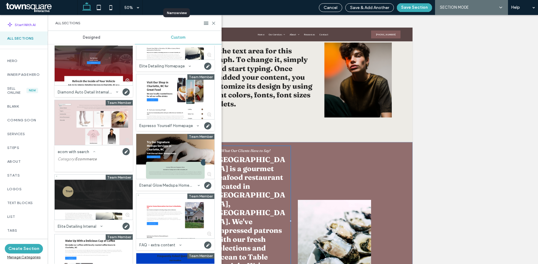
click at [93, 152] on use at bounding box center [94, 152] width 2 height 1
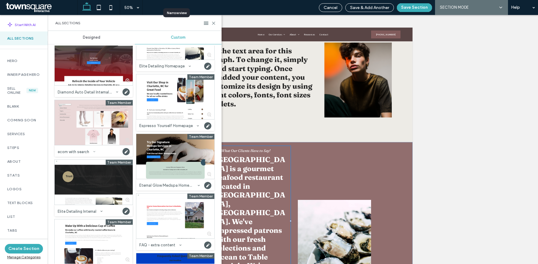
click at [93, 152] on icon at bounding box center [94, 152] width 2 height 2
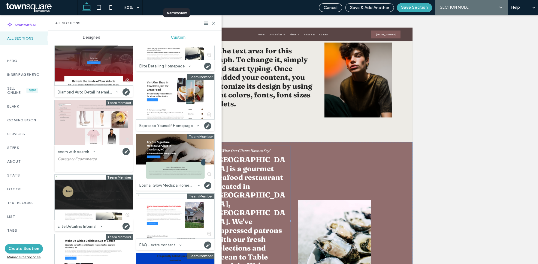
click at [93, 153] on span at bounding box center [94, 151] width 2 height 7
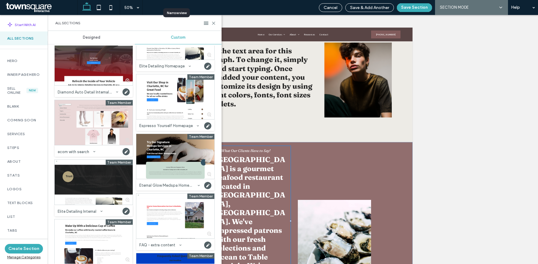
scroll to position [0, 0]
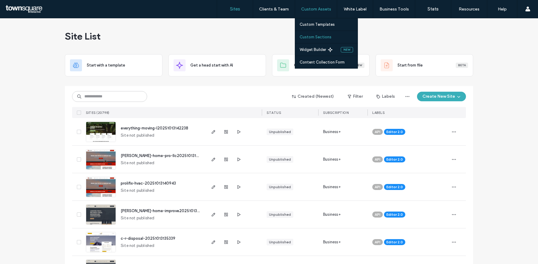
click at [310, 38] on label "Custom Sections" at bounding box center [315, 37] width 32 height 5
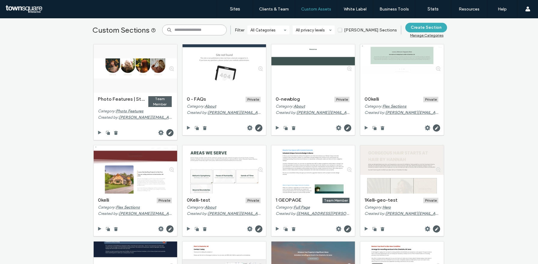
click at [182, 32] on input at bounding box center [194, 30] width 65 height 11
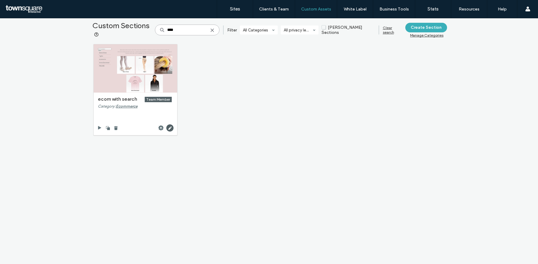
type input "****"
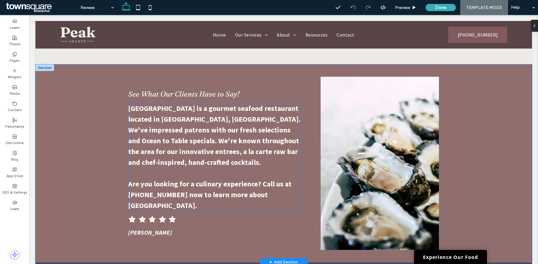
scroll to position [48, 0]
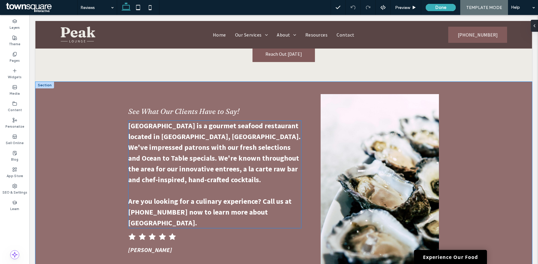
click at [153, 176] on strong "[GEOGRAPHIC_DATA] is a gourmet seafood restaurant located in [GEOGRAPHIC_DATA],…" at bounding box center [214, 152] width 172 height 63
click at [149, 209] on strong "Are you looking for a culinary experience? Call us at [PHONE_NUMBER] now to lea…" at bounding box center [209, 212] width 163 height 31
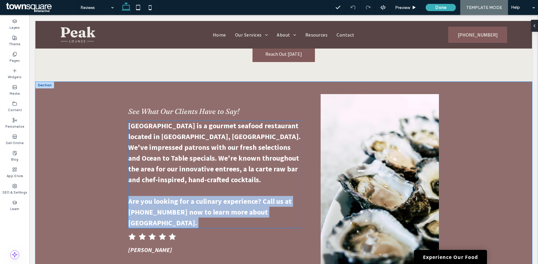
click at [149, 209] on strong "Are you looking for a culinary experience? Call us at [PHONE_NUMBER] now to lea…" at bounding box center [209, 212] width 163 height 31
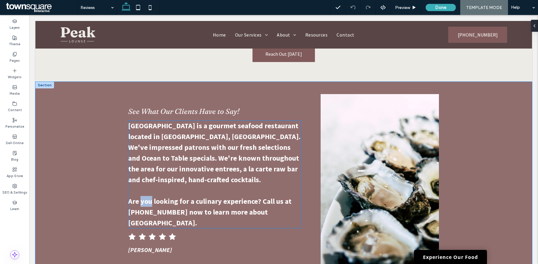
click at [149, 209] on strong "Are you looking for a culinary experience? Call us at [PHONE_NUMBER] now to lea…" at bounding box center [209, 212] width 163 height 31
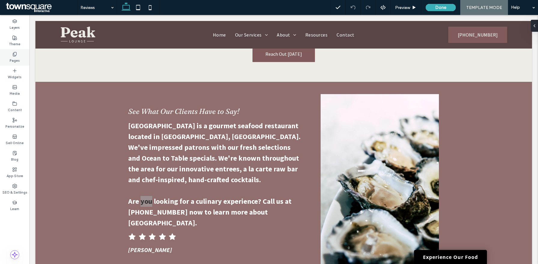
click at [18, 61] on label "Pages" at bounding box center [15, 60] width 10 height 7
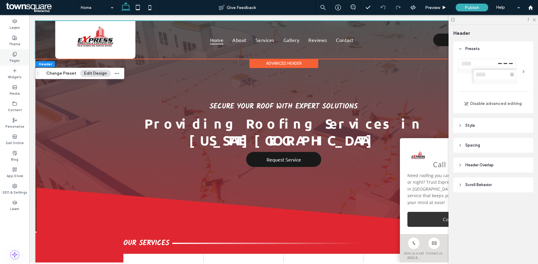
click at [14, 58] on label "Pages" at bounding box center [15, 60] width 10 height 7
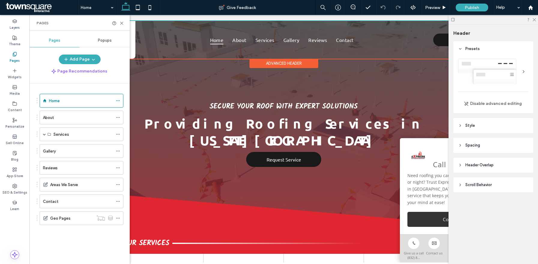
click at [452, 20] on icon at bounding box center [452, 19] width 5 height 5
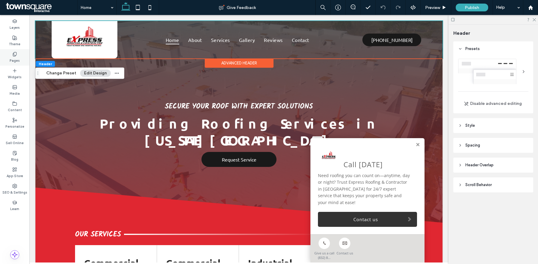
click at [21, 55] on div "Pages" at bounding box center [14, 57] width 29 height 17
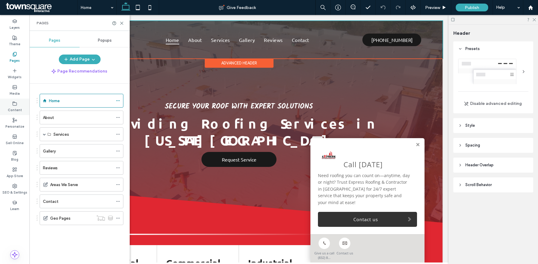
click at [14, 104] on icon at bounding box center [14, 103] width 5 height 5
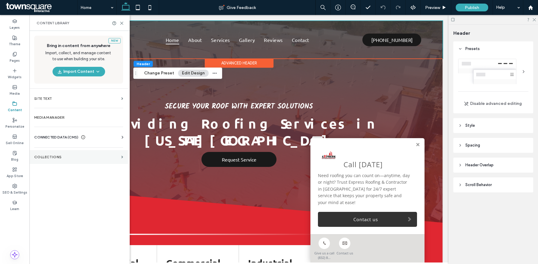
click at [62, 156] on label "Collections" at bounding box center [76, 157] width 85 height 4
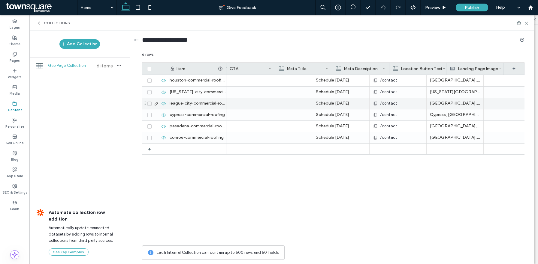
scroll to position [0, 521]
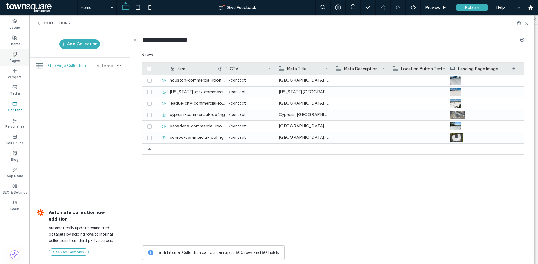
click at [15, 59] on label "Pages" at bounding box center [15, 60] width 10 height 7
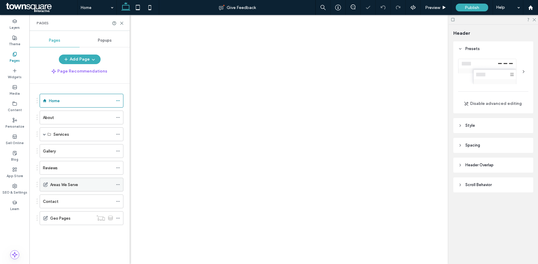
click at [90, 184] on div "Areas We Serve" at bounding box center [81, 185] width 63 height 6
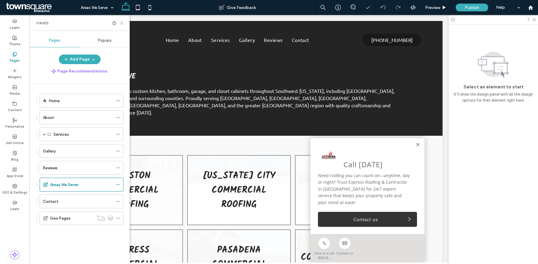
click at [121, 25] on icon at bounding box center [121, 23] width 5 height 5
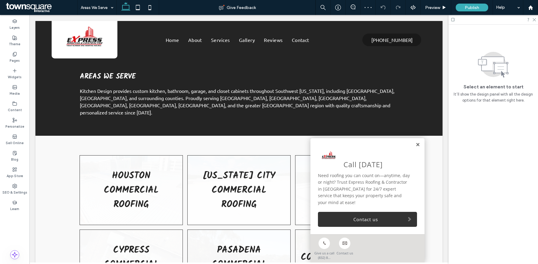
click at [416, 148] on link at bounding box center [417, 145] width 5 height 5
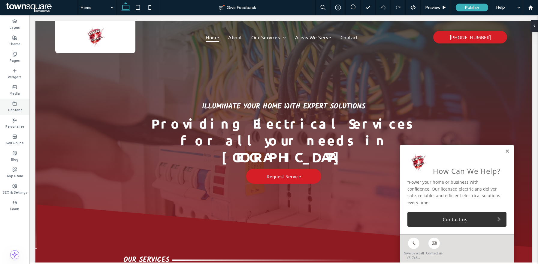
click at [14, 106] on label "Content" at bounding box center [15, 109] width 14 height 7
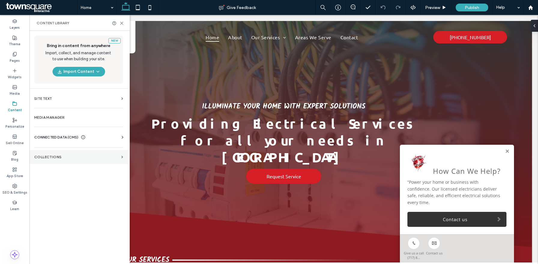
click at [52, 152] on section "Collections" at bounding box center [78, 157] width 98 height 14
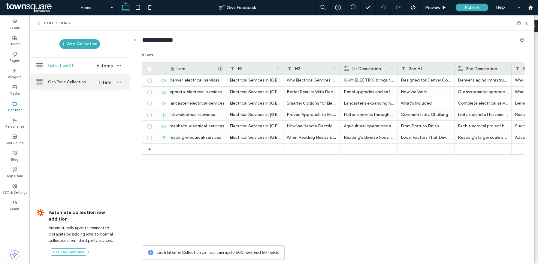
click at [80, 82] on span "Geo Page Collection" at bounding box center [71, 82] width 46 height 6
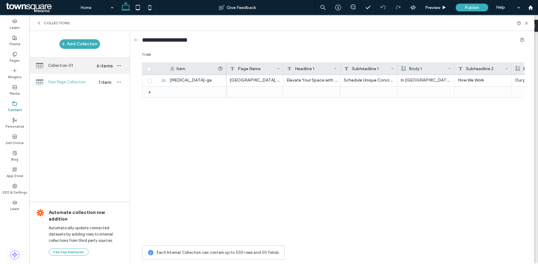
click at [83, 71] on div "Collection-01 6 items" at bounding box center [79, 66] width 100 height 16
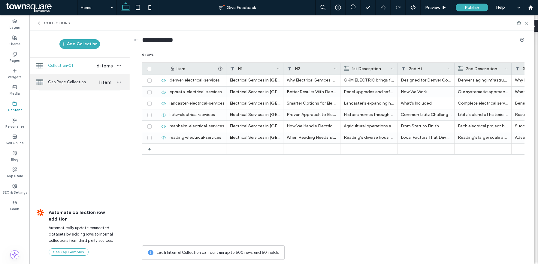
click at [77, 84] on span "Geo Page Collection" at bounding box center [71, 82] width 46 height 6
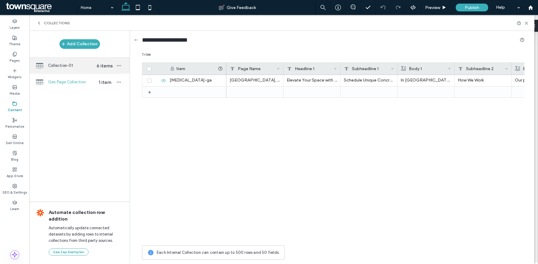
click at [71, 68] on span "Collection-01" at bounding box center [71, 66] width 46 height 6
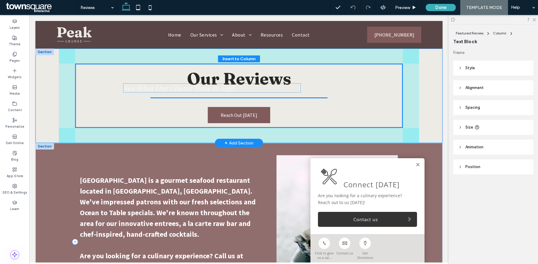
drag, startPoint x: 29, startPoint y: 15, endPoint x: 270, endPoint y: 85, distance: 250.3
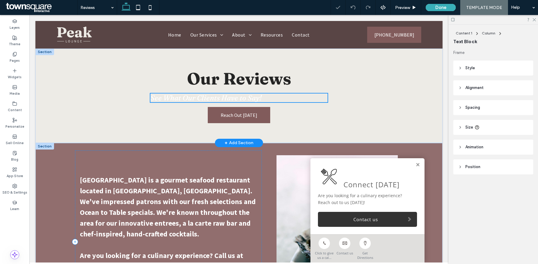
type input "**"
type input "****"
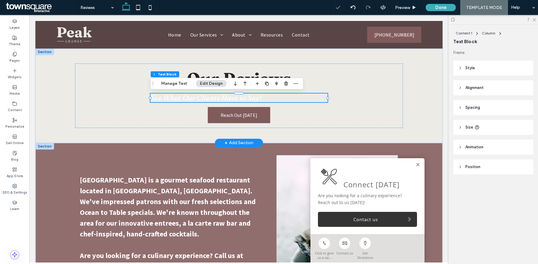
click at [237, 100] on span "See What Our Clients Have to Say!" at bounding box center [205, 98] width 111 height 9
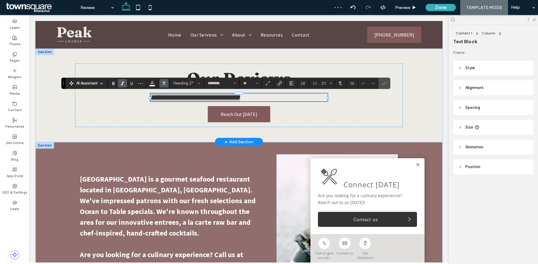
click at [164, 84] on use "Clear Format" at bounding box center [164, 83] width 4 height 3
click at [291, 83] on icon "Alignment" at bounding box center [291, 83] width 5 height 5
click at [295, 103] on icon "ui.textEditor.alignment.center" at bounding box center [295, 101] width 5 height 5
click at [381, 96] on div "**********" at bounding box center [239, 96] width 328 height 64
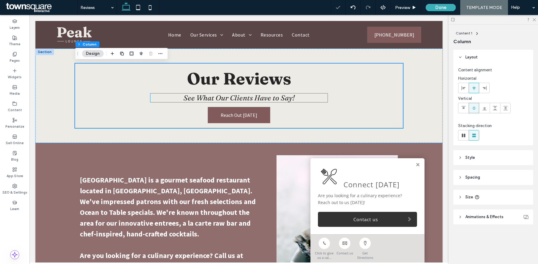
click at [307, 98] on h2 "See What Our Clients Have to Say!" at bounding box center [238, 98] width 177 height 9
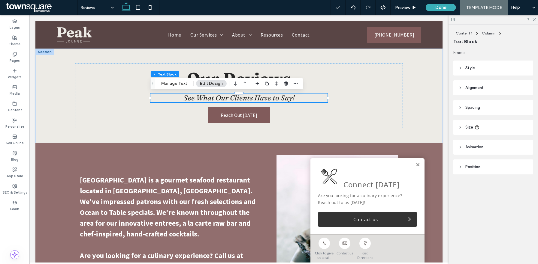
click at [477, 66] on header "Style" at bounding box center [493, 68] width 80 height 15
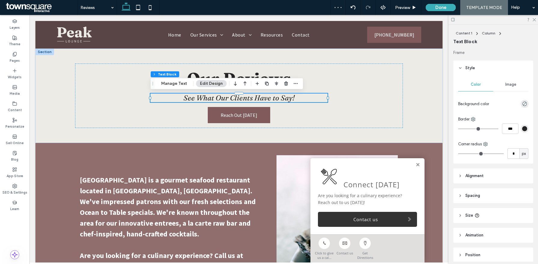
click at [477, 66] on header "Style" at bounding box center [493, 68] width 80 height 15
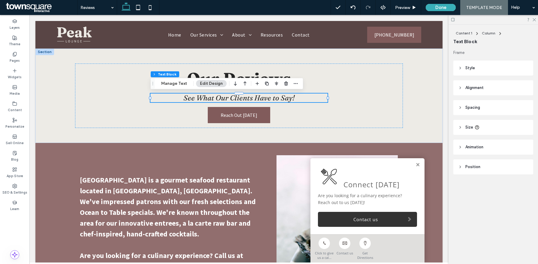
click at [472, 131] on header "Size" at bounding box center [493, 127] width 80 height 15
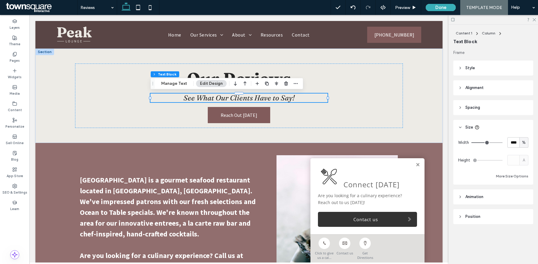
type input "**"
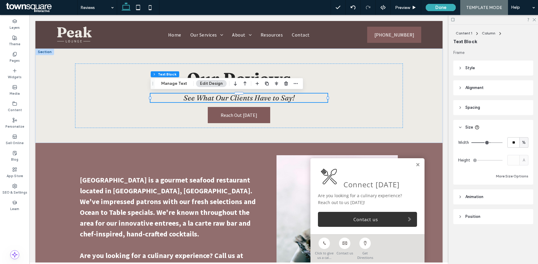
type input "**"
type input "***"
drag, startPoint x: 489, startPoint y: 143, endPoint x: 537, endPoint y: 140, distance: 48.1
type input "***"
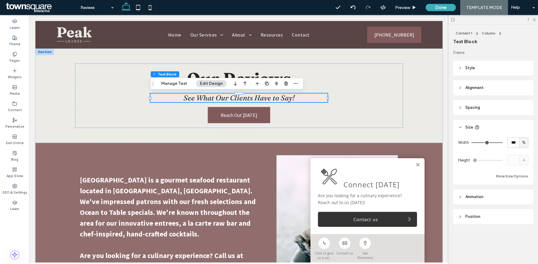
click at [502, 143] on input "range" at bounding box center [486, 143] width 31 height 1
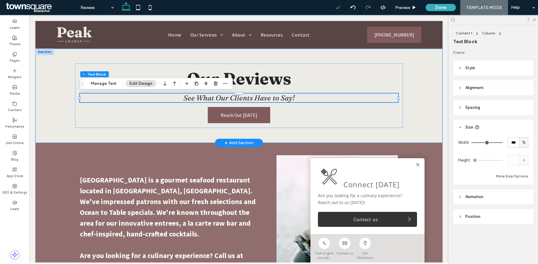
click at [429, 113] on div "Our Reviews See What Our Clients Have to Say! Reach Out [DATE]" at bounding box center [238, 96] width 407 height 95
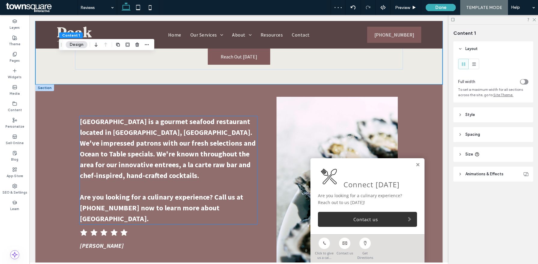
scroll to position [59, 0]
click at [418, 167] on link at bounding box center [417, 165] width 5 height 5
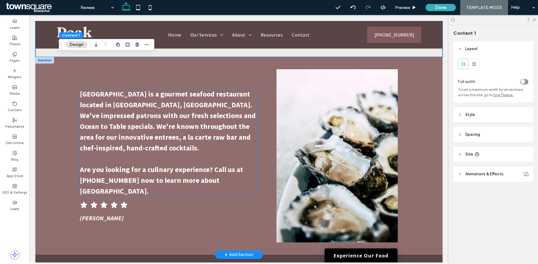
scroll to position [87, 0]
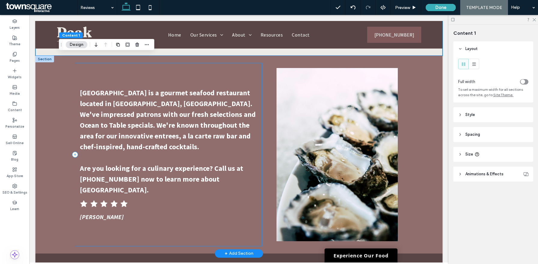
click at [119, 91] on div "[GEOGRAPHIC_DATA] is a gourmet seafood restaurant located in [GEOGRAPHIC_DATA],…" at bounding box center [168, 154] width 187 height 183
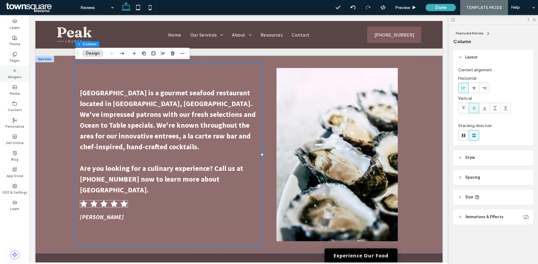
click at [15, 69] on use at bounding box center [14, 70] width 3 height 3
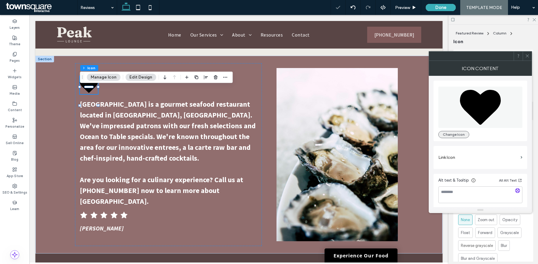
click at [455, 132] on button "Change Icon" at bounding box center [453, 134] width 31 height 7
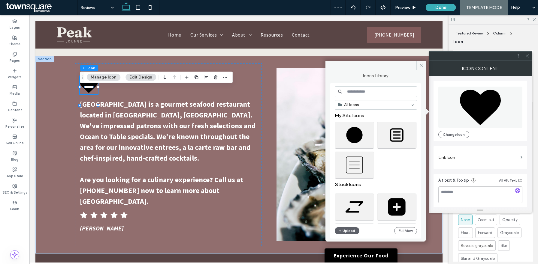
click at [370, 96] on input at bounding box center [376, 91] width 82 height 11
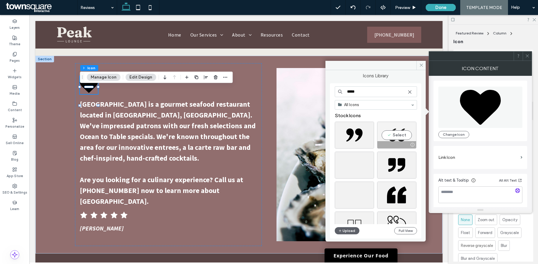
type input "*****"
click at [391, 135] on div "Select" at bounding box center [396, 135] width 39 height 27
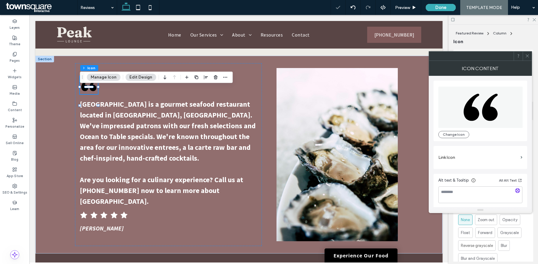
click at [527, 54] on icon at bounding box center [527, 56] width 5 height 5
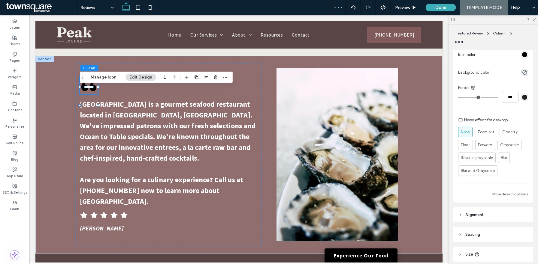
scroll to position [81, 0]
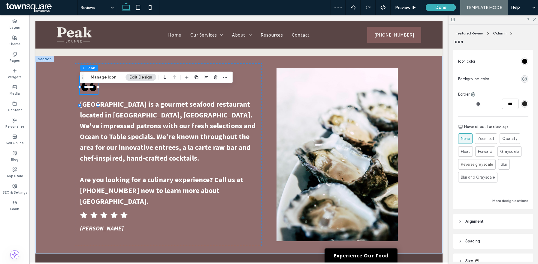
click at [525, 62] on div "rgb(0, 0, 0)" at bounding box center [524, 61] width 5 height 5
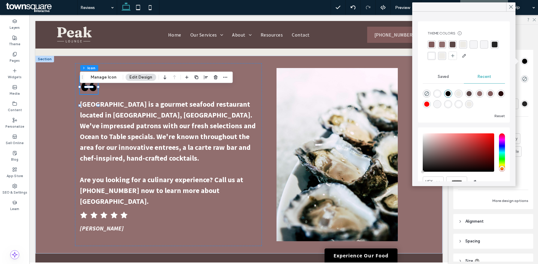
click at [432, 56] on div "rgba(255, 255, 255, 1)" at bounding box center [431, 56] width 6 height 6
click at [508, 7] on icon at bounding box center [510, 6] width 5 height 5
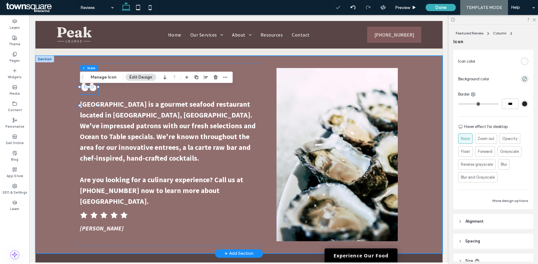
click at [428, 97] on div "[GEOGRAPHIC_DATA] is a gourmet seafood restaurant located in [GEOGRAPHIC_DATA],…" at bounding box center [238, 155] width 407 height 198
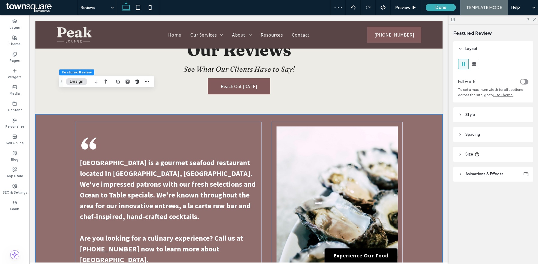
scroll to position [0, 0]
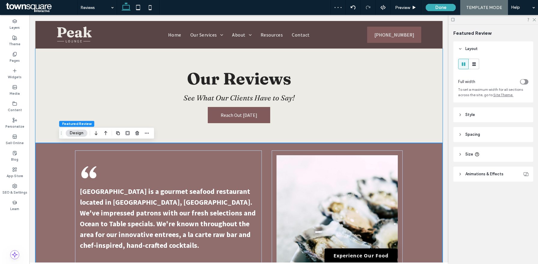
click at [428, 97] on div "Our Reviews See What Our Clients Have to Say! Reach Out [DATE]" at bounding box center [238, 96] width 407 height 95
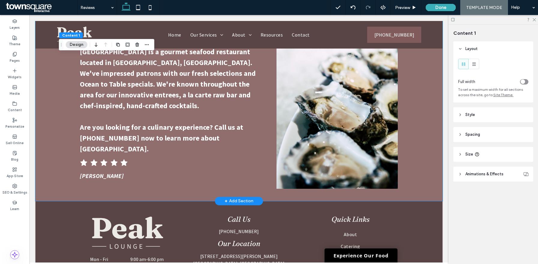
scroll to position [86, 0]
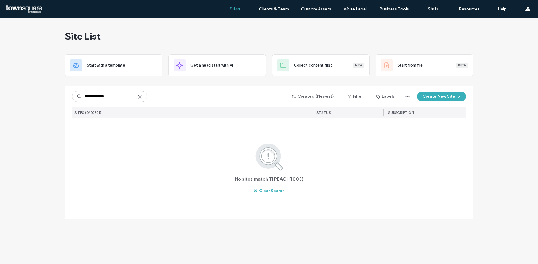
type input "**********"
